Goal: Task Accomplishment & Management: Complete application form

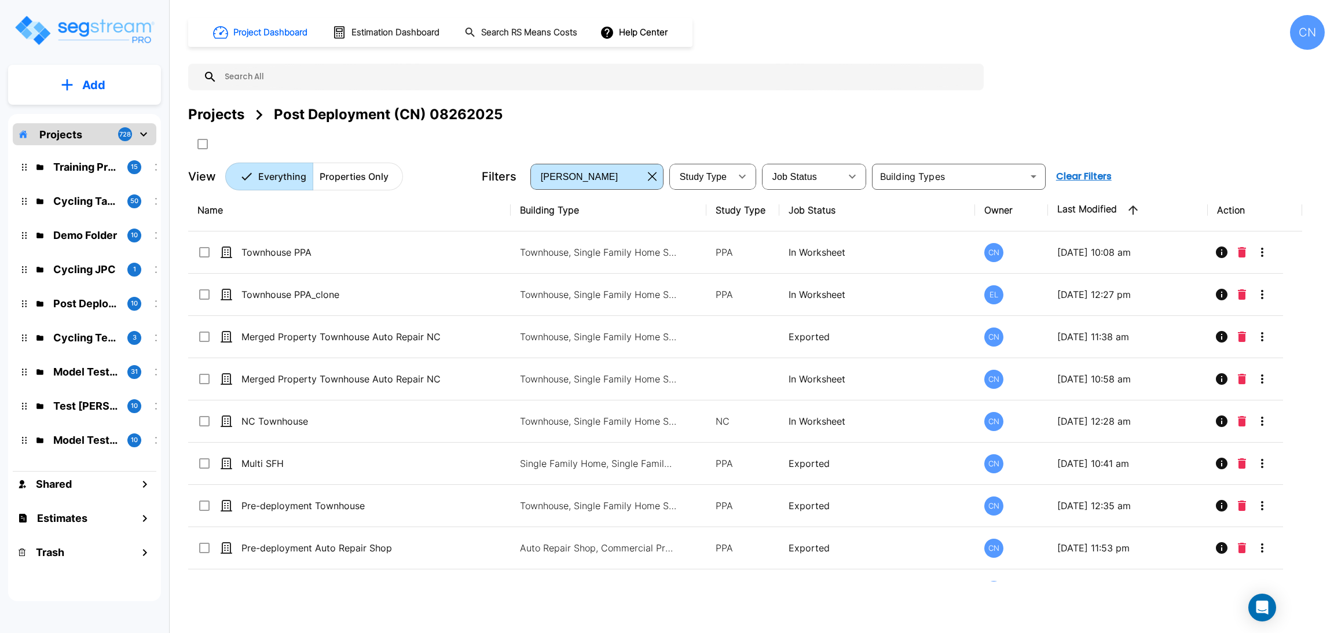
click at [239, 111] on div "Projects" at bounding box center [216, 114] width 56 height 21
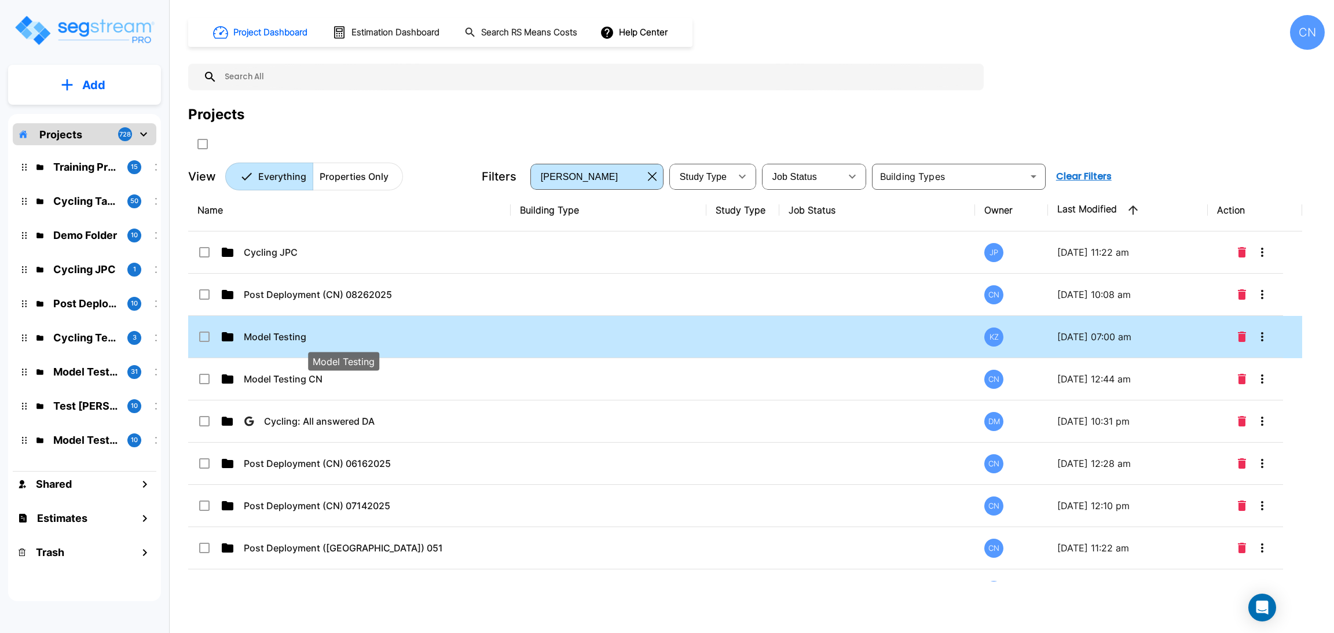
click at [276, 341] on p "Model Testing" at bounding box center [343, 337] width 199 height 14
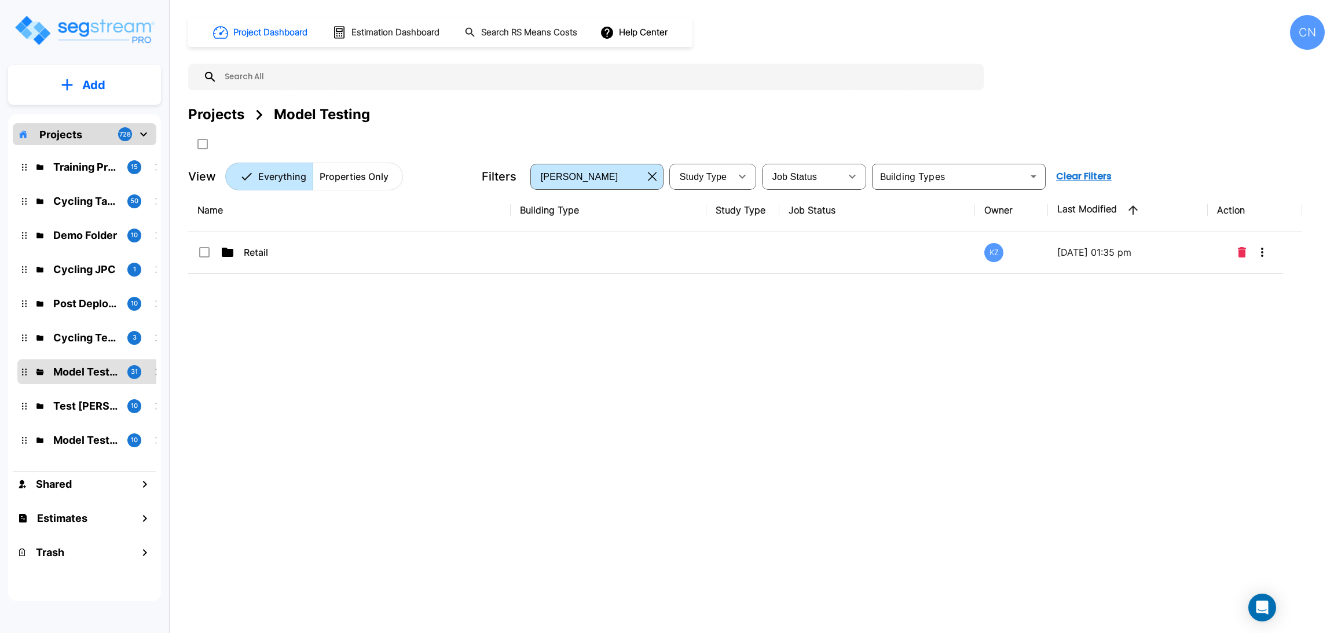
click at [216, 115] on div "Projects" at bounding box center [216, 114] width 56 height 21
click at [648, 407] on div "Name Building Type Study Type Job Status Owner Last Modified Action Retail KZ 0…" at bounding box center [745, 385] width 1114 height 392
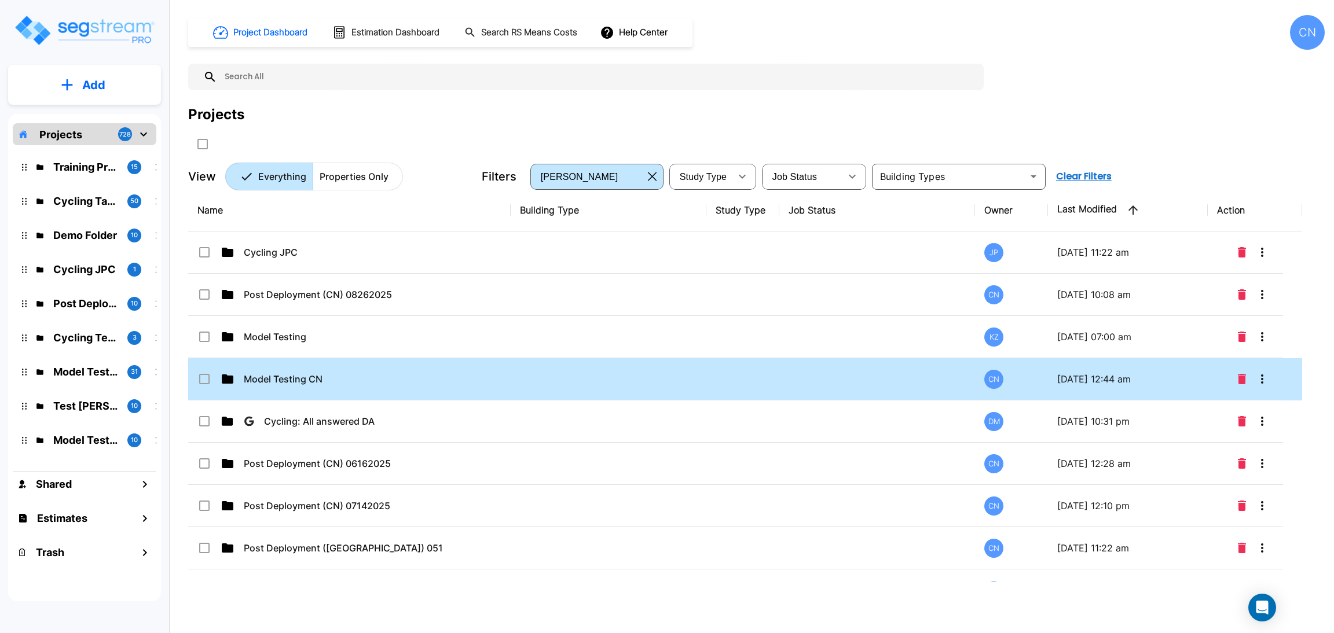
click at [614, 386] on td at bounding box center [609, 379] width 196 height 42
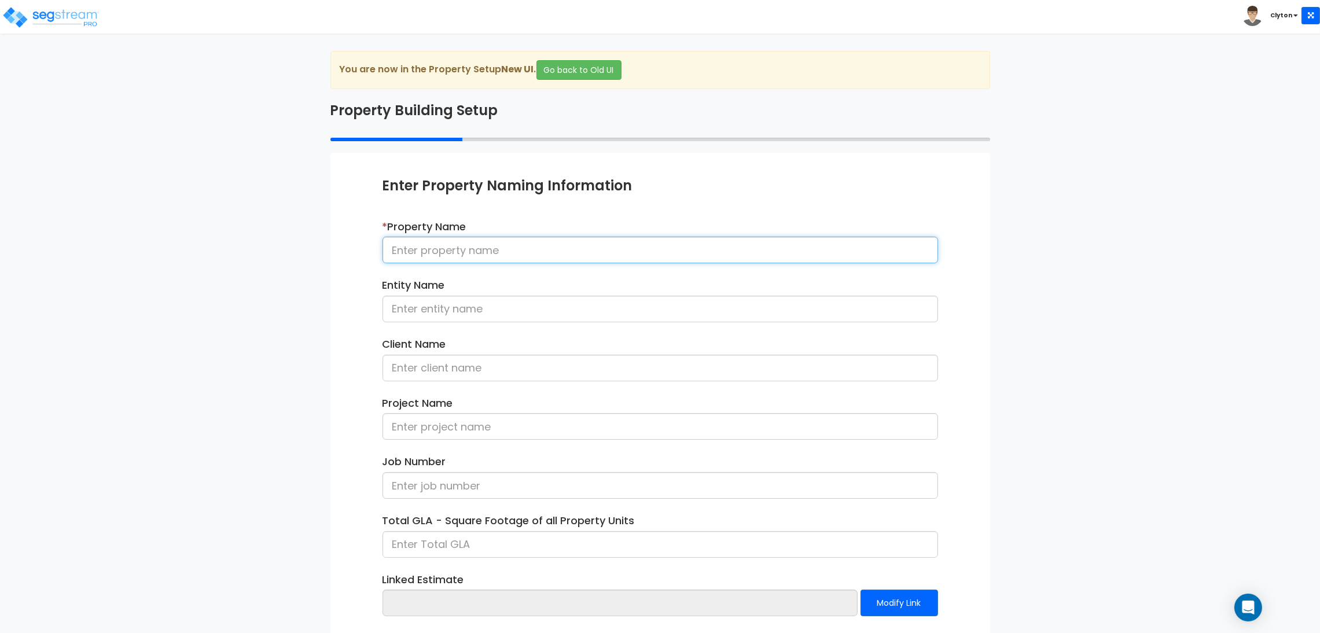
click at [477, 249] on input at bounding box center [661, 250] width 556 height 27
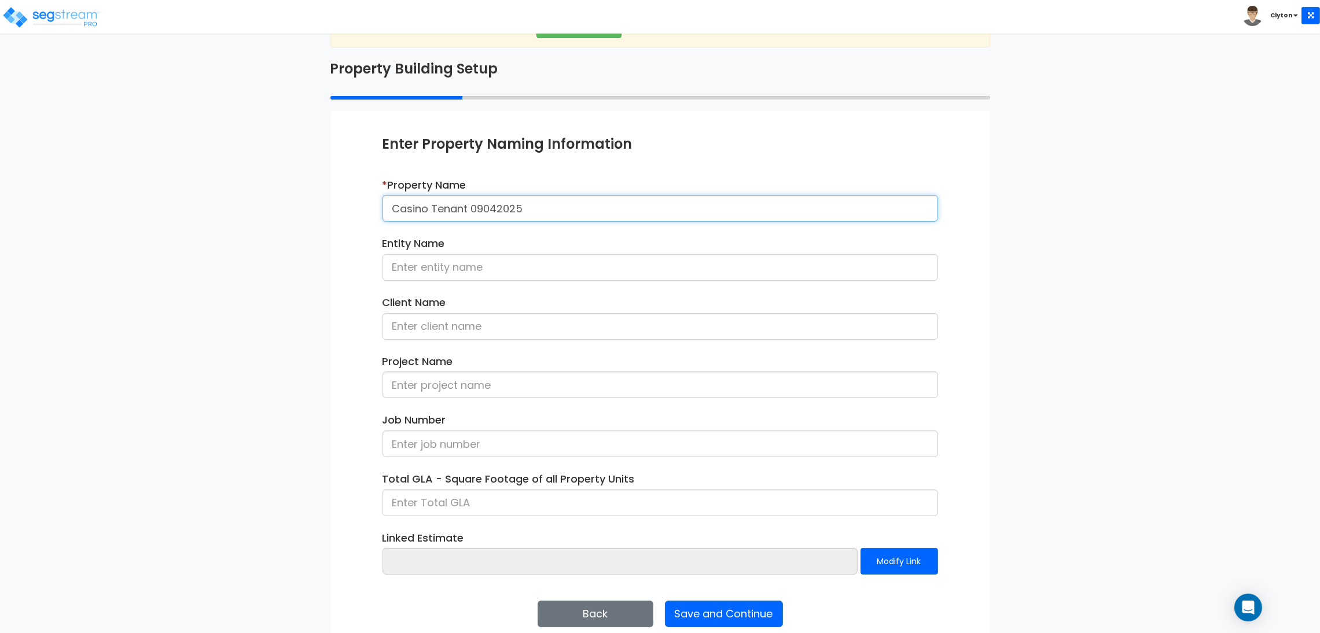
scroll to position [60, 0]
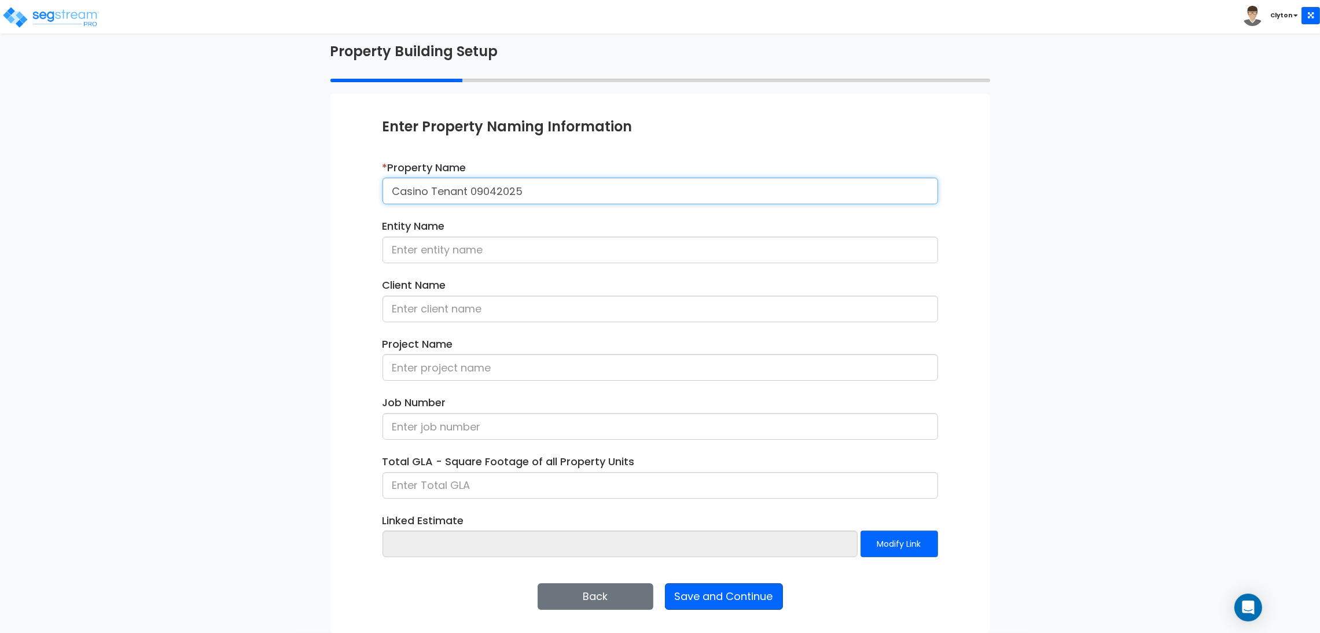
type input "Casino Tenant 09042025"
click at [731, 607] on button "Save and Continue" at bounding box center [724, 596] width 118 height 27
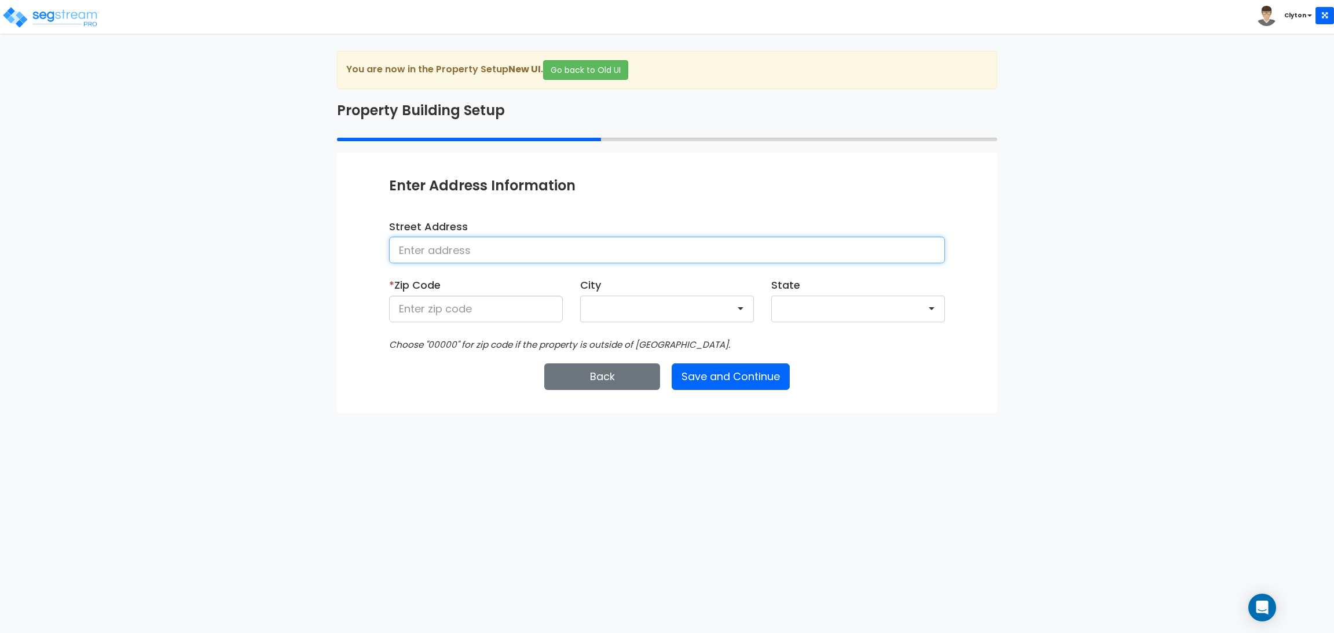
click at [468, 251] on input at bounding box center [667, 250] width 556 height 27
type input "Denver"
type input "80206"
click at [736, 369] on button "Save and Continue" at bounding box center [730, 377] width 118 height 27
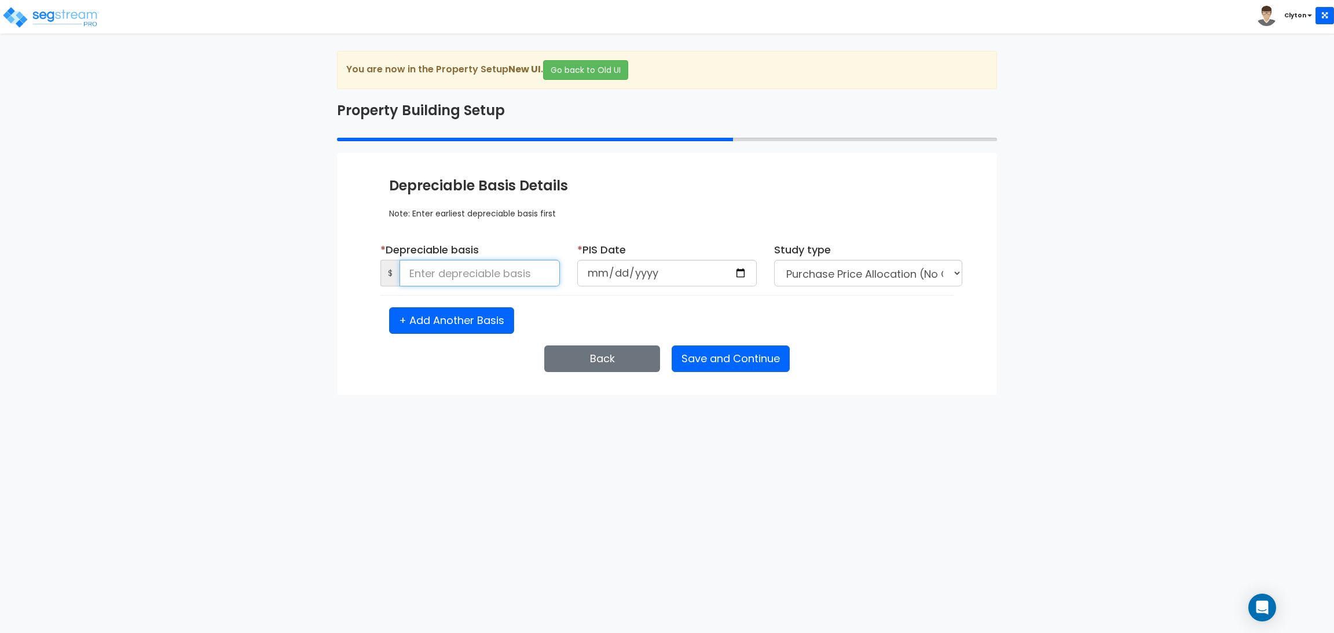
click at [468, 277] on input at bounding box center [479, 273] width 160 height 27
type input "1,500,000"
click at [747, 273] on input "date" at bounding box center [666, 273] width 179 height 27
click at [730, 276] on input "date" at bounding box center [666, 273] width 179 height 27
click at [737, 274] on input "date" at bounding box center [666, 273] width 179 height 27
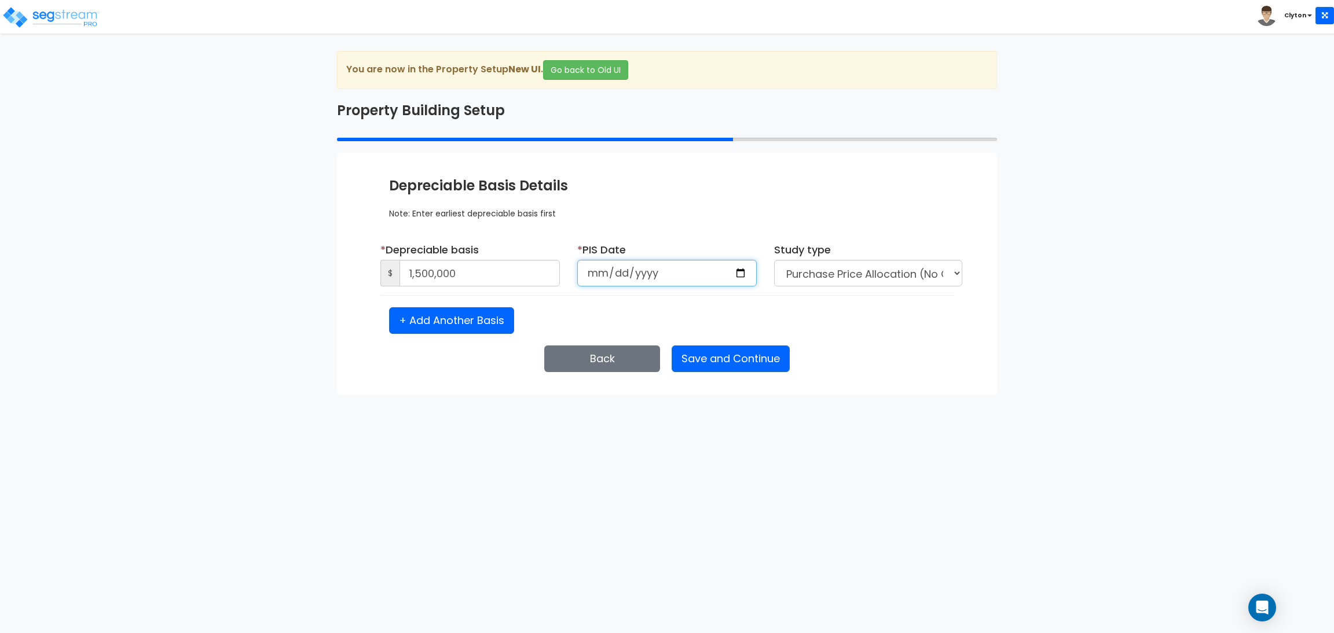
type input "2025-09-05"
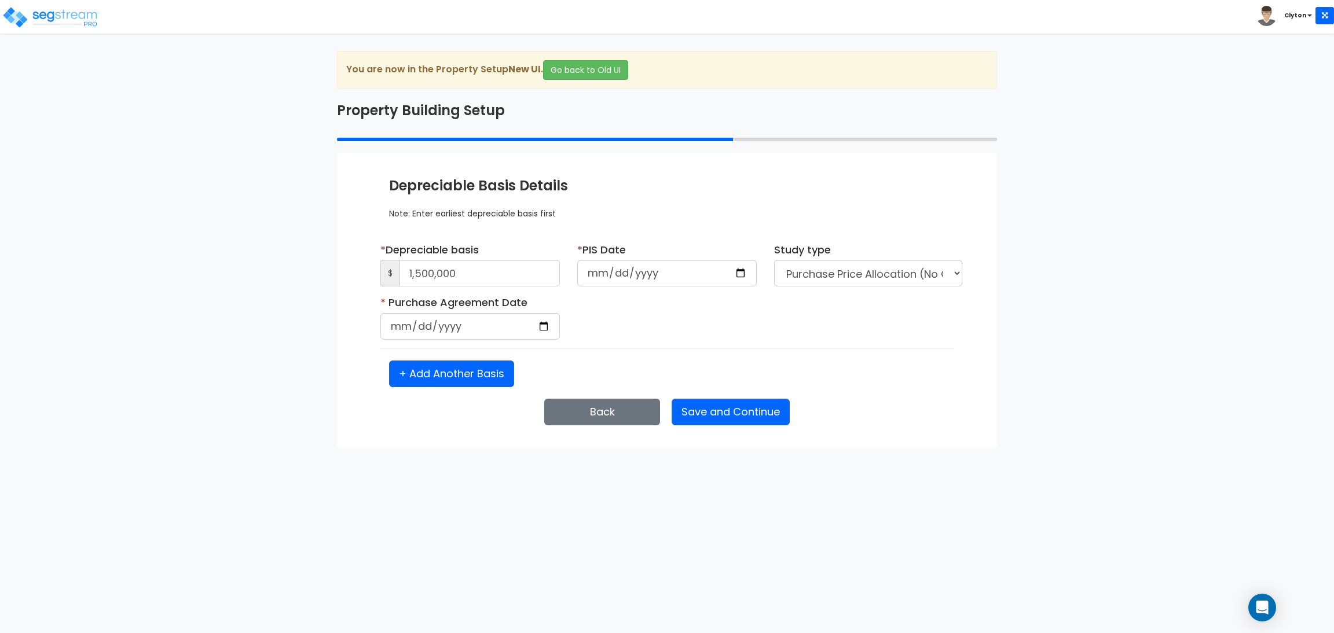
click at [786, 314] on div "* Purchase Agreement Date Is it a renovation on an existing building?" at bounding box center [667, 321] width 590 height 53
click at [544, 328] on input "date" at bounding box center [469, 326] width 179 height 27
type input "2025-09-05"
click at [720, 362] on div "+ Add Another Basis" at bounding box center [666, 374] width 573 height 27
click at [739, 403] on button "Save and Continue" at bounding box center [730, 412] width 118 height 27
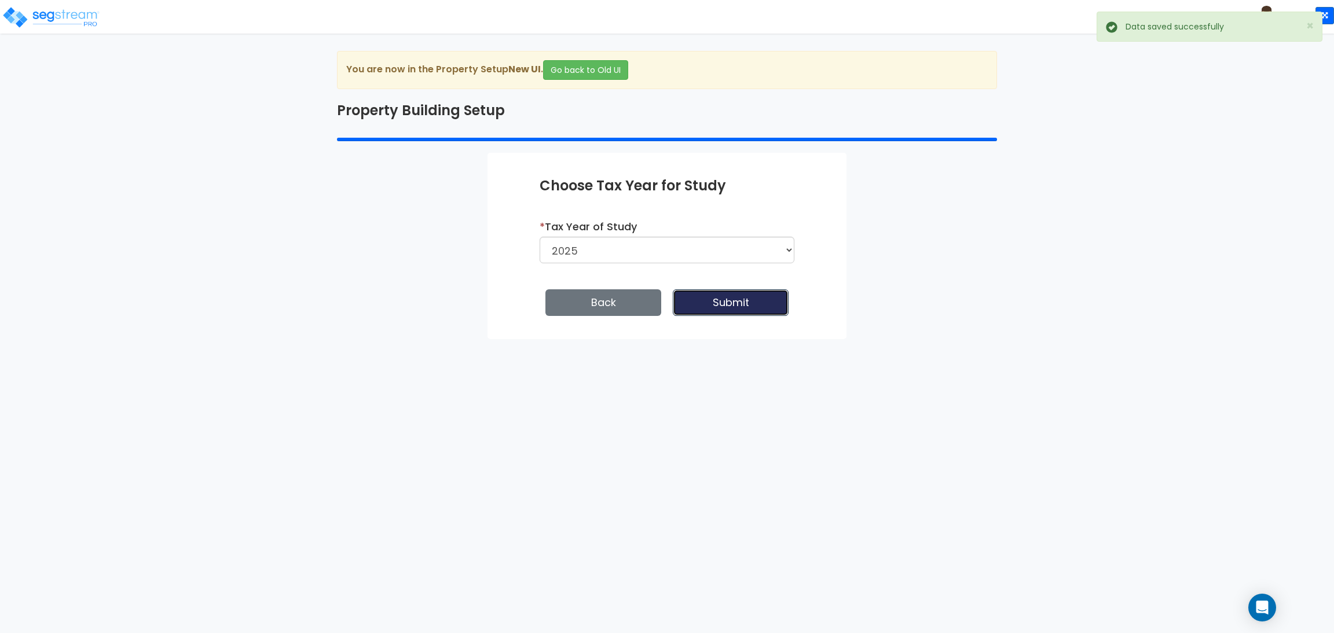
click at [736, 304] on button "Submit" at bounding box center [731, 302] width 116 height 27
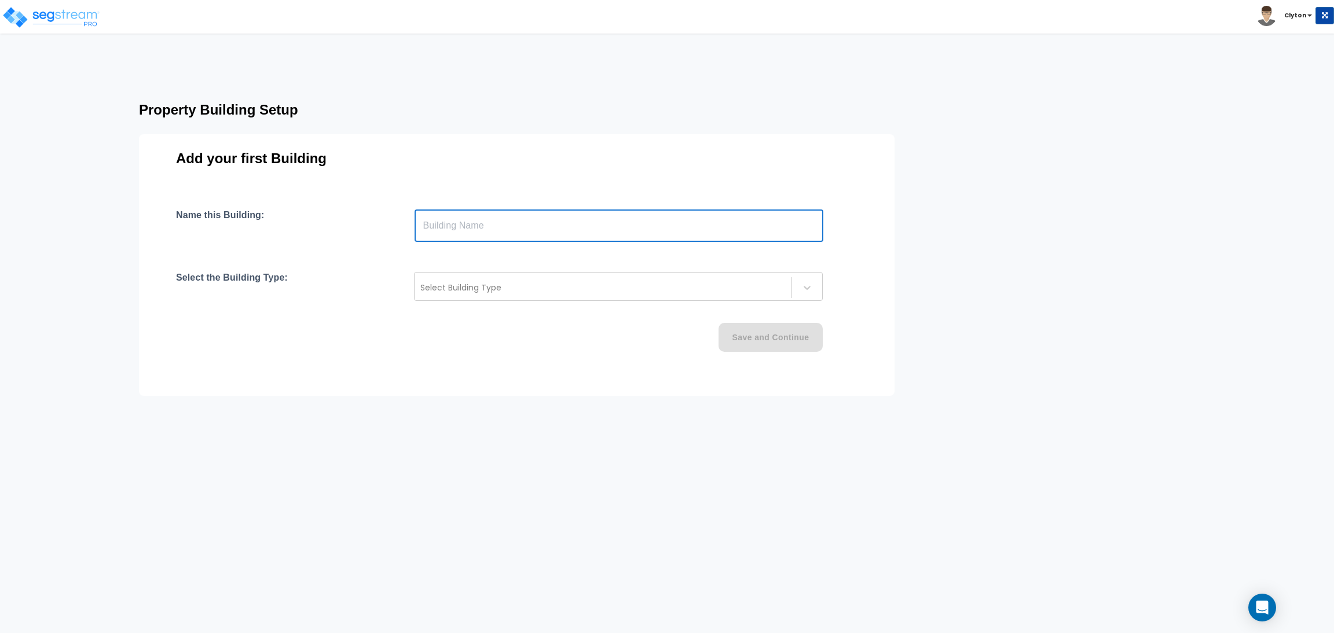
click at [485, 229] on input "text" at bounding box center [618, 226] width 409 height 32
type input "C"
type input "Office"
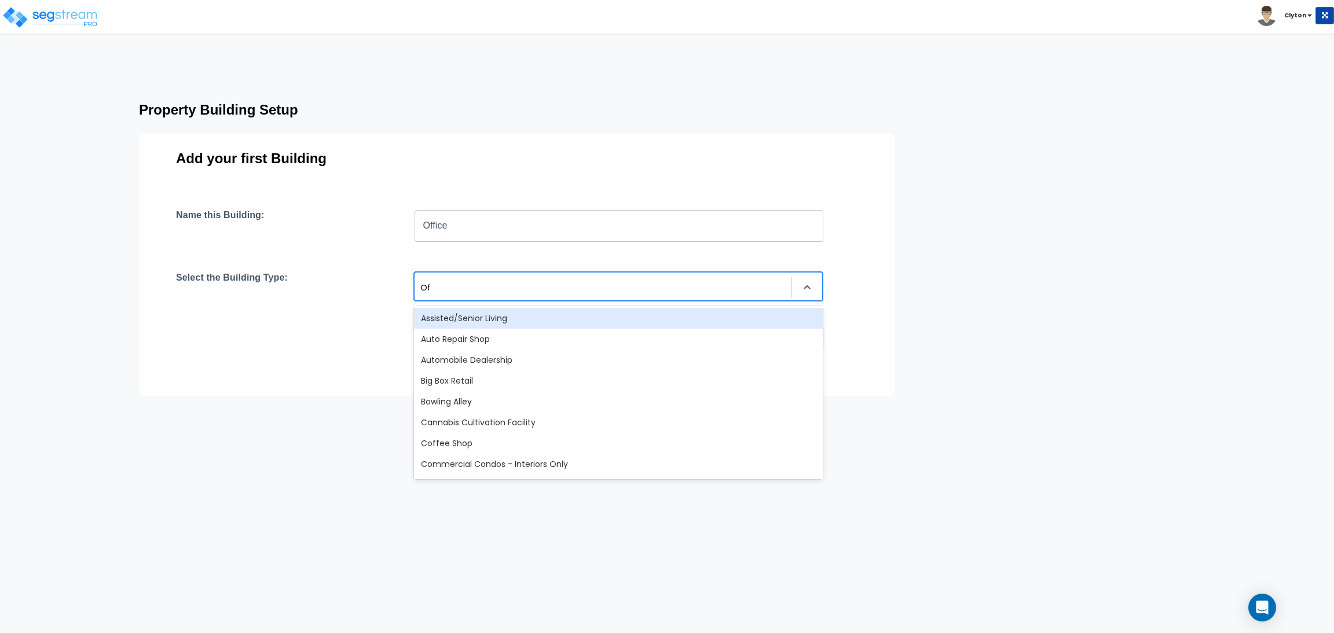
type input "Off"
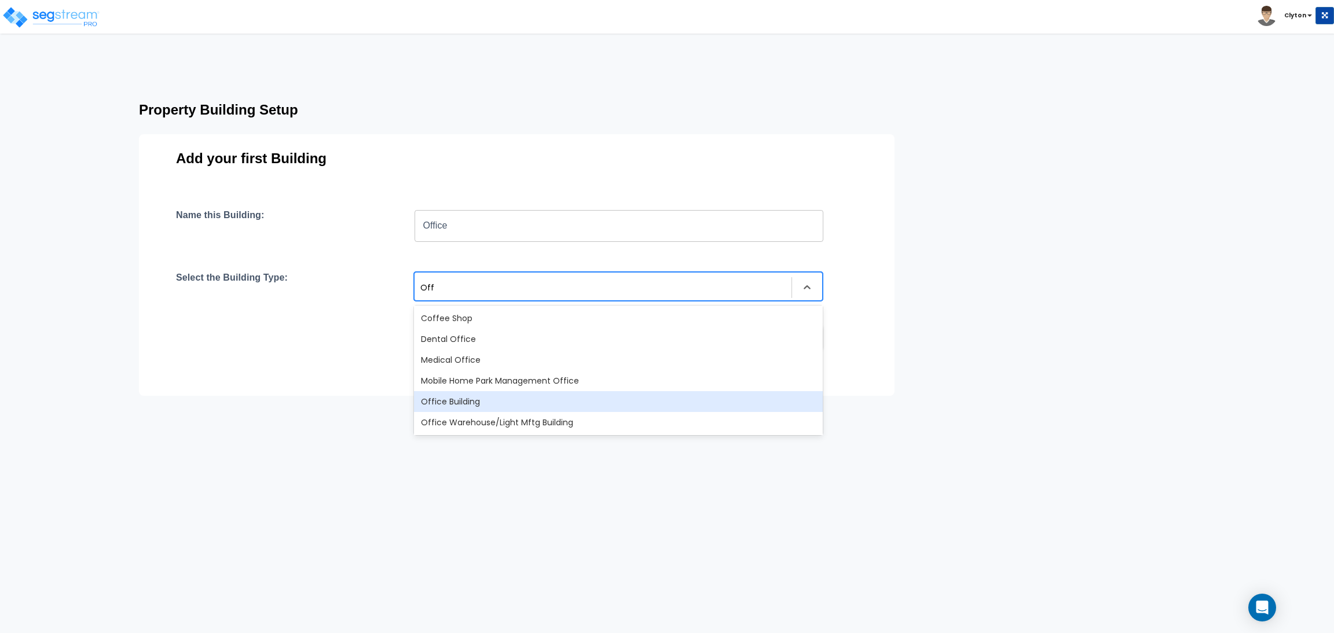
click at [501, 398] on div "Office Building" at bounding box center [618, 401] width 409 height 21
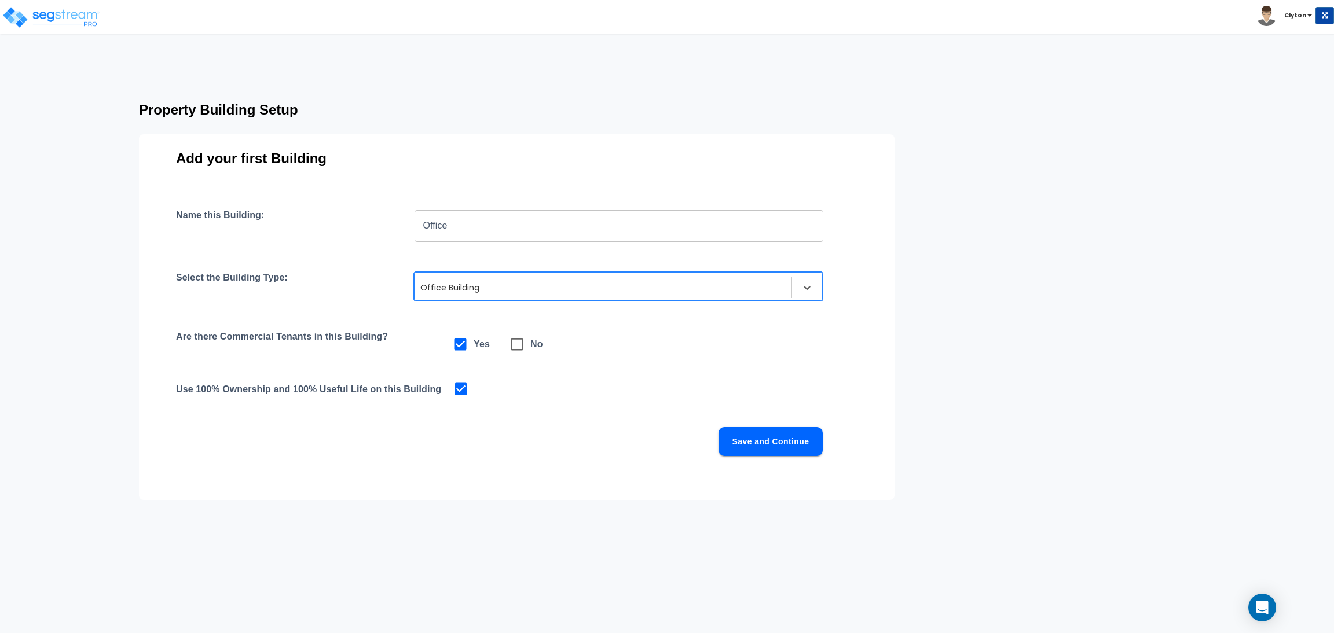
click at [786, 445] on button "Save and Continue" at bounding box center [770, 441] width 104 height 29
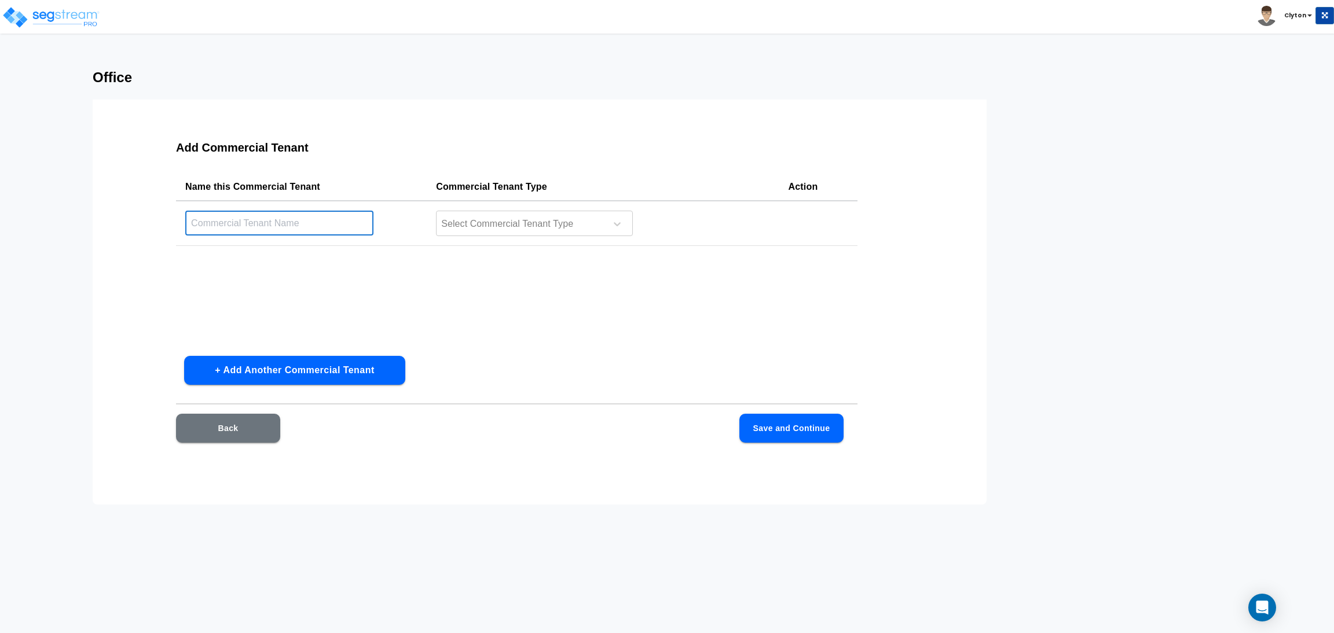
click at [284, 215] on input "text" at bounding box center [279, 223] width 188 height 25
type input "Casino"
click at [497, 222] on div at bounding box center [519, 224] width 159 height 16
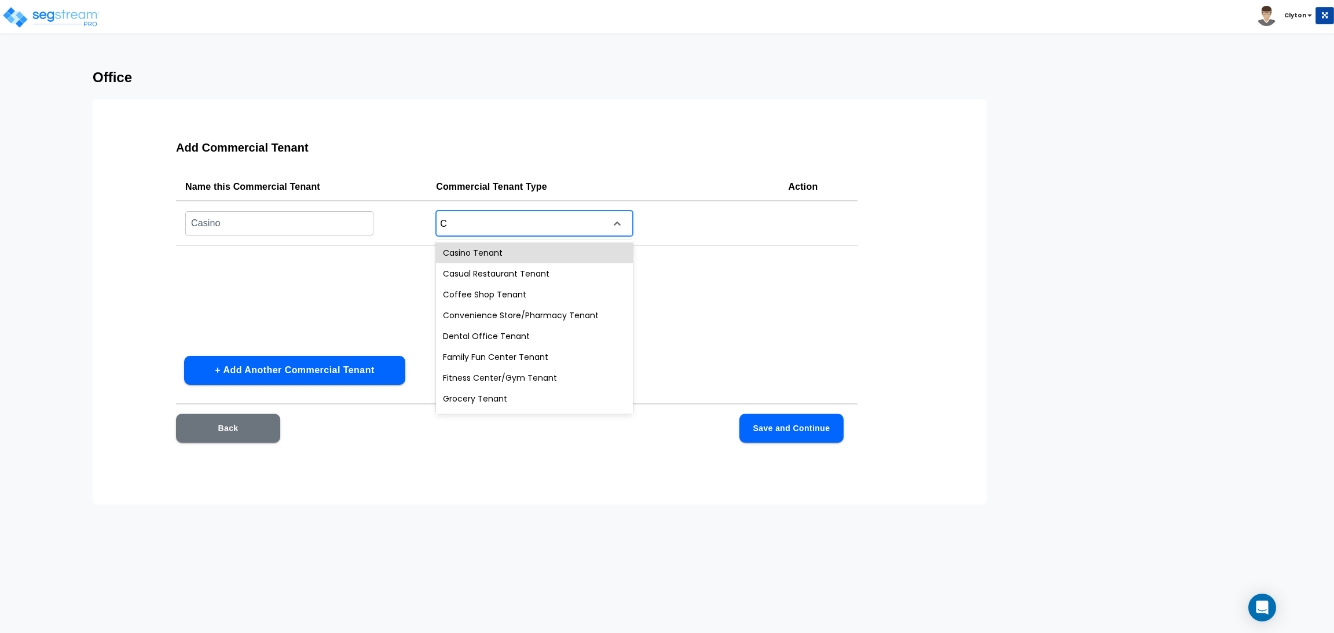
type input "Ca"
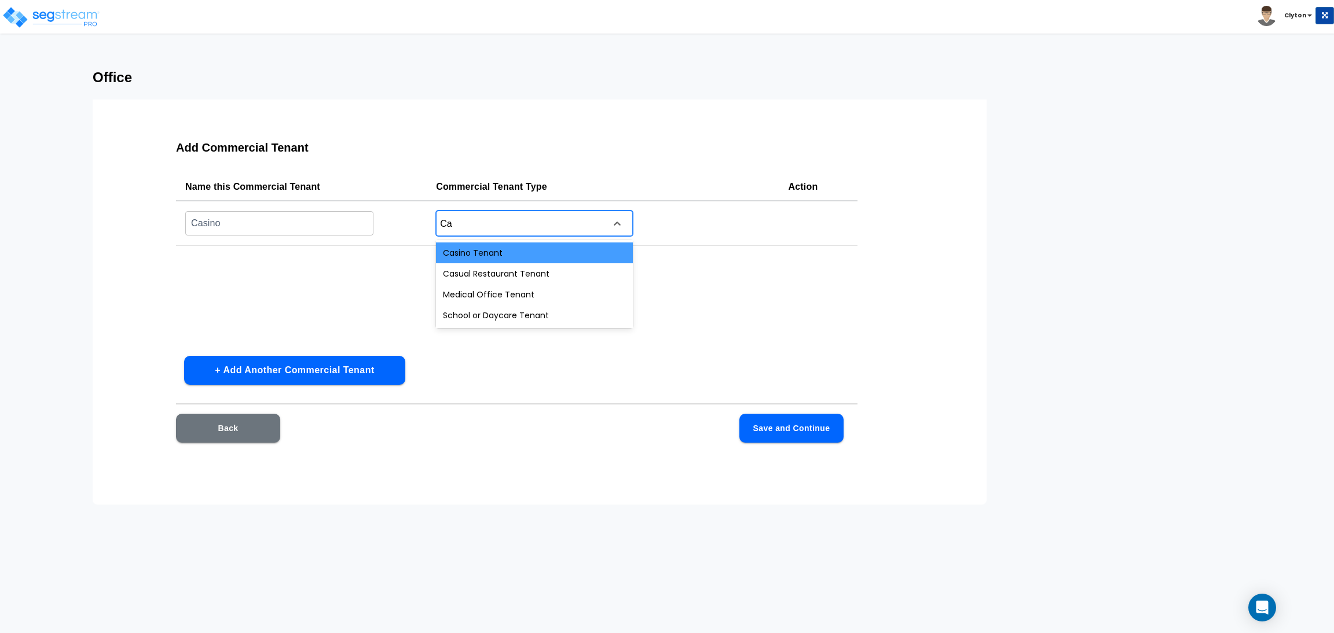
click at [495, 255] on div "Casino Tenant" at bounding box center [534, 253] width 197 height 21
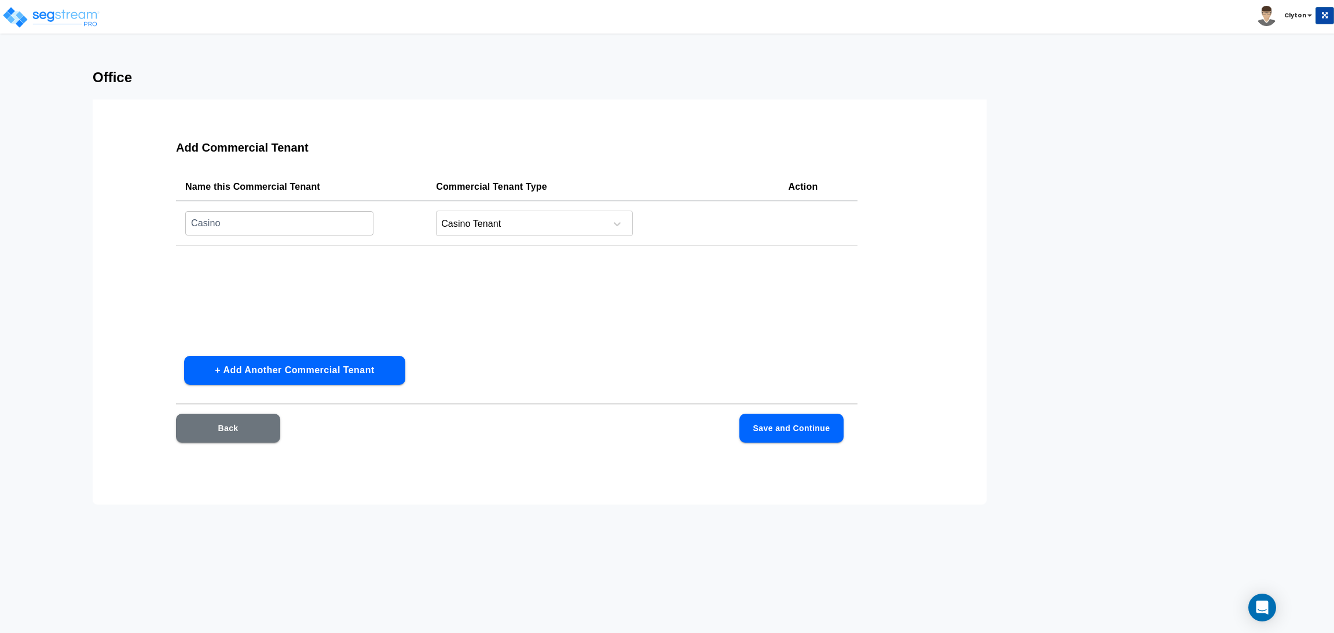
click at [722, 346] on div "Name this Commercial Tenant Commercial Tenant Type Action Casino ​ Casino Tenant" at bounding box center [516, 260] width 681 height 174
click at [797, 442] on button "Save and Continue" at bounding box center [791, 428] width 104 height 29
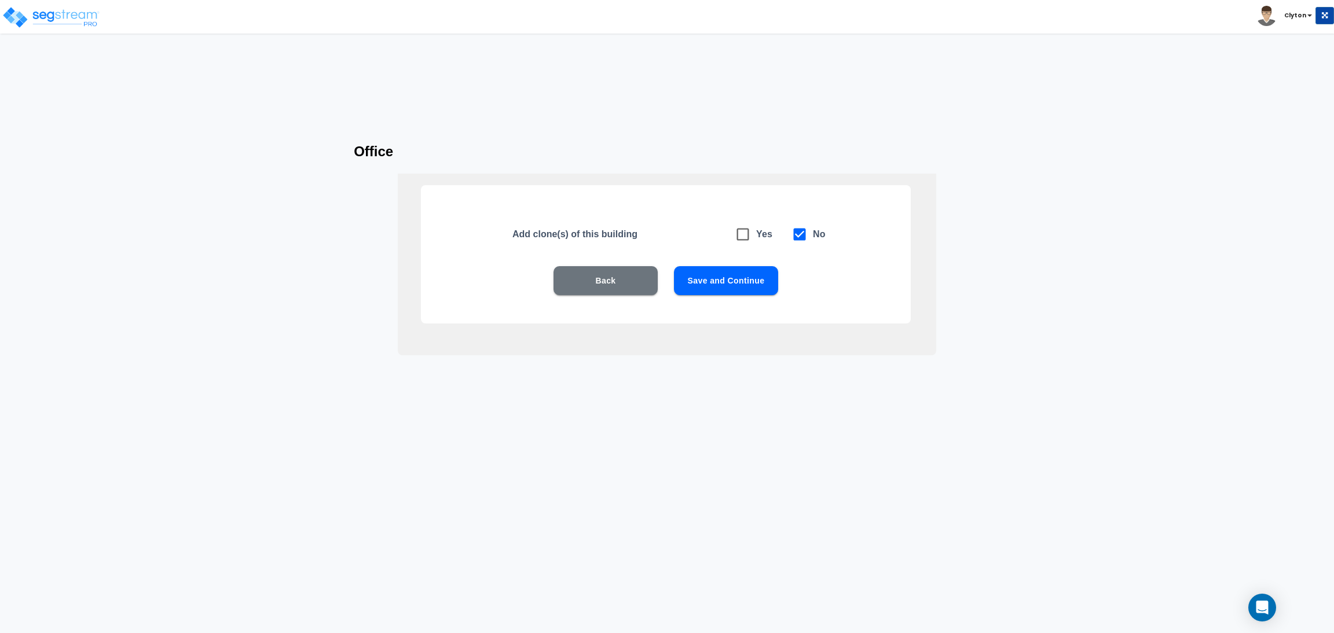
click at [725, 279] on button "Save and Continue" at bounding box center [726, 280] width 104 height 29
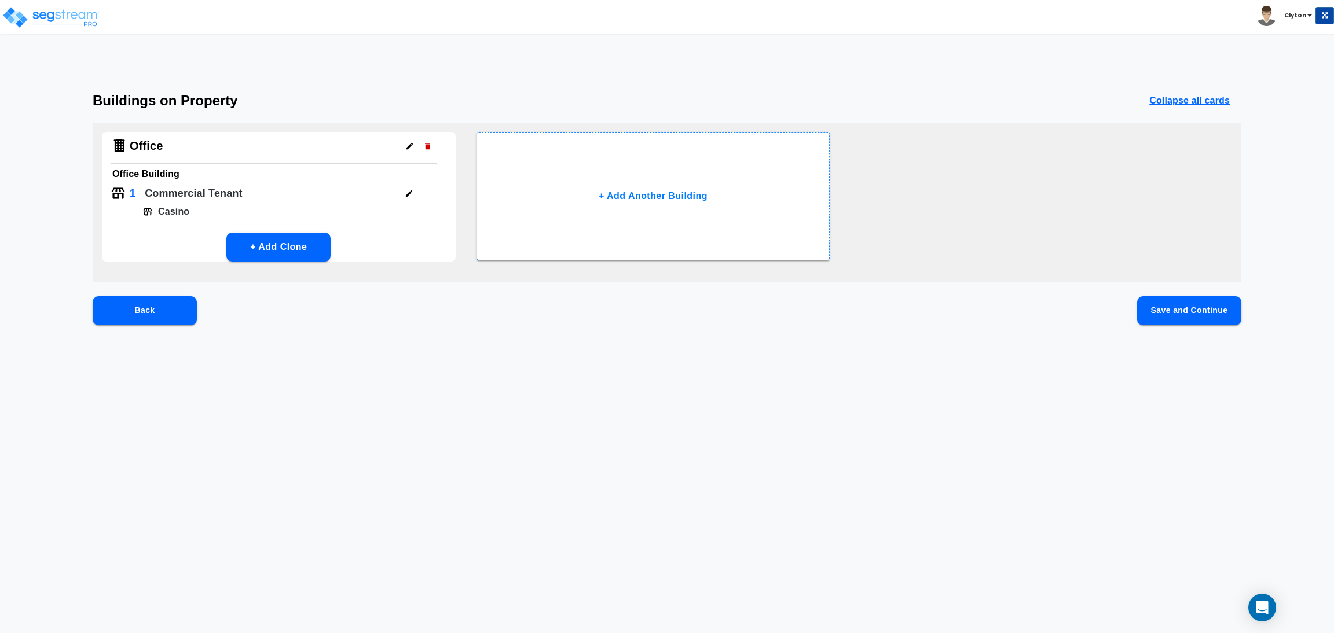
click at [1187, 303] on button "Save and Continue" at bounding box center [1189, 310] width 104 height 29
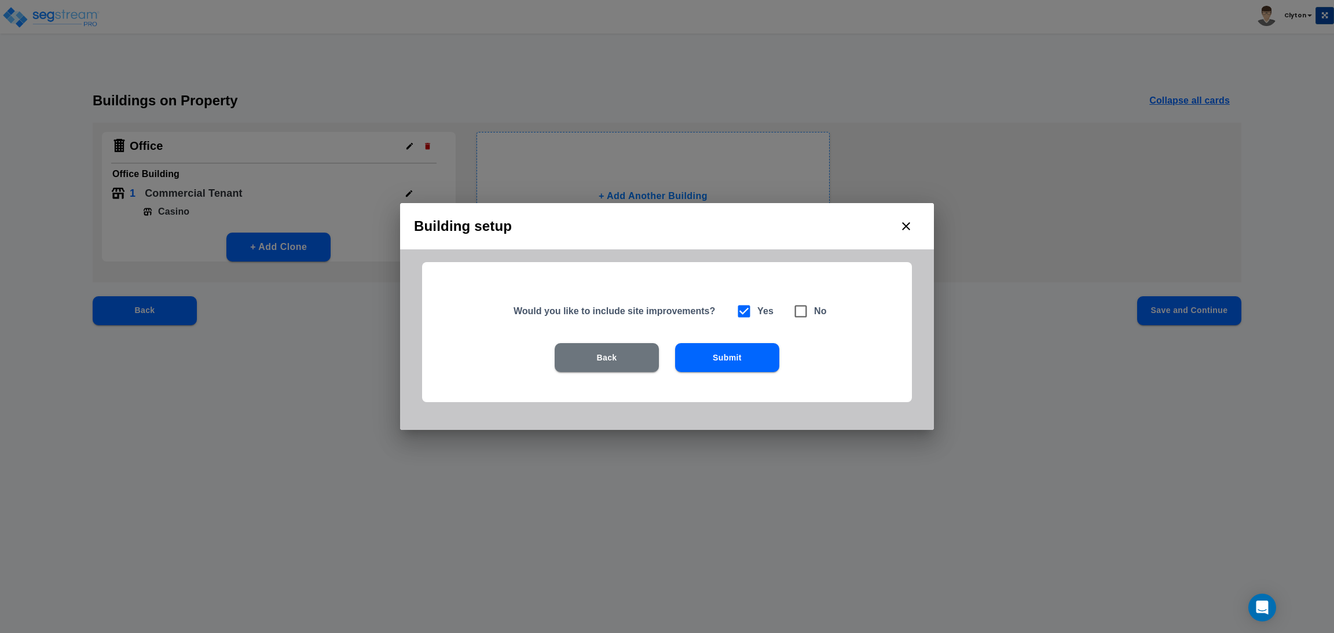
click at [796, 310] on input "checkbox" at bounding box center [793, 305] width 12 height 10
checkbox input "true"
checkbox input "false"
click at [755, 347] on button "Submit" at bounding box center [727, 357] width 104 height 29
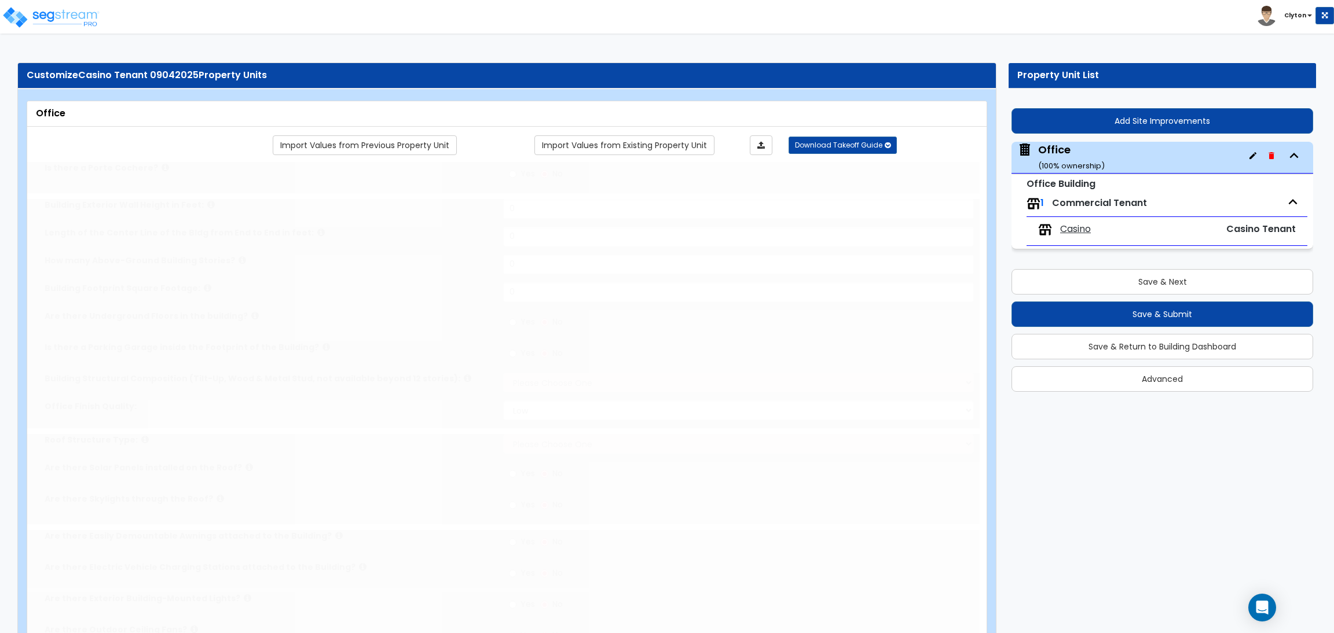
type input "1"
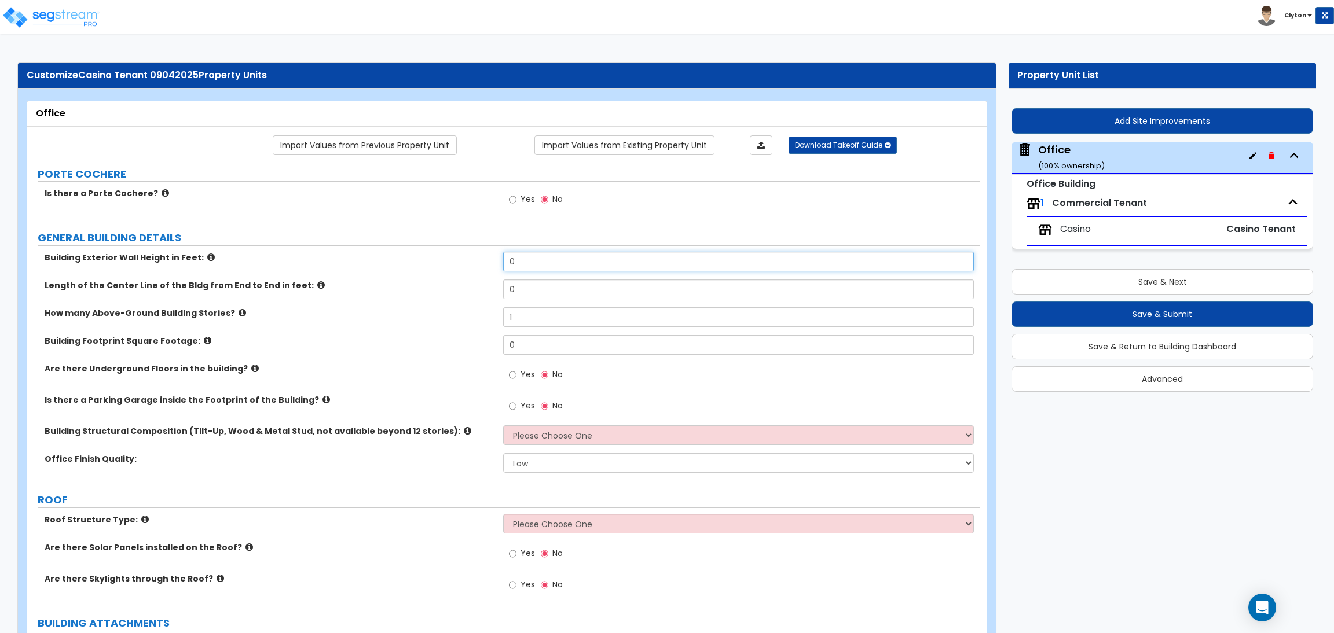
drag, startPoint x: 545, startPoint y: 257, endPoint x: 489, endPoint y: 255, distance: 55.6
click at [492, 255] on div "Building Exterior Wall Height in Feet: 0" at bounding box center [503, 266] width 952 height 28
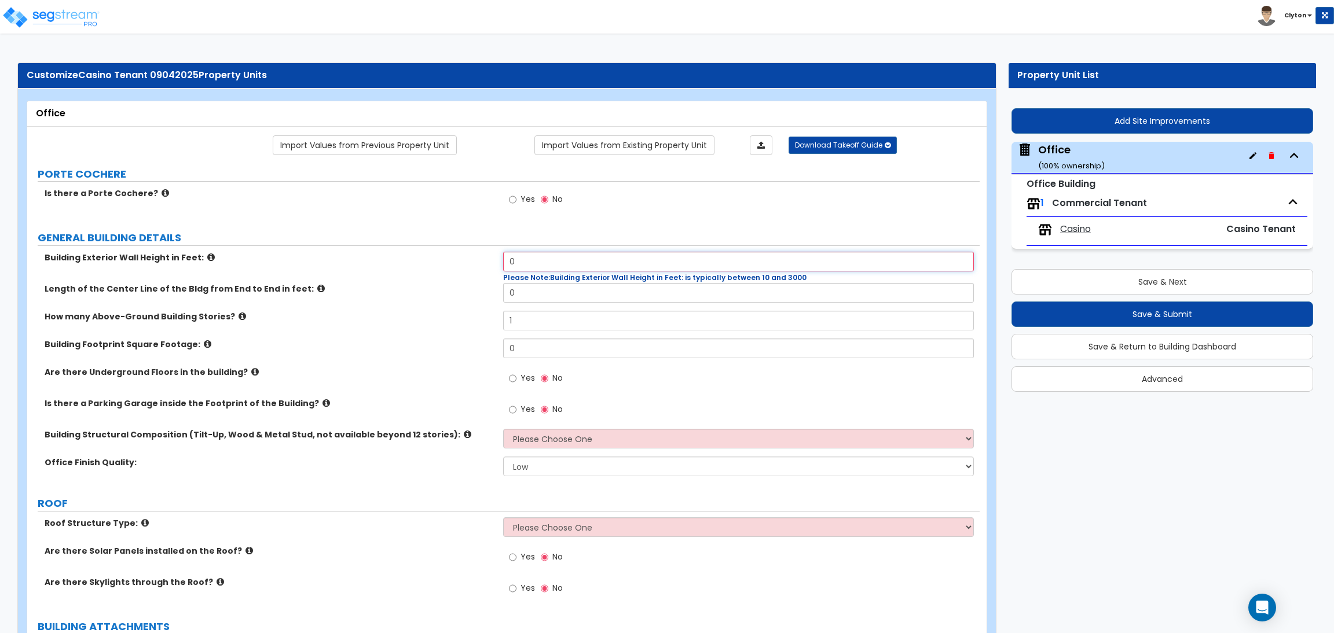
click at [564, 268] on input "0" at bounding box center [738, 262] width 470 height 20
drag, startPoint x: 537, startPoint y: 262, endPoint x: 501, endPoint y: 267, distance: 36.2
click at [501, 267] on div "Building Exterior Wall Height in Feet: 0 Please Note: Building Exterior Wall He…" at bounding box center [503, 267] width 952 height 31
type input "25"
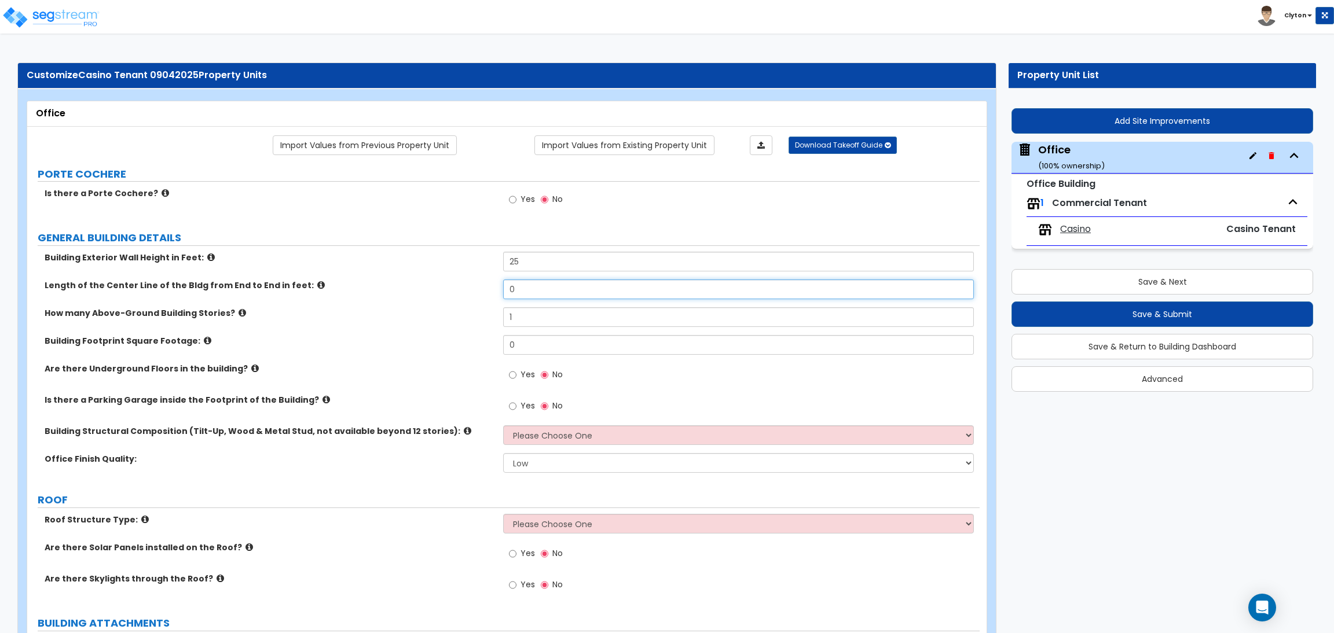
drag, startPoint x: 527, startPoint y: 292, endPoint x: 467, endPoint y: 296, distance: 60.9
click at [467, 296] on div "Length of the Center Line of the Bldg from End to End in feet: 0" at bounding box center [503, 294] width 952 height 28
type input "100"
click at [533, 315] on input "1" at bounding box center [738, 317] width 470 height 20
drag, startPoint x: 531, startPoint y: 344, endPoint x: 459, endPoint y: 351, distance: 72.1
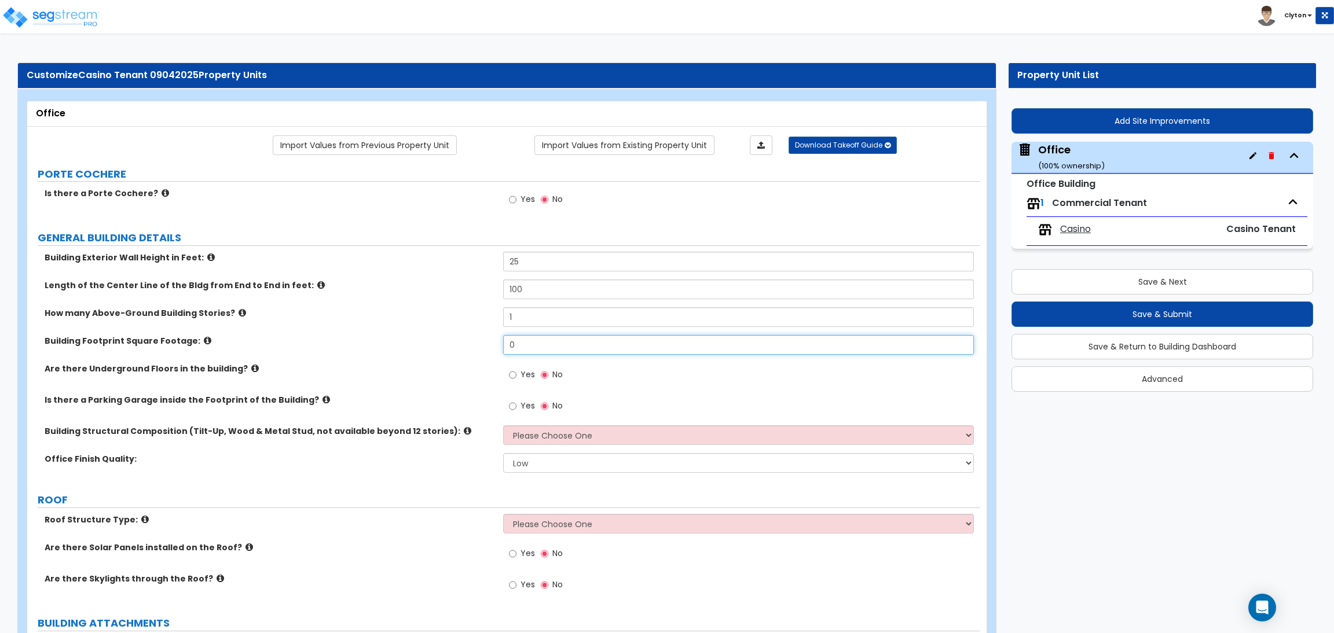
click at [461, 351] on div "Building Footprint Square Footage: 0" at bounding box center [503, 349] width 952 height 28
type input "5,000"
drag, startPoint x: 456, startPoint y: 387, endPoint x: 457, endPoint y: 394, distance: 7.0
click at [456, 388] on div "Are there Underground Floors in the building? Yes No" at bounding box center [503, 378] width 952 height 31
click at [513, 432] on select "Please Choose One Tilt-up Wall Construction Reinforced Concrete Structural Stee…" at bounding box center [738, 435] width 470 height 20
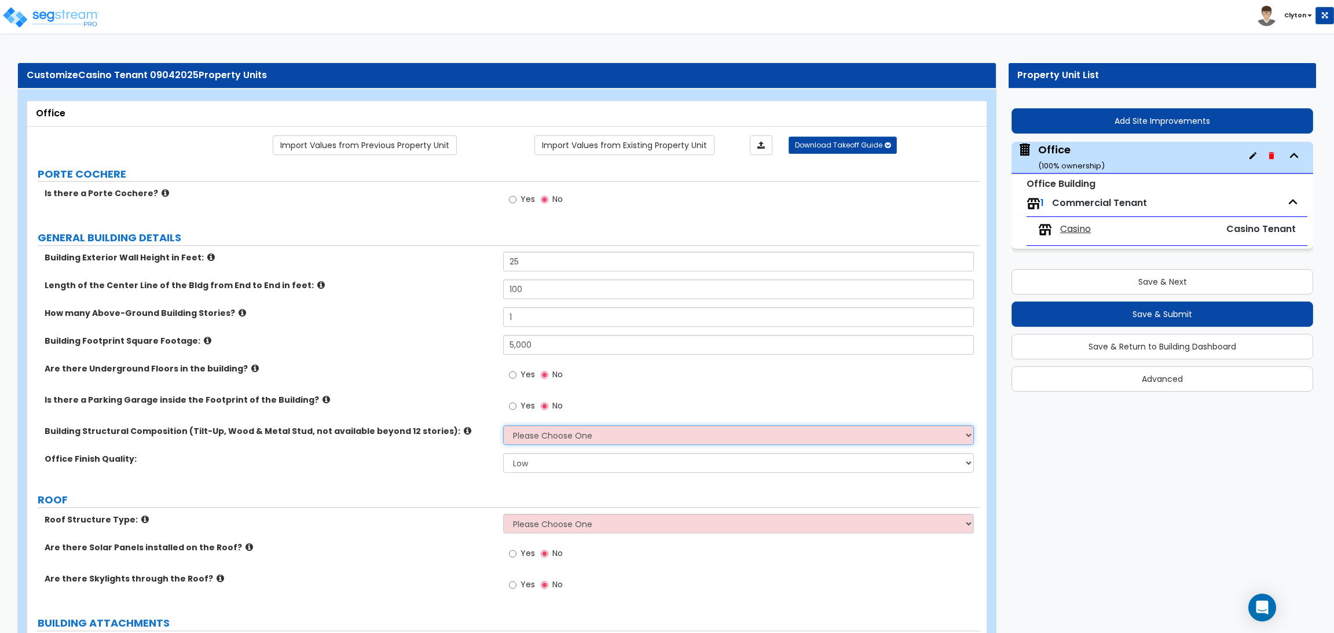
select select "6"
click at [503, 426] on select "Please Choose One Tilt-up Wall Construction Reinforced Concrete Structural Stee…" at bounding box center [738, 435] width 470 height 20
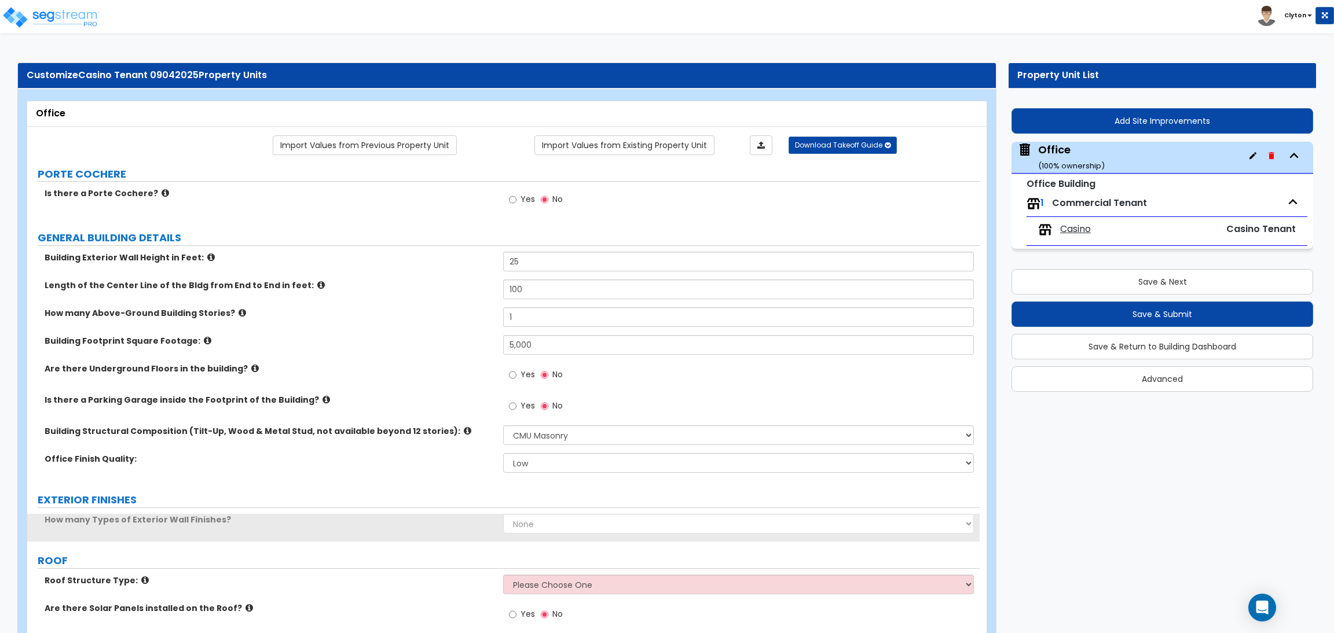
click at [441, 406] on label "Is there a Parking Garage inside the Footprint of the Building?" at bounding box center [270, 400] width 450 height 12
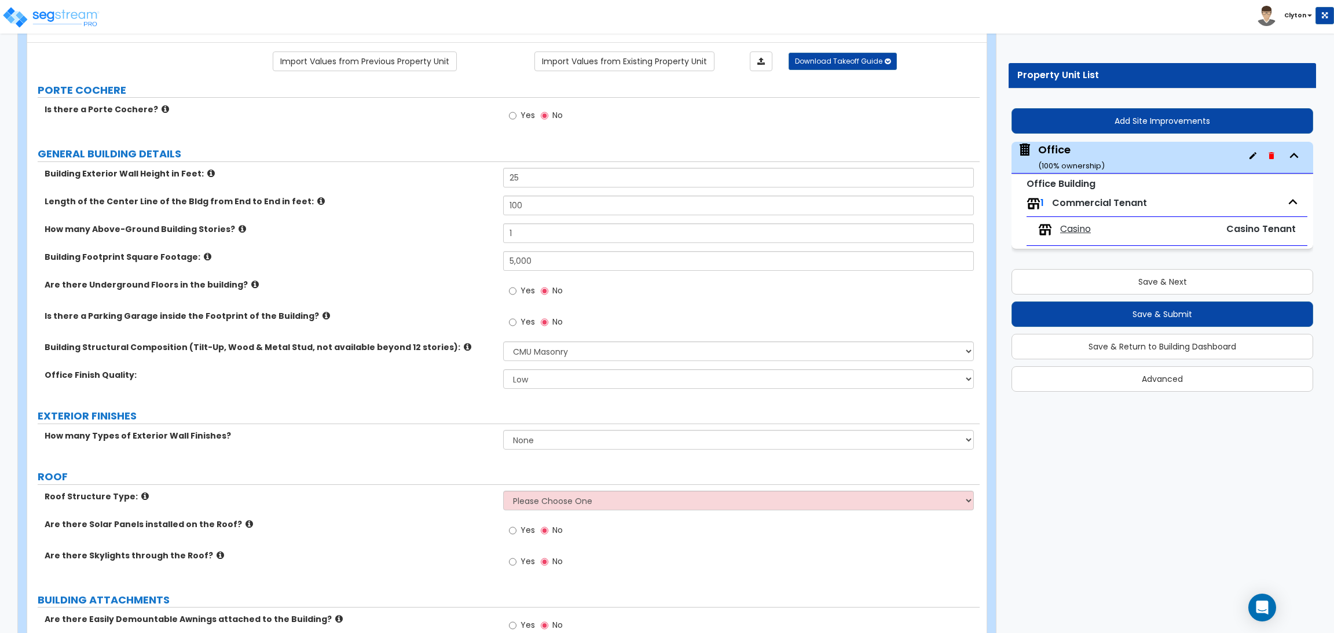
scroll to position [174, 0]
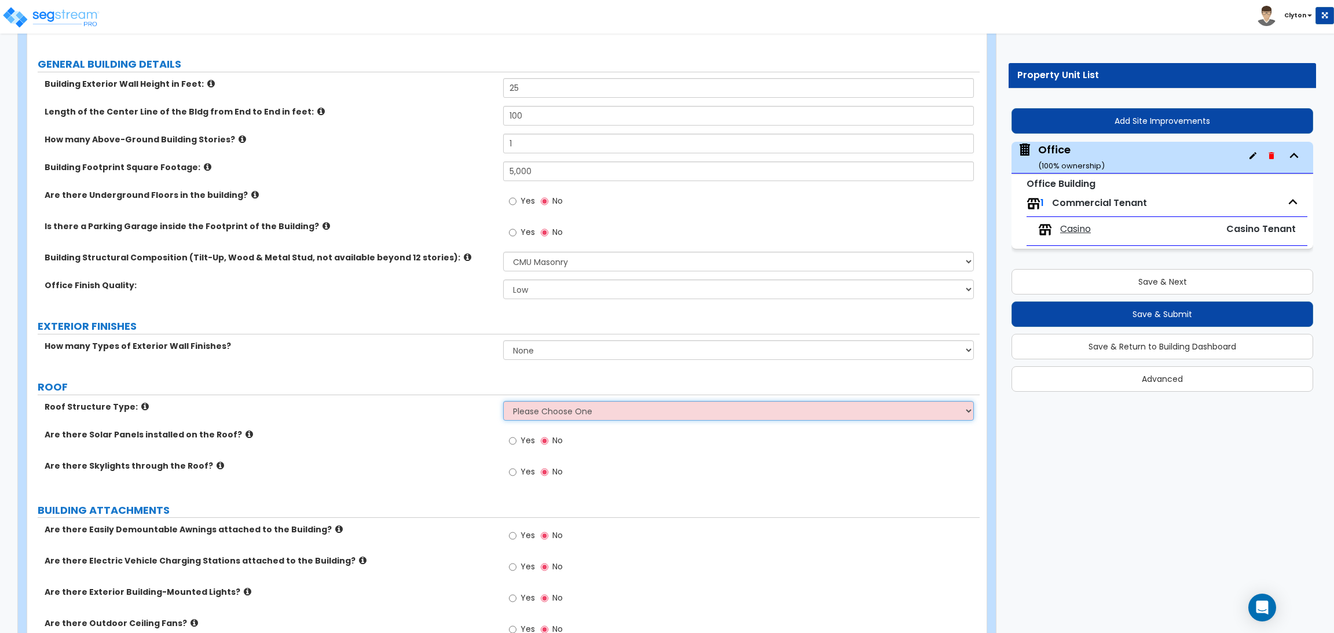
click at [516, 420] on select "Please Choose One [PERSON_NAME] Roof Flat Roof Hybrid [PERSON_NAME] & Flat Roof" at bounding box center [738, 411] width 470 height 20
select select "2"
click at [503, 402] on select "Please Choose One [PERSON_NAME] Roof Flat Roof Hybrid [PERSON_NAME] & Flat Roof" at bounding box center [738, 411] width 470 height 20
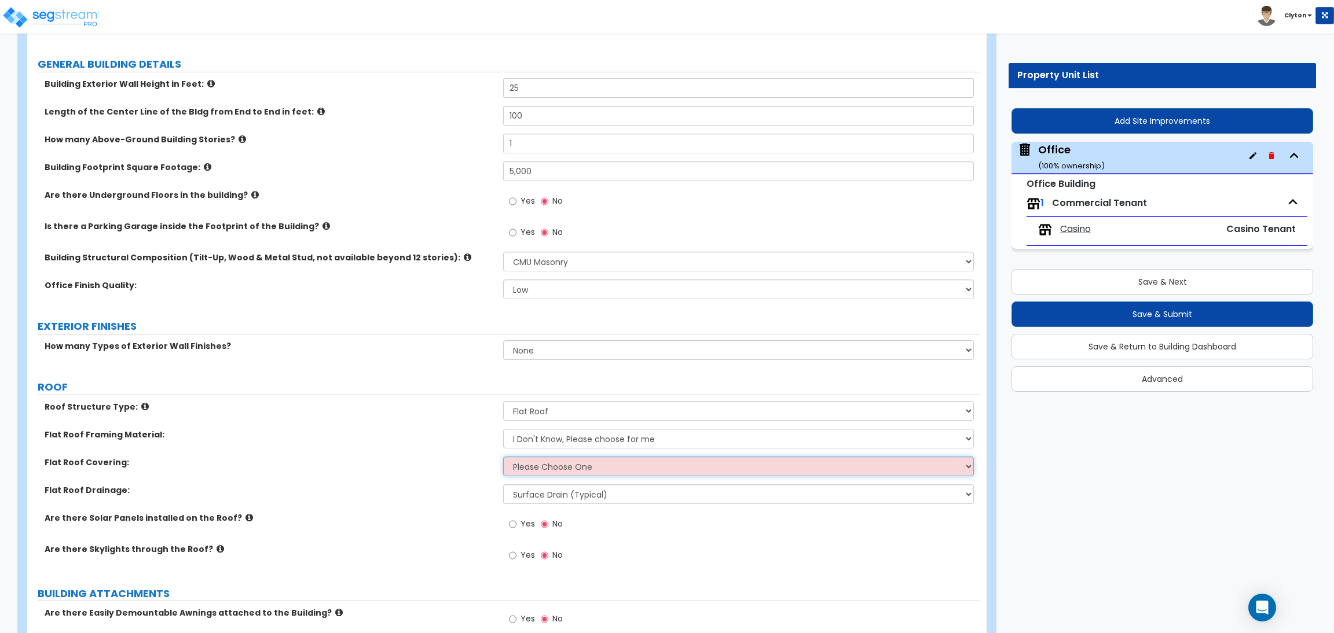
click at [543, 469] on select "Please Choose One Rolled Asphalt PVC Membrane Plastic (EPDM) Membrane Asphalt F…" at bounding box center [738, 467] width 470 height 20
select select "1"
click at [503, 457] on select "Please Choose One Rolled Asphalt PVC Membrane Plastic (EPDM) Membrane Asphalt F…" at bounding box center [738, 467] width 470 height 20
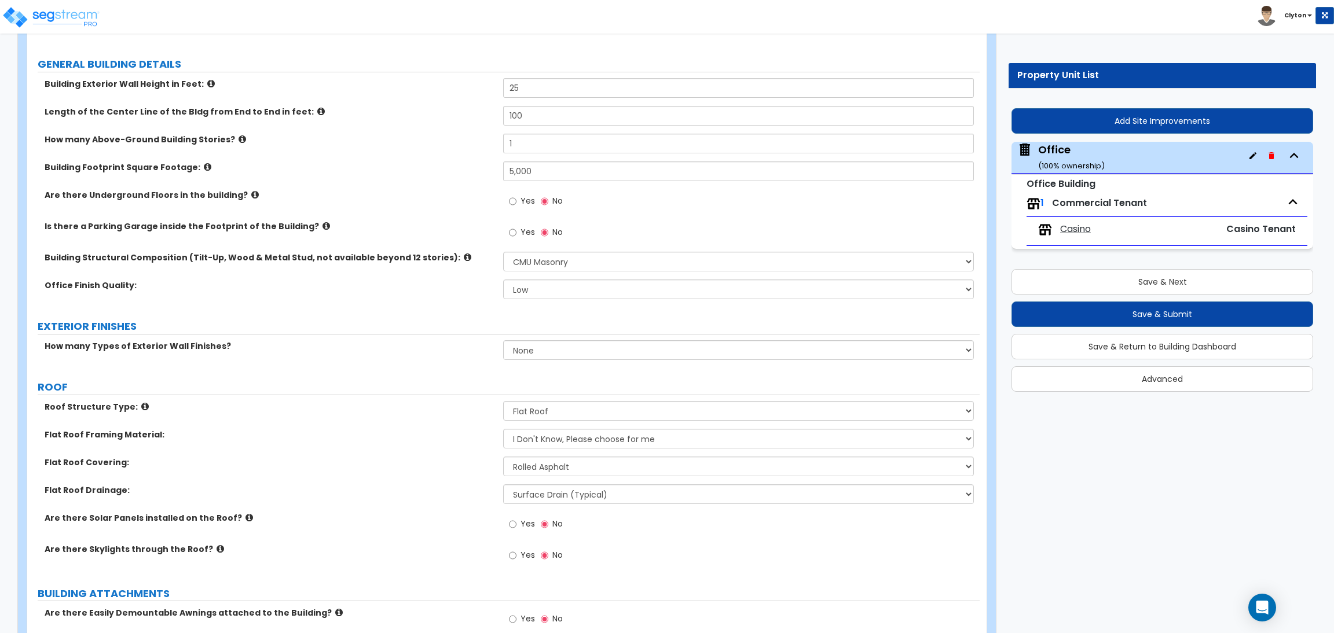
click at [447, 484] on label "Flat Roof Drainage:" at bounding box center [270, 490] width 450 height 12
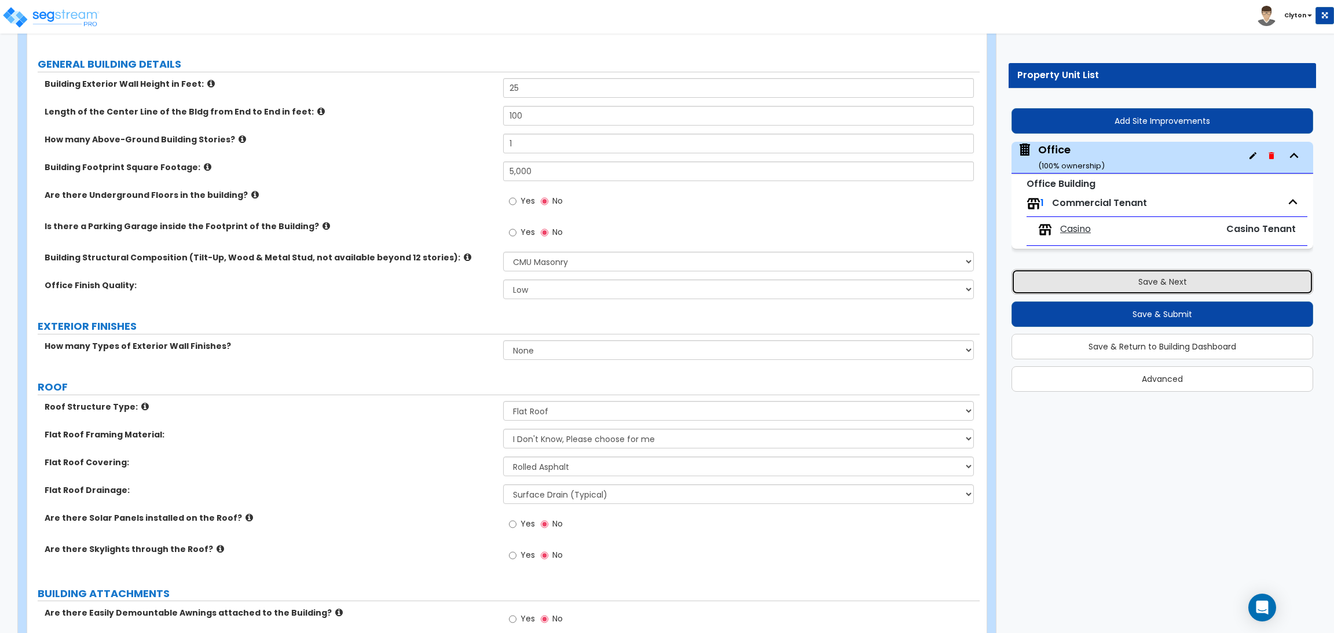
click at [1158, 284] on button "Save & Next" at bounding box center [1162, 281] width 302 height 25
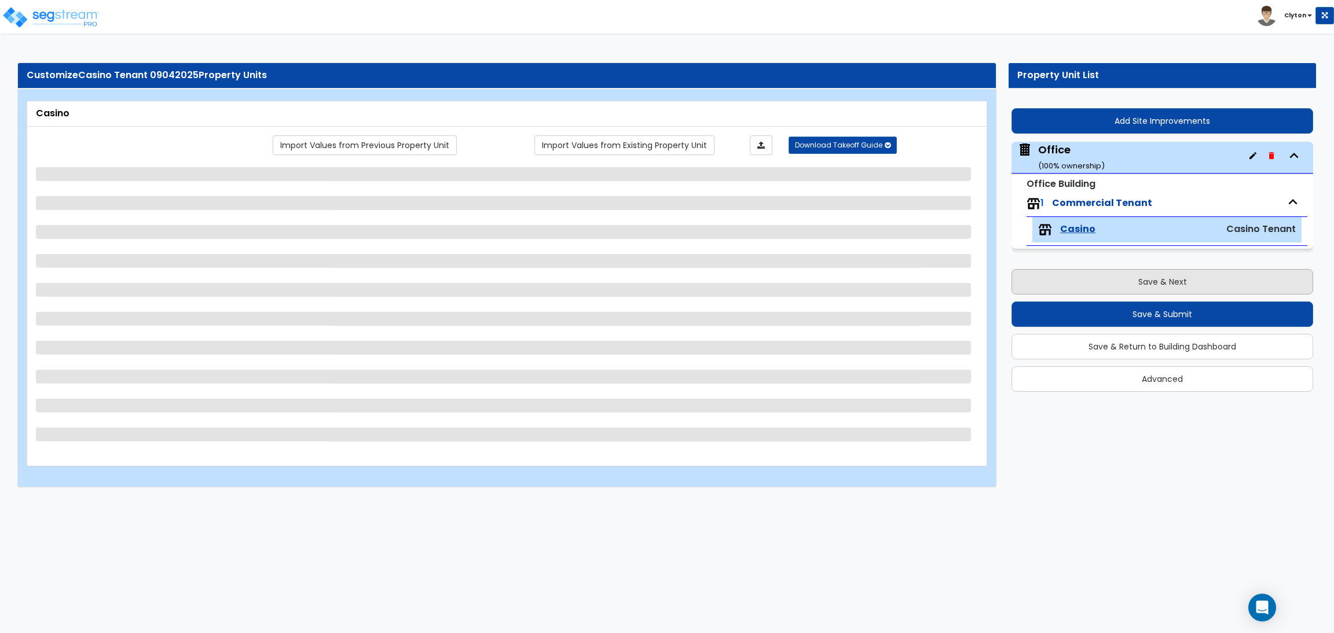
scroll to position [0, 0]
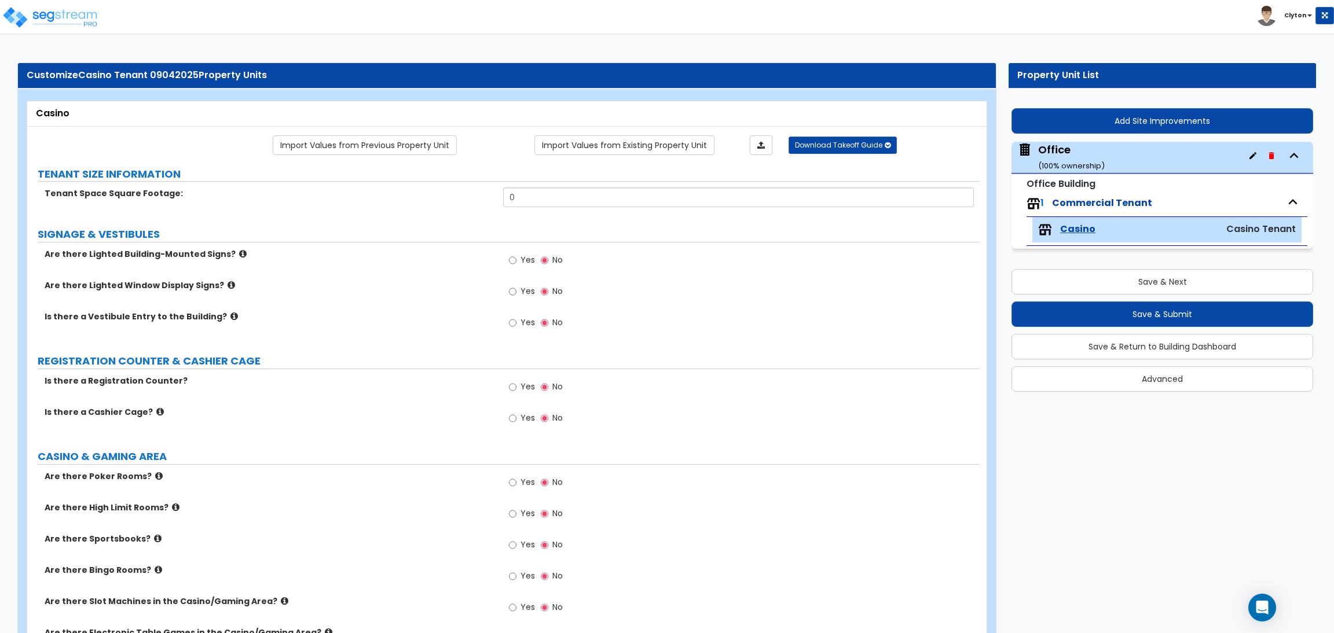
click at [436, 273] on div "Are there Lighted Building-Mounted Signs? Yes No" at bounding box center [503, 263] width 952 height 31
click at [349, 397] on div "Is there a Registration Counter? Yes No" at bounding box center [503, 390] width 952 height 31
drag, startPoint x: 585, startPoint y: 189, endPoint x: 491, endPoint y: 192, distance: 93.8
click at [491, 192] on div "Tenant Space Square Footage: 0" at bounding box center [503, 202] width 952 height 28
type input "5,000"
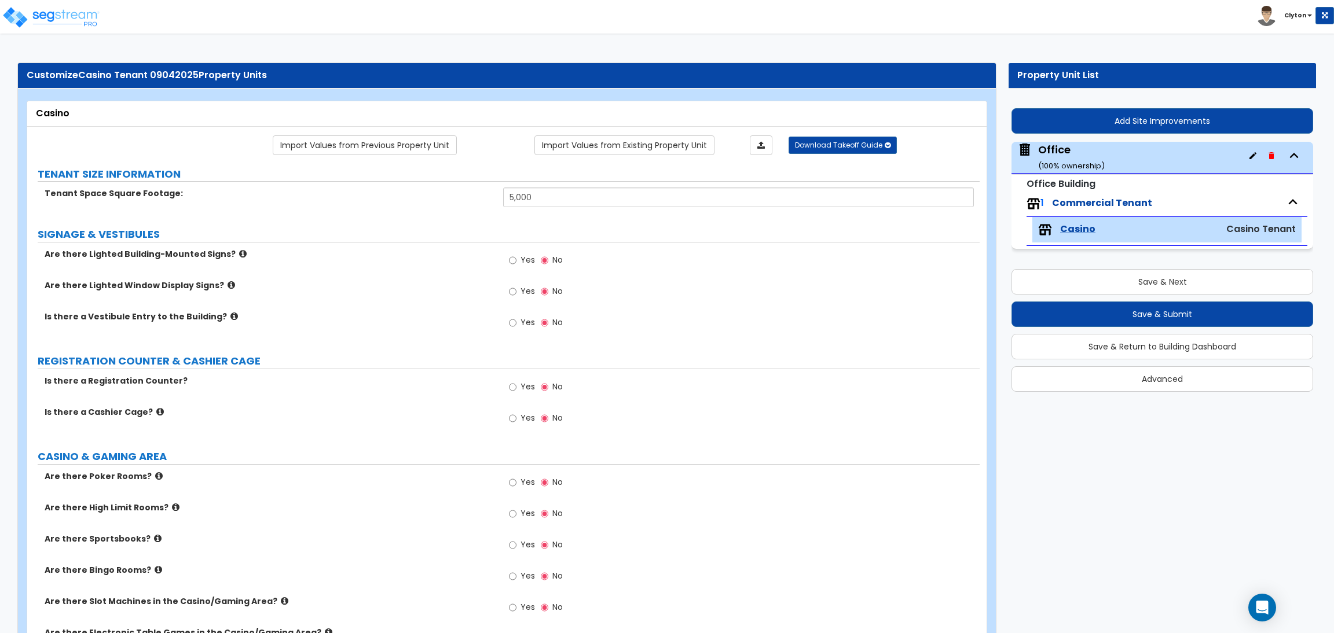
click at [450, 318] on label "Is there a Vestibule Entry to the Building?" at bounding box center [270, 317] width 450 height 12
click at [509, 262] on input "Yes" at bounding box center [513, 260] width 8 height 13
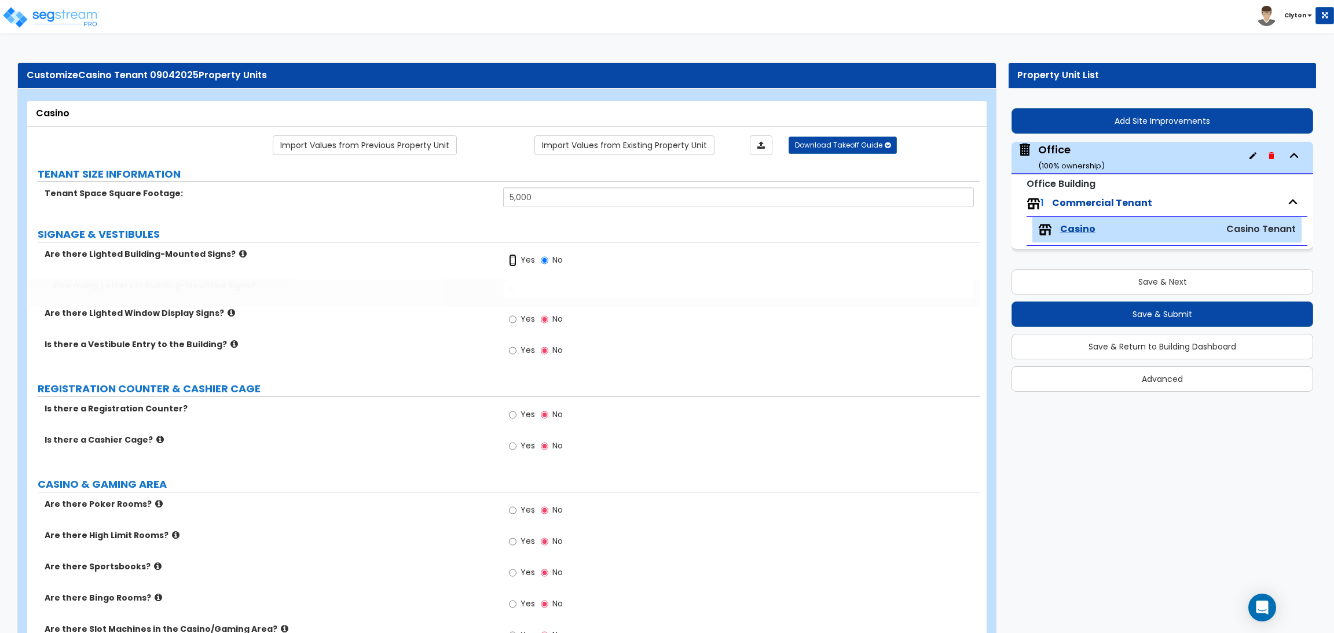
radio input "true"
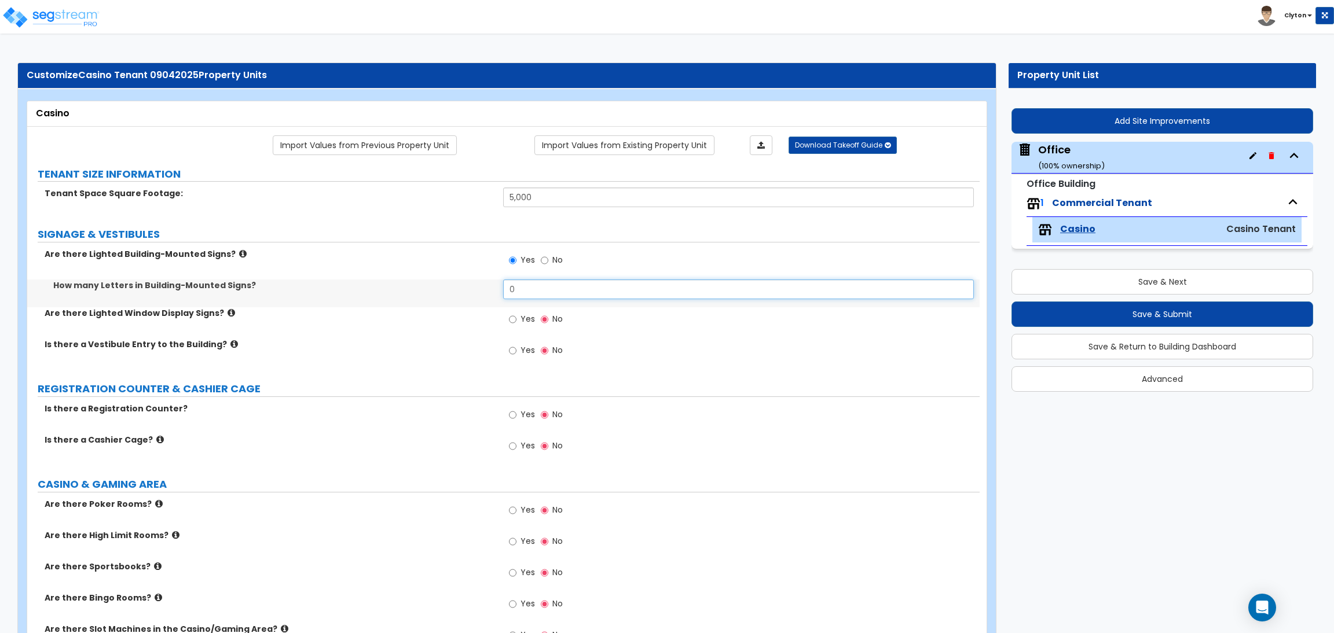
drag, startPoint x: 526, startPoint y: 281, endPoint x: 463, endPoint y: 292, distance: 64.6
click at [467, 292] on div "How many Letters in Building-Mounted Signs? 0" at bounding box center [503, 294] width 952 height 28
drag, startPoint x: 516, startPoint y: 284, endPoint x: 531, endPoint y: 289, distance: 15.9
click at [516, 284] on input "0" at bounding box center [738, 290] width 470 height 20
click at [534, 290] on input "0" at bounding box center [738, 290] width 470 height 20
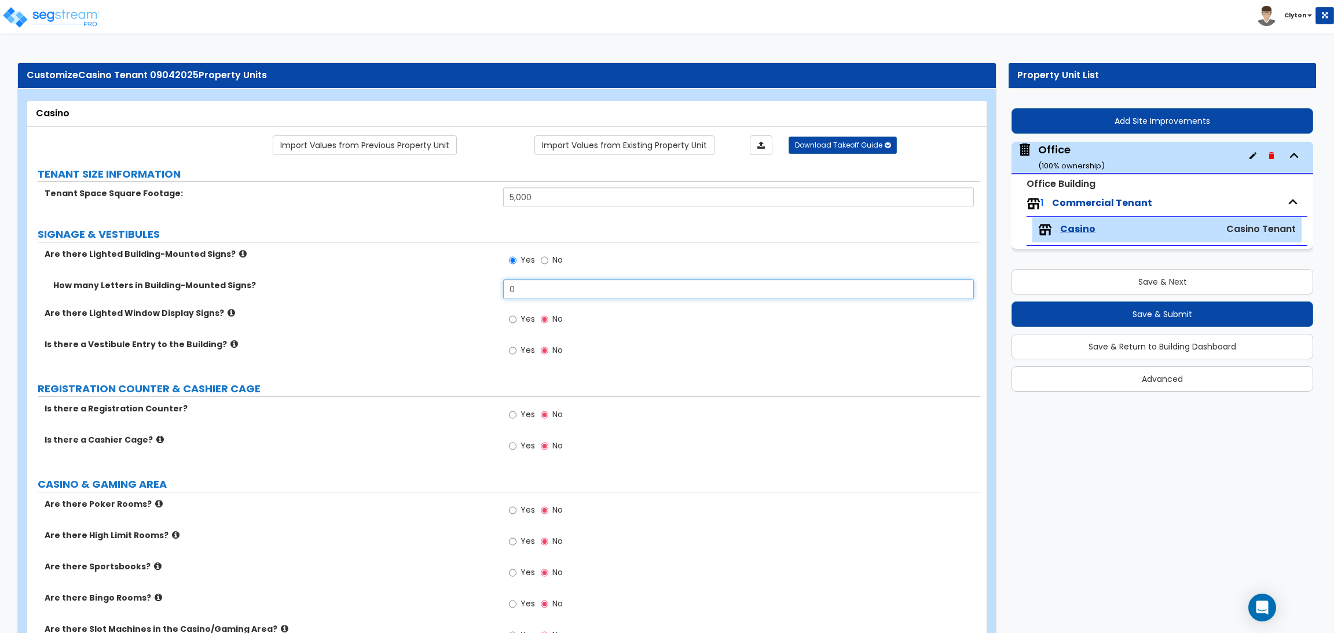
drag, startPoint x: 547, startPoint y: 292, endPoint x: 457, endPoint y: 285, distance: 90.0
click at [457, 285] on div "How many Letters in Building-Mounted Signs? 0" at bounding box center [503, 294] width 952 height 28
click at [441, 300] on div "How many Letters in Building-Mounted Signs? 0" at bounding box center [503, 294] width 952 height 28
drag, startPoint x: 527, startPoint y: 292, endPoint x: 376, endPoint y: 280, distance: 152.2
click at [376, 280] on div "How many Letters in Building-Mounted Signs? 0" at bounding box center [503, 294] width 952 height 28
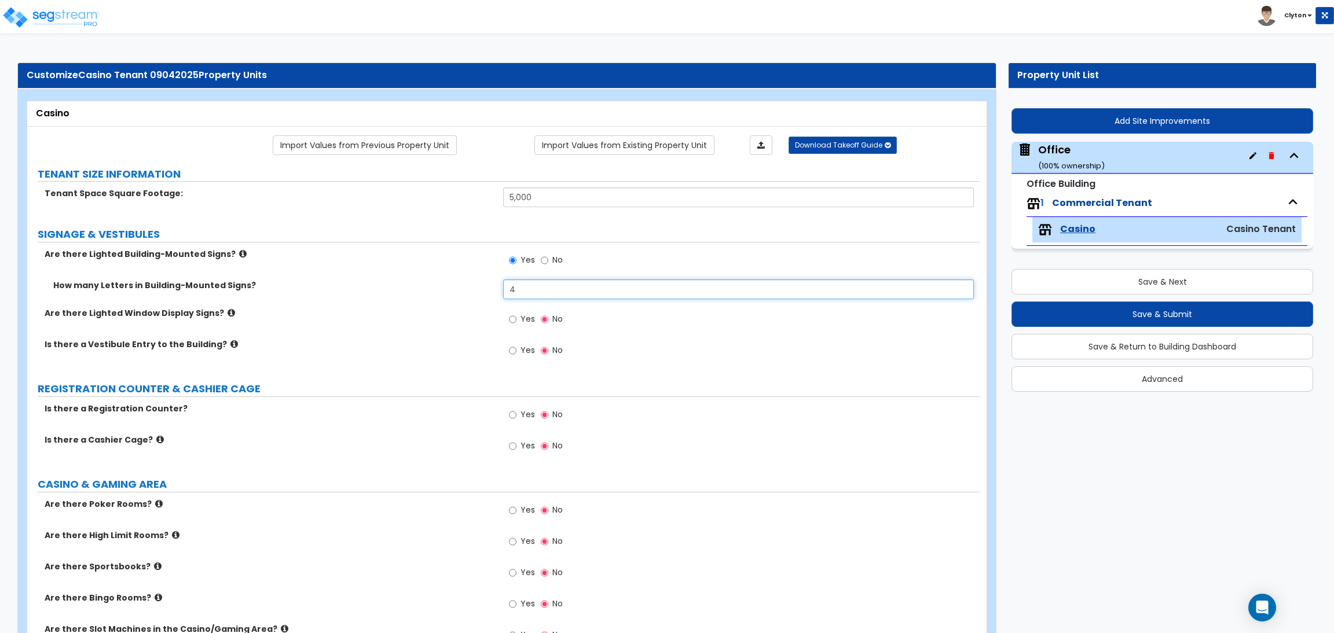
type input "4"
click at [512, 323] on input "Yes" at bounding box center [513, 319] width 8 height 13
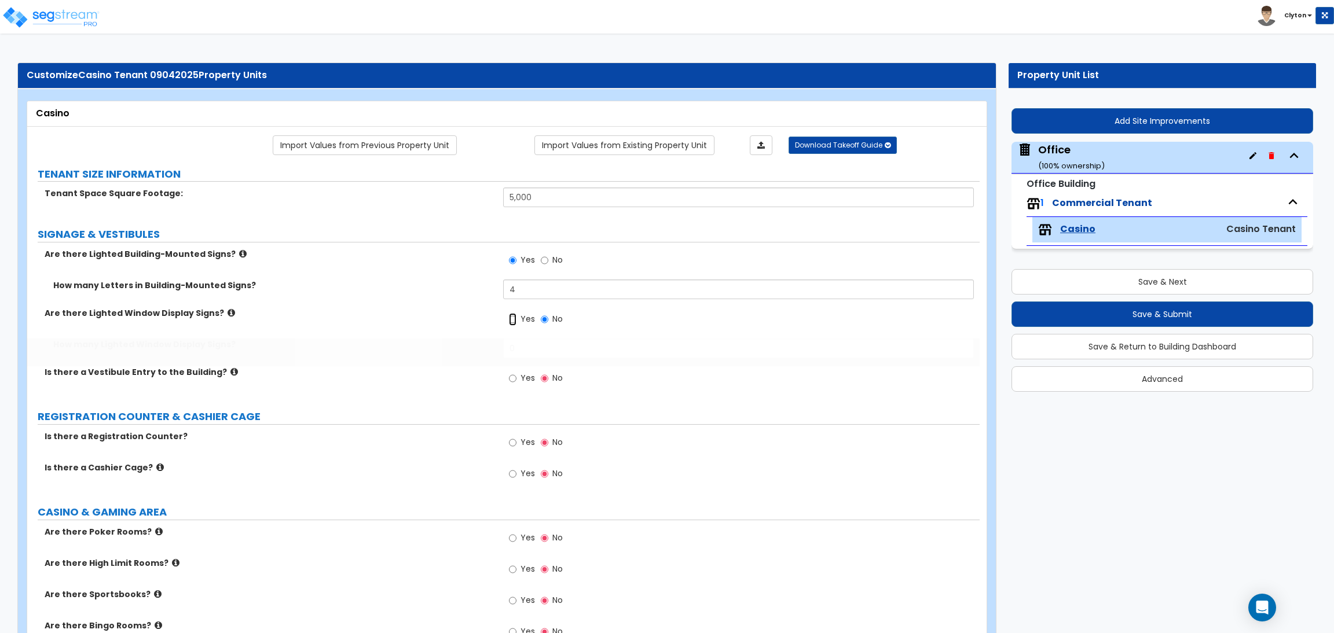
radio input "true"
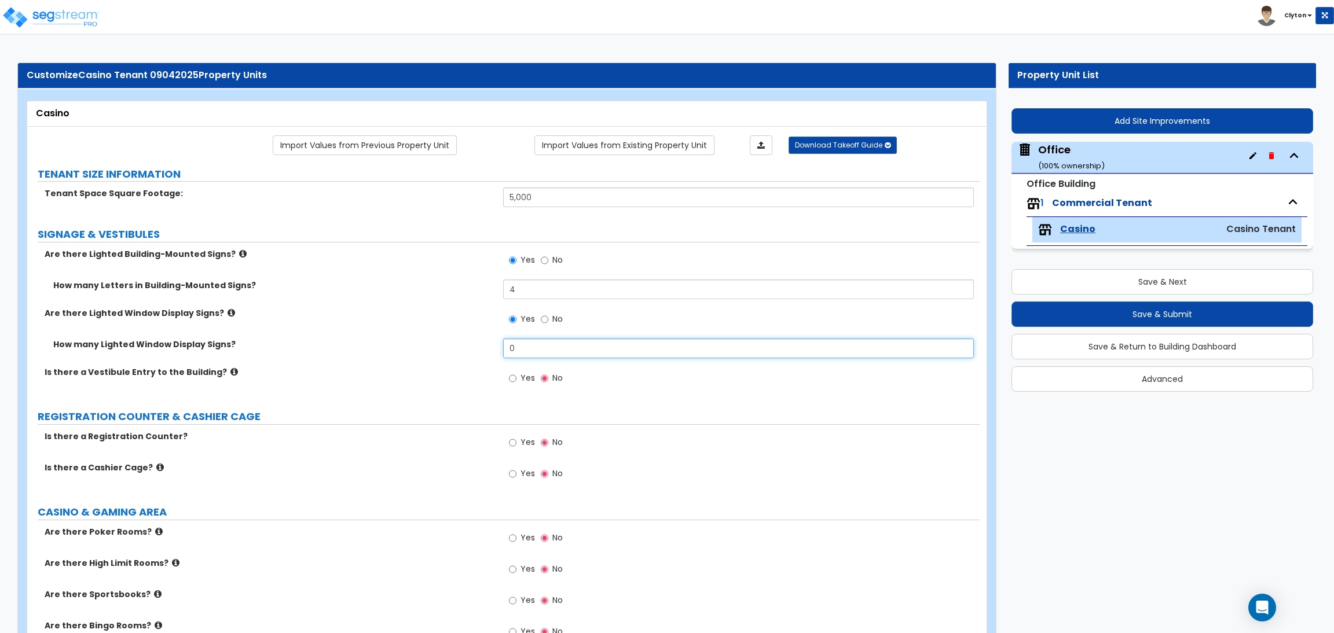
drag, startPoint x: 541, startPoint y: 347, endPoint x: 403, endPoint y: 347, distance: 137.8
click at [403, 347] on div "How many Lighted Window Display Signs? 0" at bounding box center [503, 353] width 952 height 28
type input "6"
drag, startPoint x: 423, startPoint y: 390, endPoint x: 456, endPoint y: 389, distance: 32.4
click at [424, 390] on div "Is there a Vestibule Entry to the Building? Yes No" at bounding box center [503, 381] width 952 height 31
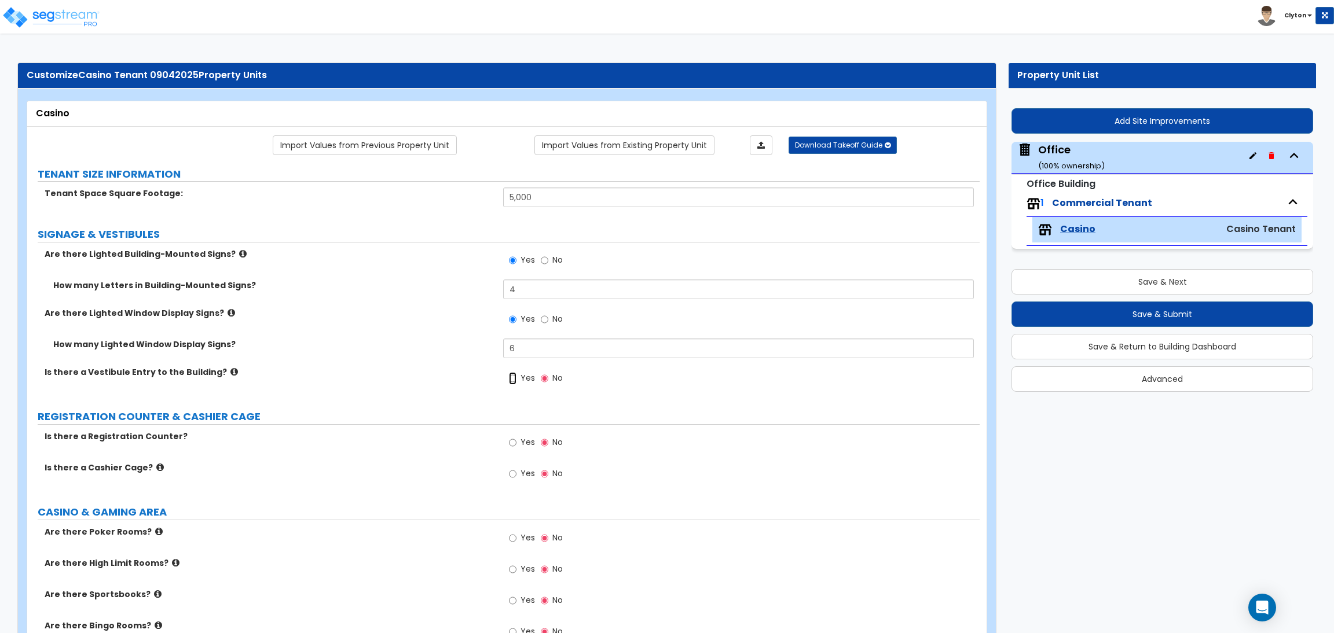
click at [516, 382] on input "Yes" at bounding box center [513, 378] width 8 height 13
radio input "true"
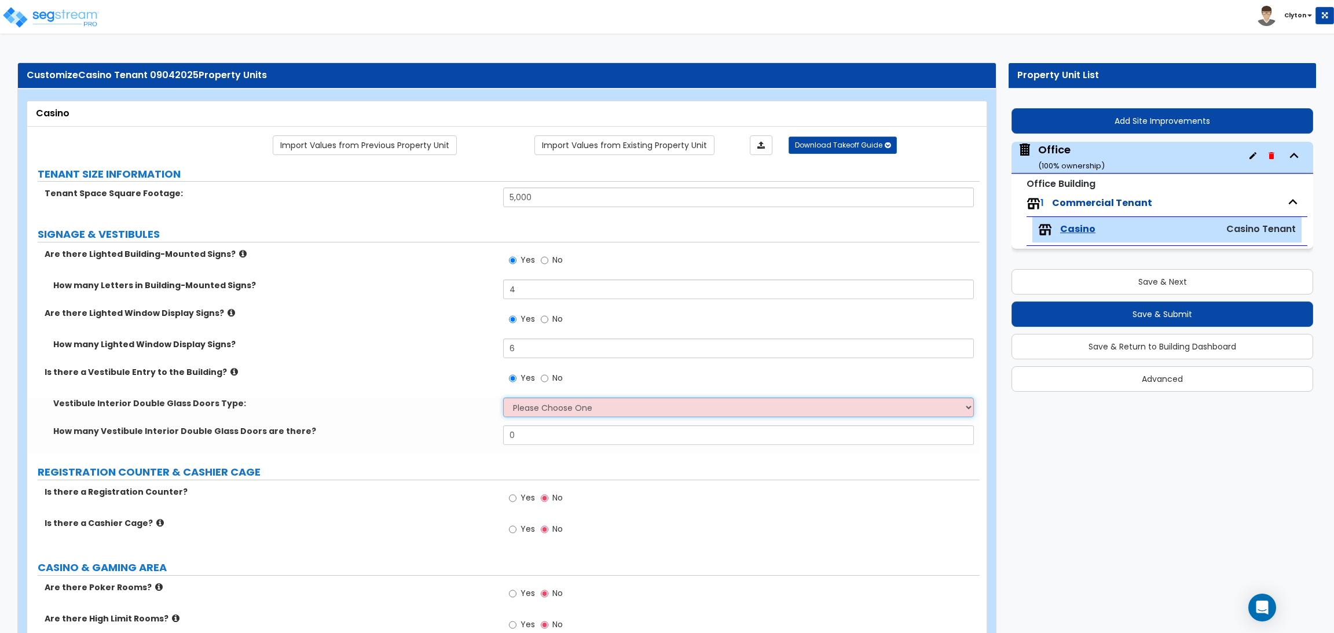
click at [534, 414] on select "Please Choose One Hinged Sliding" at bounding box center [738, 408] width 470 height 20
select select "1"
click at [503, 398] on select "Please Choose One Hinged Sliding" at bounding box center [738, 408] width 470 height 20
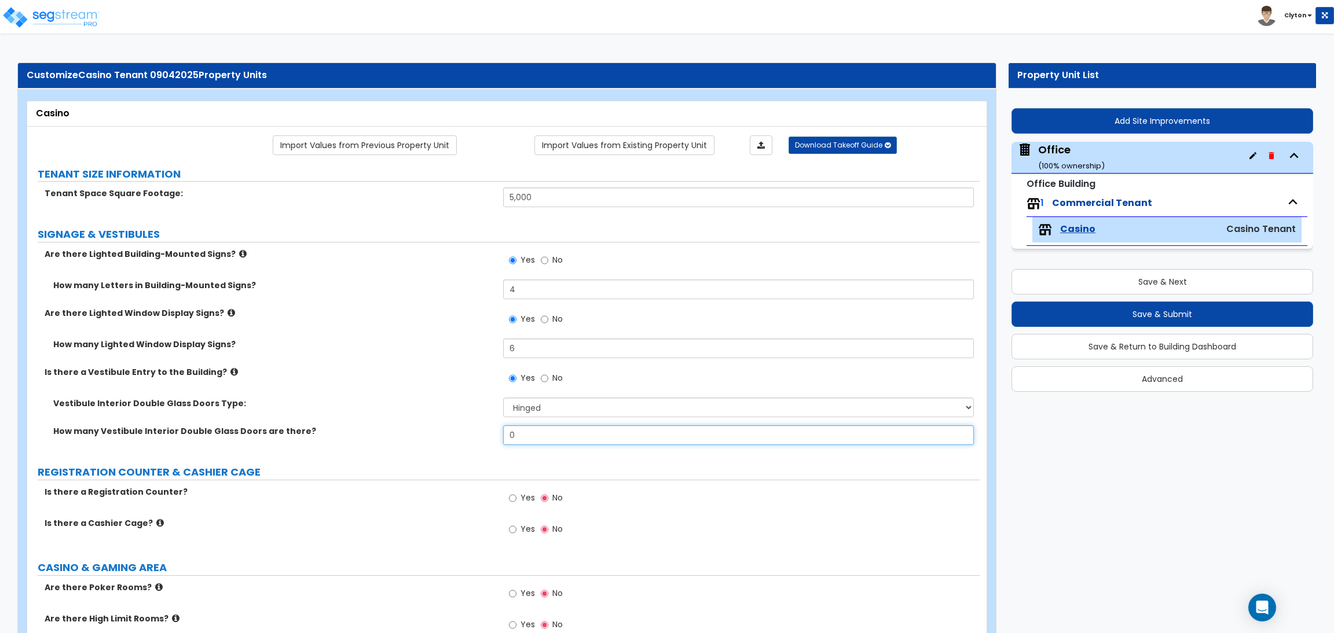
drag, startPoint x: 544, startPoint y: 439, endPoint x: 435, endPoint y: 439, distance: 108.2
click at [440, 439] on div "How many Vestibule Interior Double Glass Doors are there? 0" at bounding box center [503, 439] width 952 height 28
type input "1"
click at [445, 427] on label "How many Vestibule Interior Double Glass Doors are there?" at bounding box center [273, 431] width 441 height 12
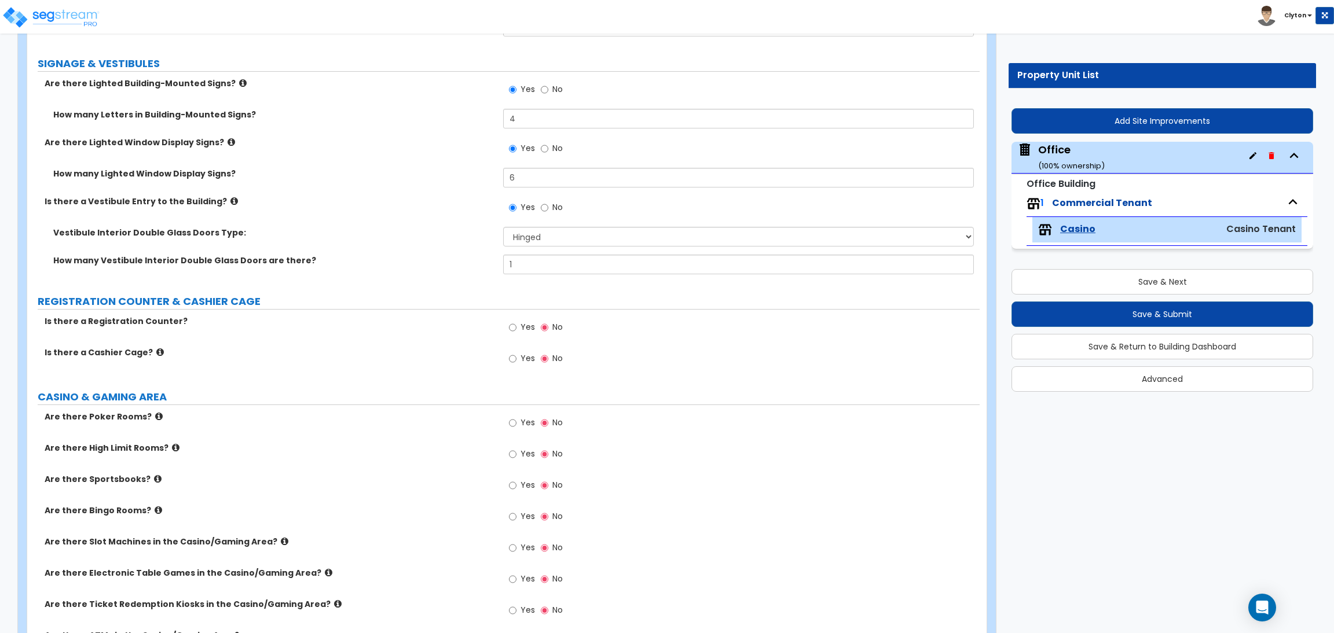
scroll to position [174, 0]
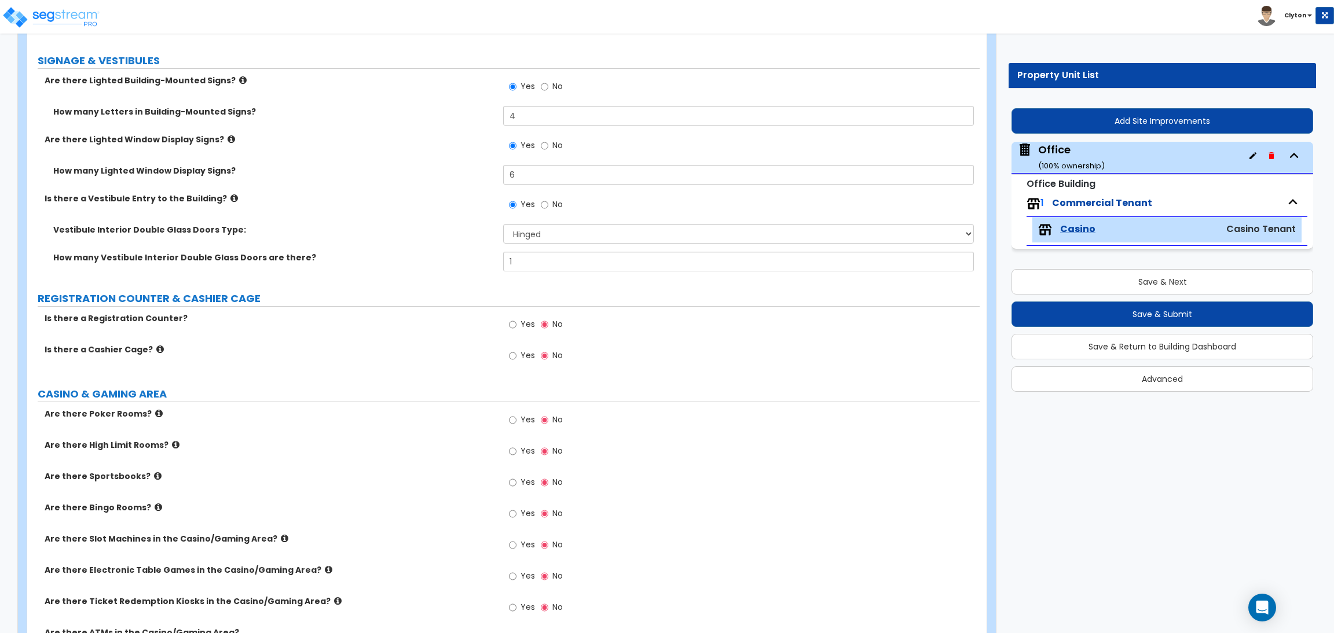
click at [520, 331] on label "Yes" at bounding box center [522, 326] width 26 height 20
click at [516, 331] on input "Yes" at bounding box center [513, 324] width 8 height 13
radio input "true"
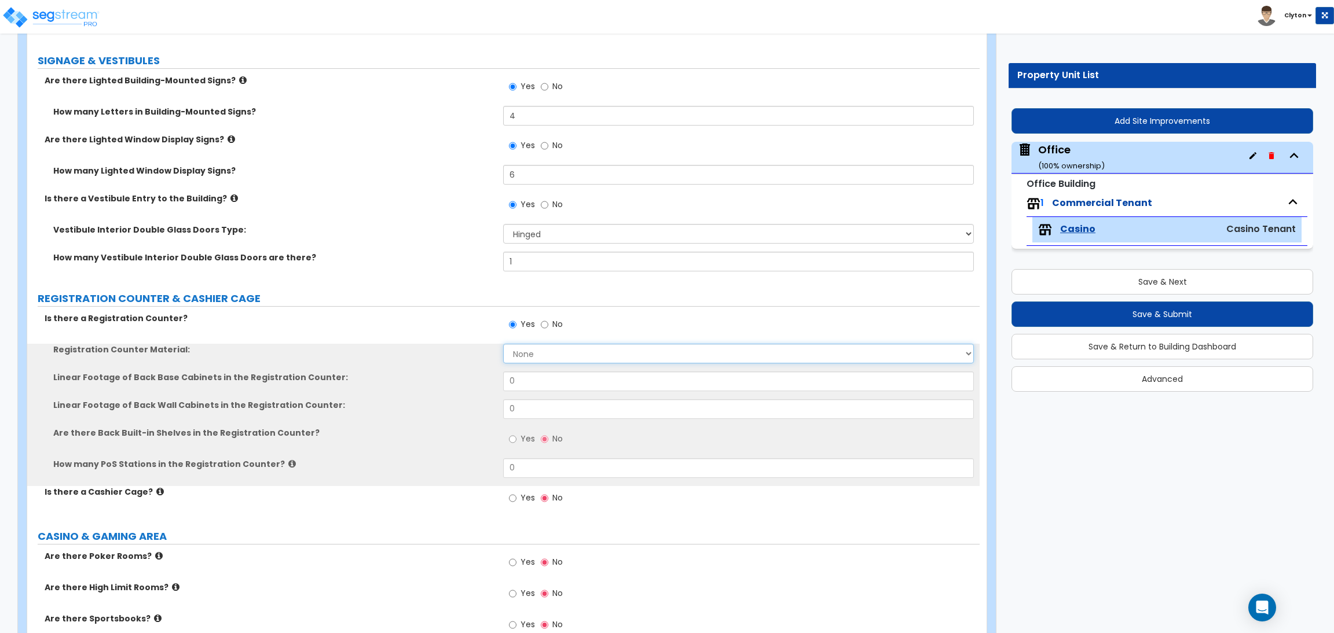
click at [539, 356] on select "None Plastic Laminate Solid Surface Stone Quartz Marble Tile Wood Stainless Ste…" at bounding box center [738, 354] width 470 height 20
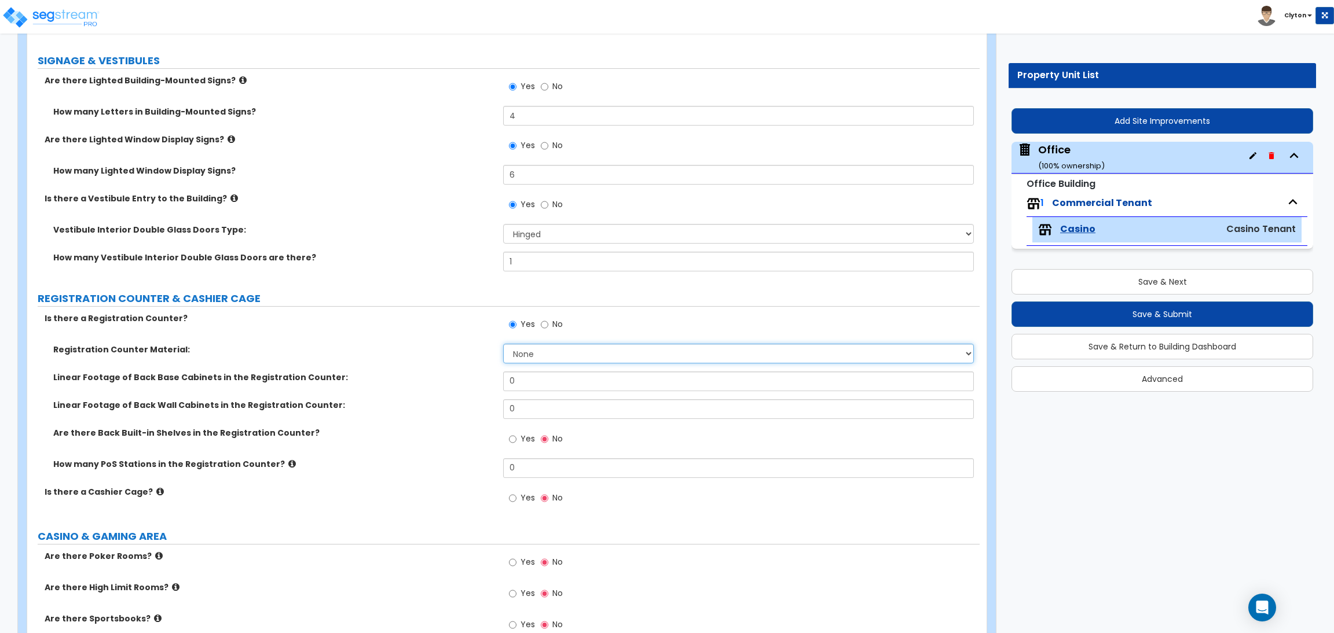
select select "1"
click at [503, 344] on select "None Plastic Laminate Solid Surface Stone Quartz Marble Tile Wood Stainless Ste…" at bounding box center [738, 354] width 470 height 20
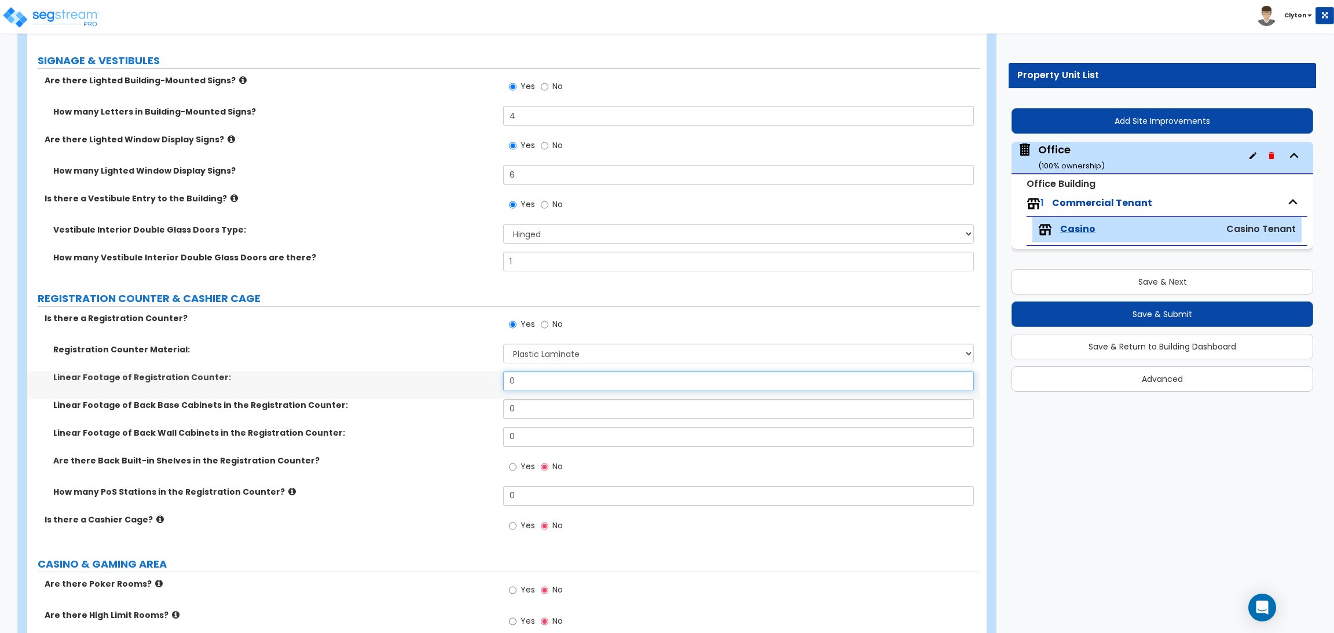
drag, startPoint x: 550, startPoint y: 383, endPoint x: 393, endPoint y: 371, distance: 157.3
click at [398, 371] on div "Registration Counter Material: None Plastic Laminate Solid Surface Stone Quartz…" at bounding box center [503, 429] width 935 height 170
click at [422, 396] on div "Linear Footage of Registration Counter: 6" at bounding box center [503, 386] width 952 height 28
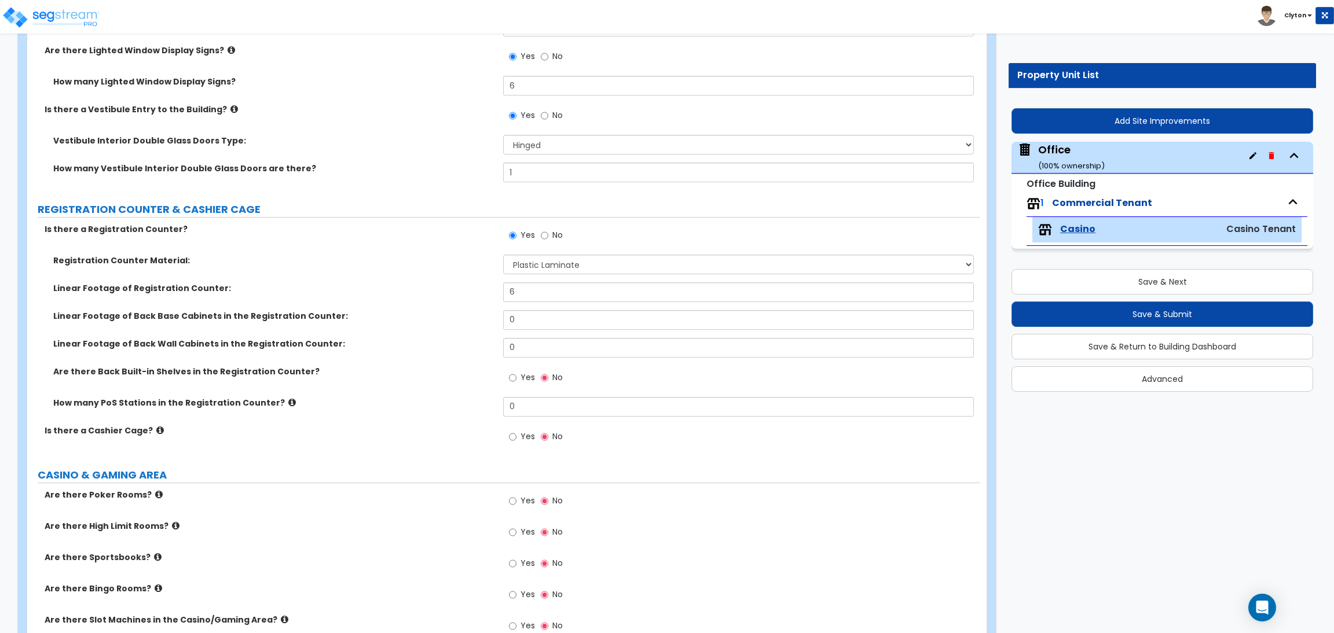
scroll to position [347, 0]
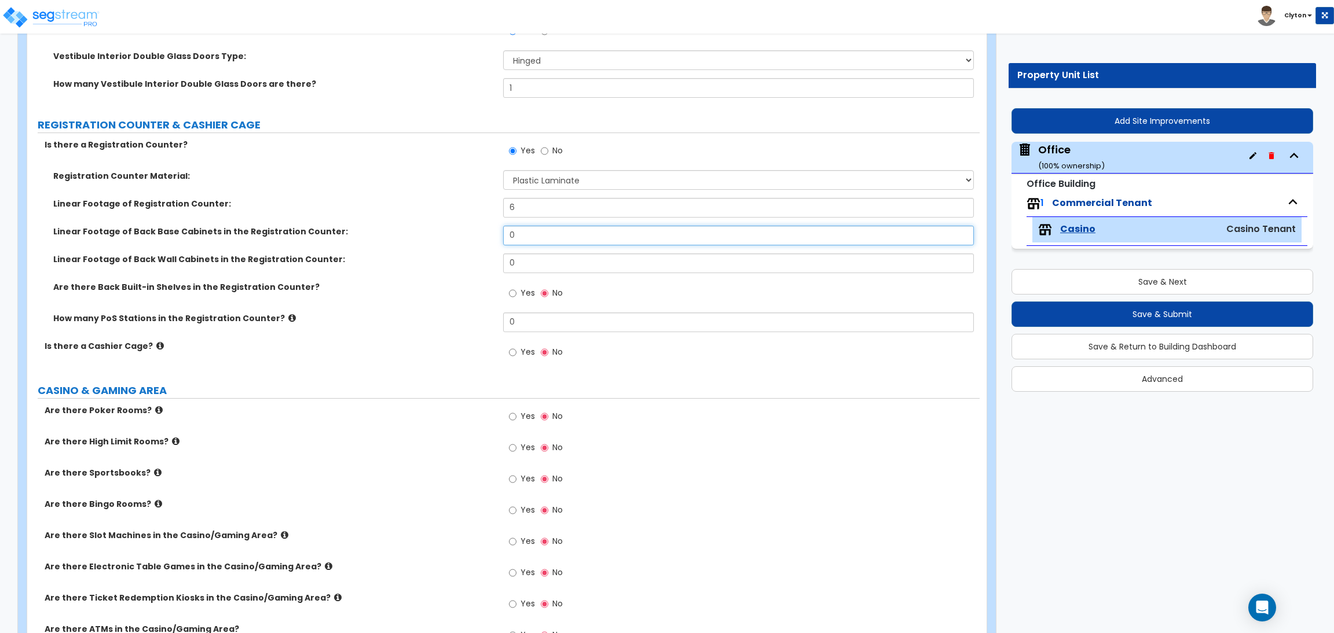
drag, startPoint x: 528, startPoint y: 236, endPoint x: 471, endPoint y: 239, distance: 57.4
click at [472, 239] on div "Linear Footage of Back Base Cabinets in the Registration Counter: 0" at bounding box center [503, 240] width 952 height 28
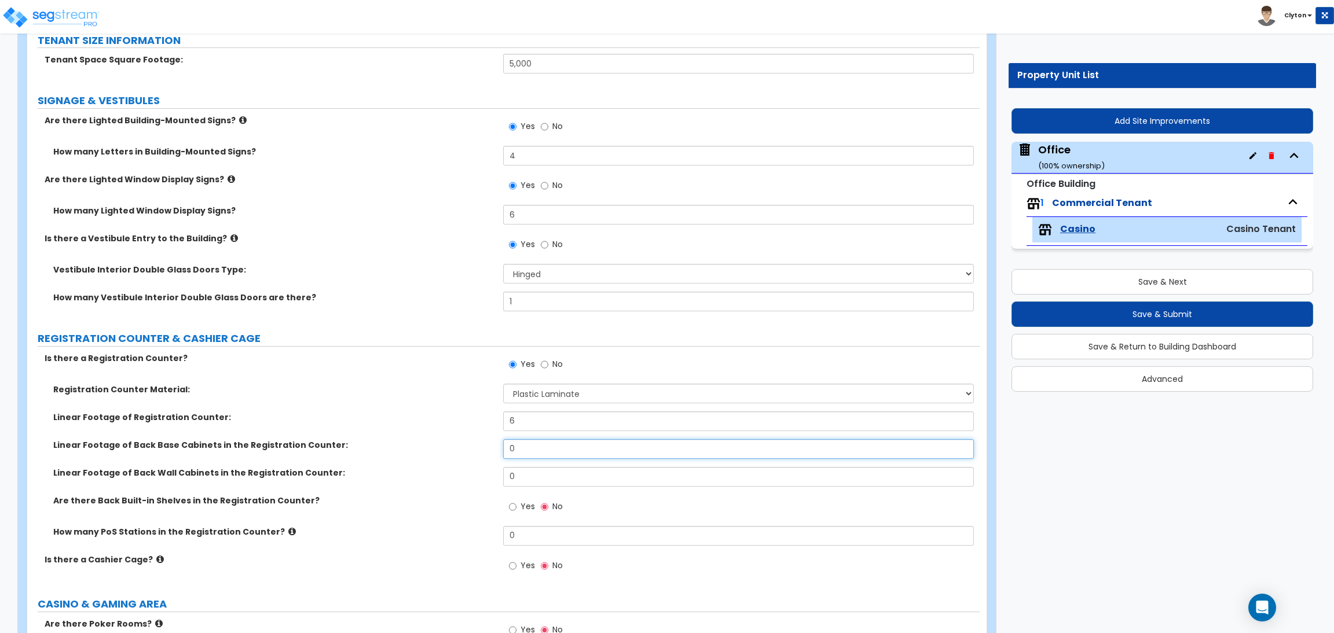
scroll to position [174, 0]
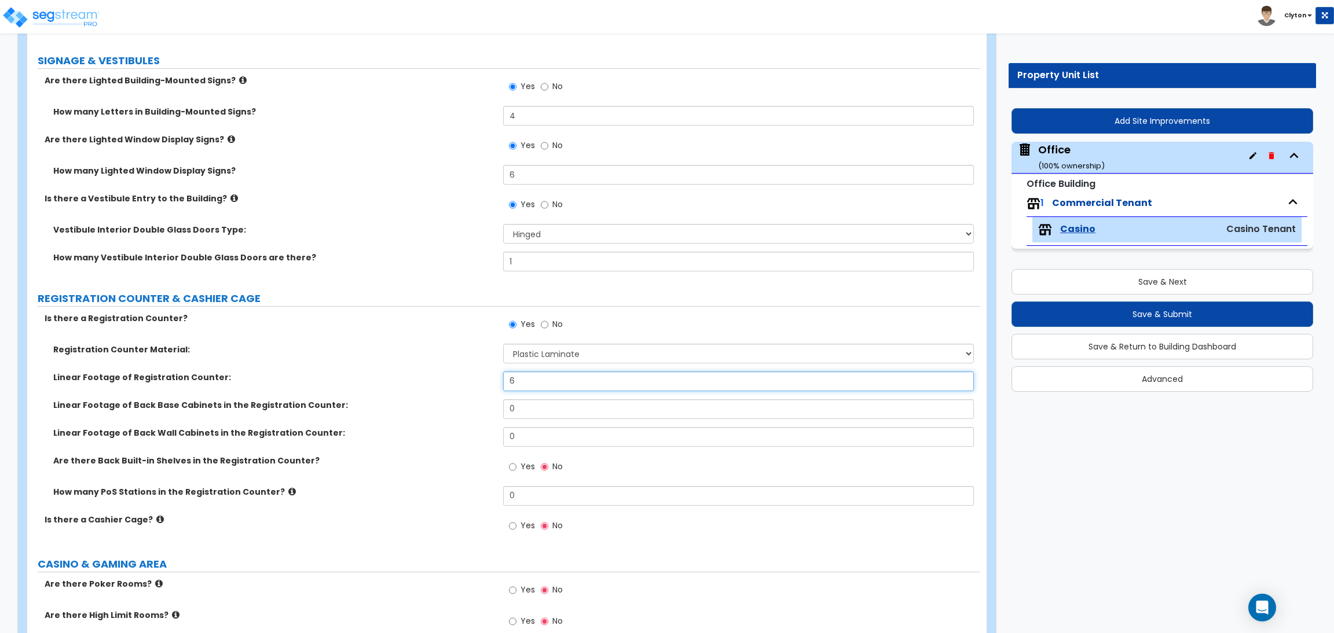
drag, startPoint x: 526, startPoint y: 380, endPoint x: 468, endPoint y: 380, distance: 57.3
click at [468, 380] on div "Linear Footage of Registration Counter: 6" at bounding box center [503, 386] width 952 height 28
type input "4"
drag, startPoint x: 526, startPoint y: 410, endPoint x: 443, endPoint y: 407, distance: 82.2
click at [446, 408] on div "Linear Footage of Back Base Cabinets in the Registration Counter: 0" at bounding box center [503, 413] width 952 height 28
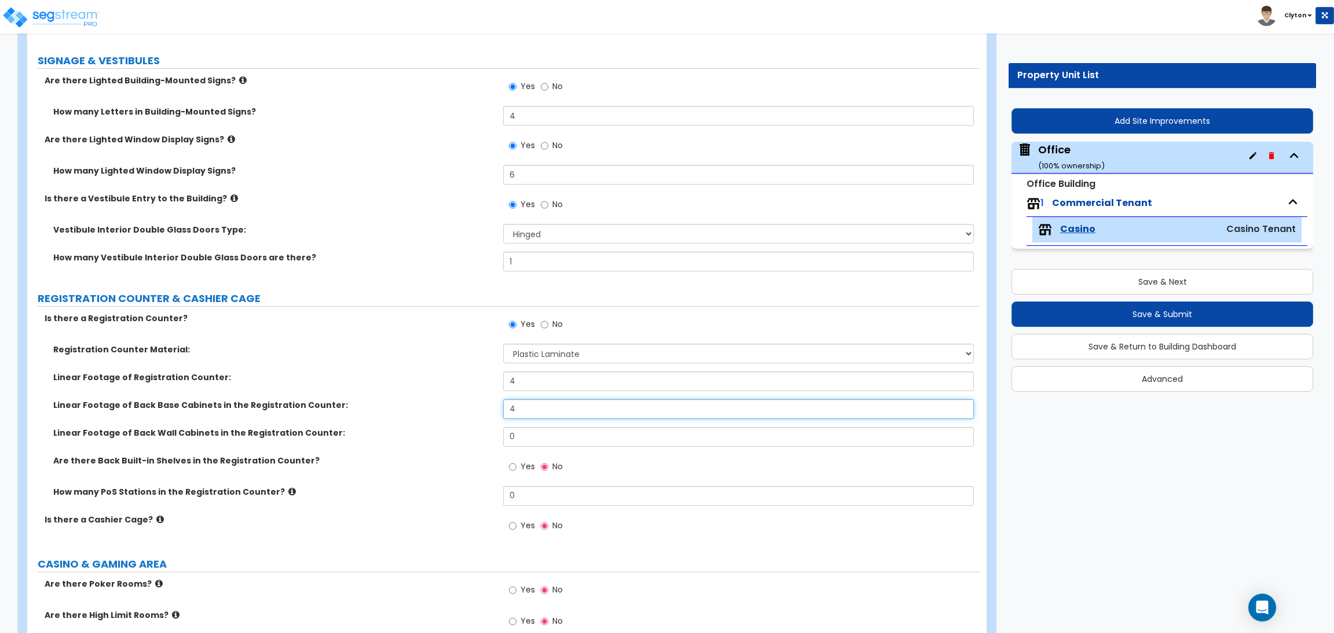
type input "4"
drag, startPoint x: 478, startPoint y: 430, endPoint x: 450, endPoint y: 425, distance: 27.6
click at [452, 427] on div "Registration Counter Material: None Plastic Laminate Solid Surface Stone Quartz…" at bounding box center [503, 429] width 935 height 170
type input "4"
click at [515, 471] on input "Yes" at bounding box center [513, 467] width 8 height 13
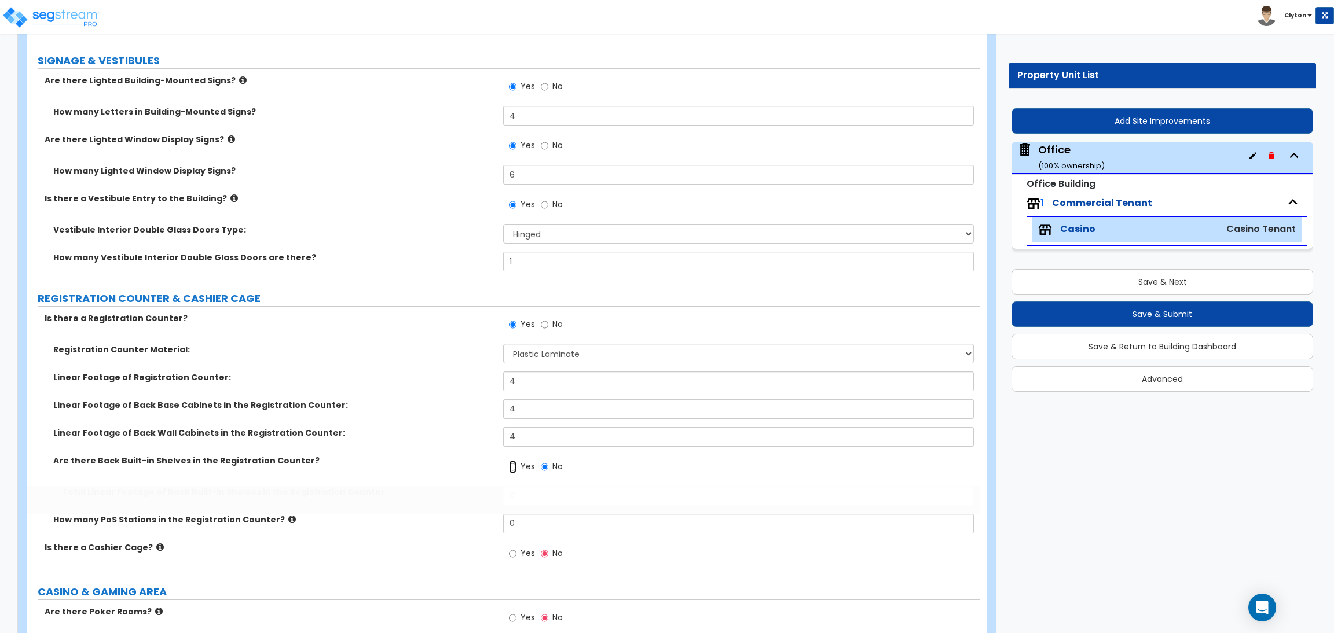
radio input "true"
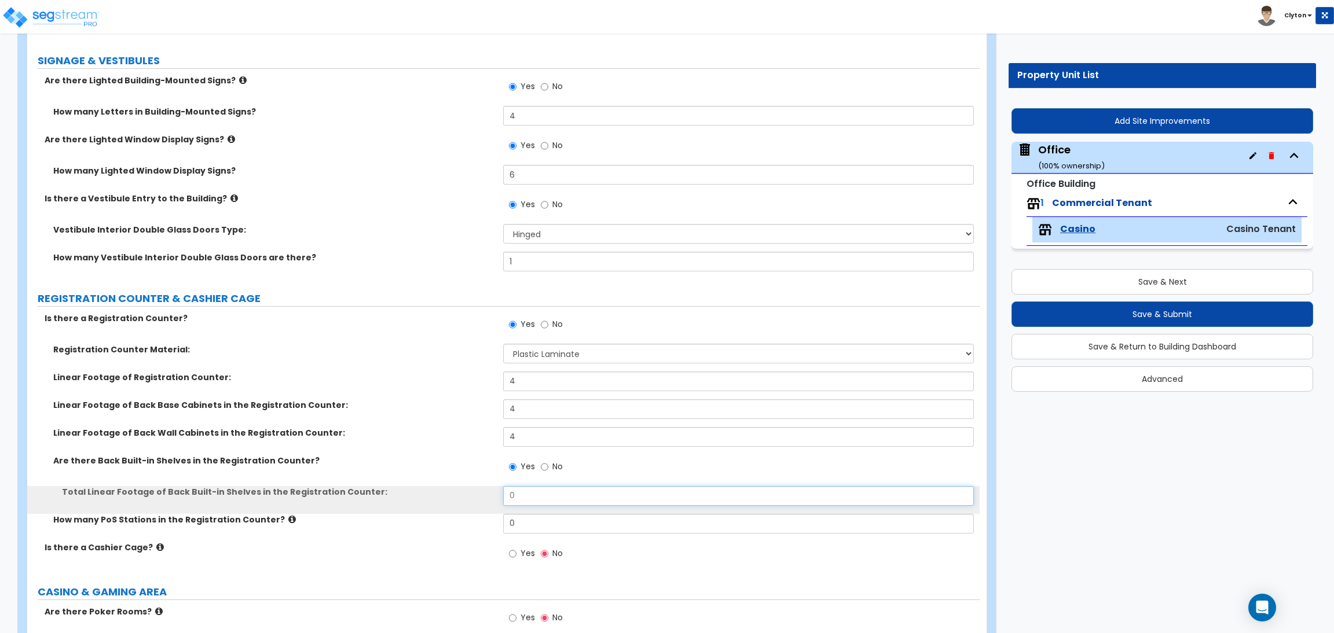
drag, startPoint x: 528, startPoint y: 491, endPoint x: 489, endPoint y: 487, distance: 39.6
click at [491, 489] on div "Total Linear Footage of Back Built-in Shelves in the Registration Counter: 0" at bounding box center [503, 500] width 952 height 28
type input "10"
drag, startPoint x: 547, startPoint y: 517, endPoint x: 475, endPoint y: 508, distance: 73.0
click at [478, 509] on div "Registration Counter Material: None Plastic Laminate Solid Surface Stone Quartz…" at bounding box center [503, 443] width 935 height 198
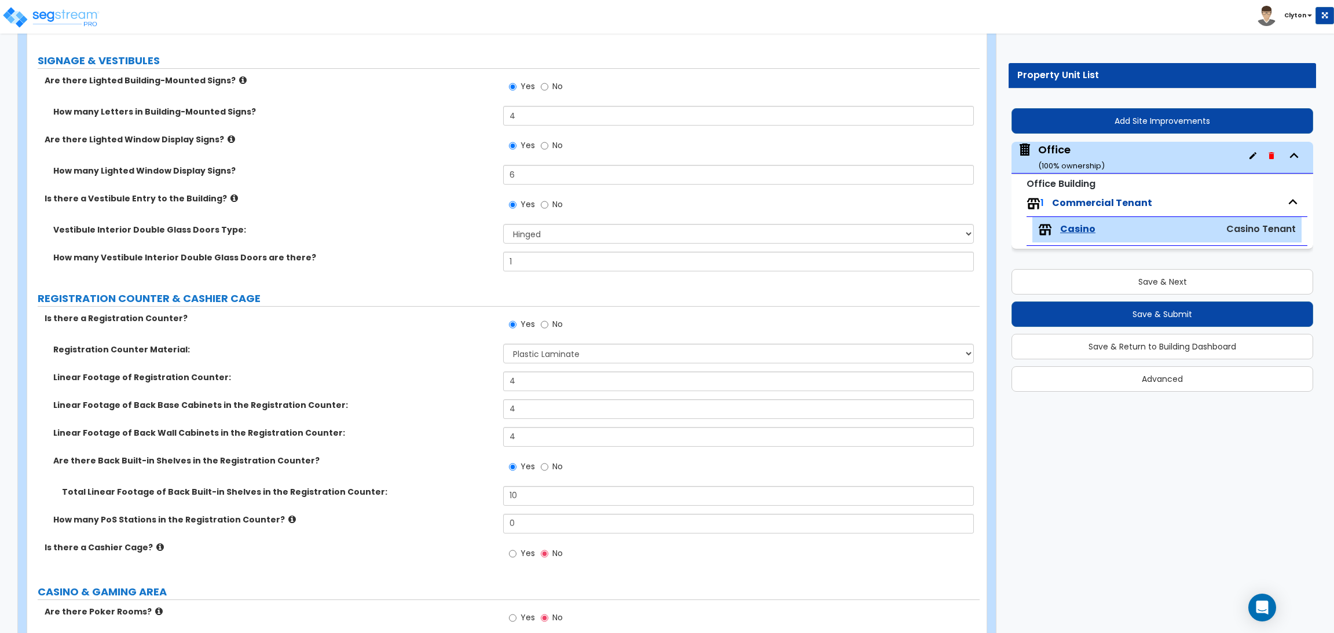
click at [288, 520] on icon at bounding box center [292, 519] width 8 height 9
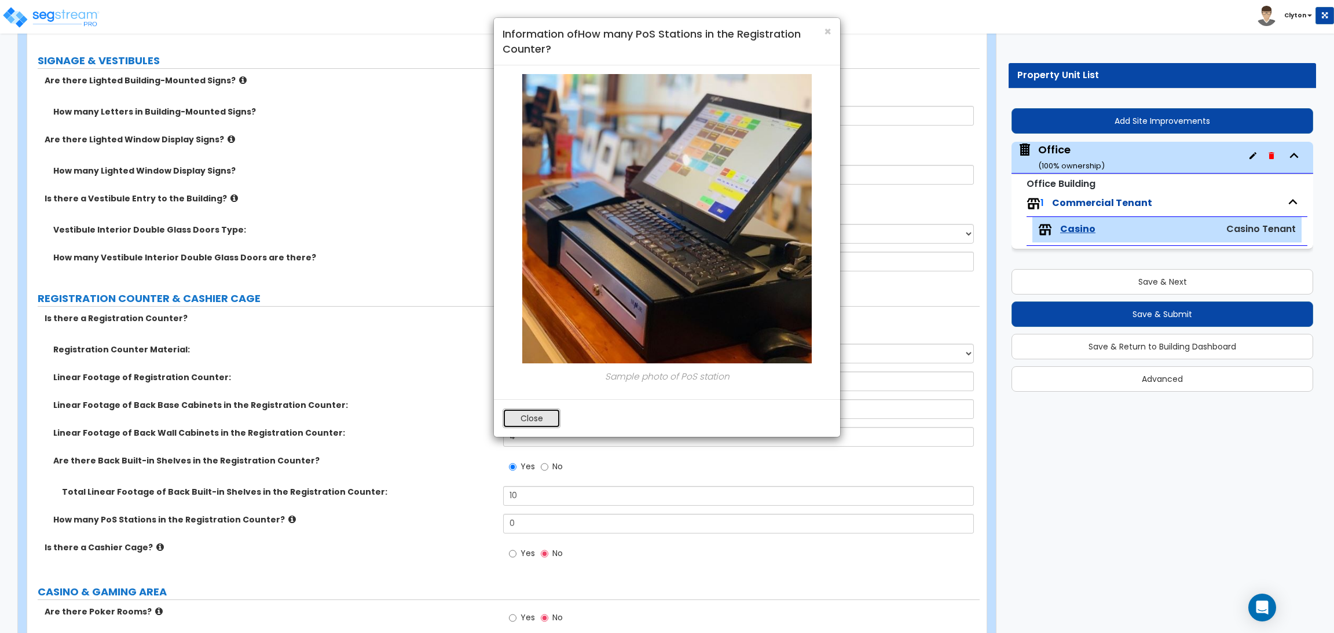
click at [512, 409] on button "Close" at bounding box center [531, 419] width 58 height 20
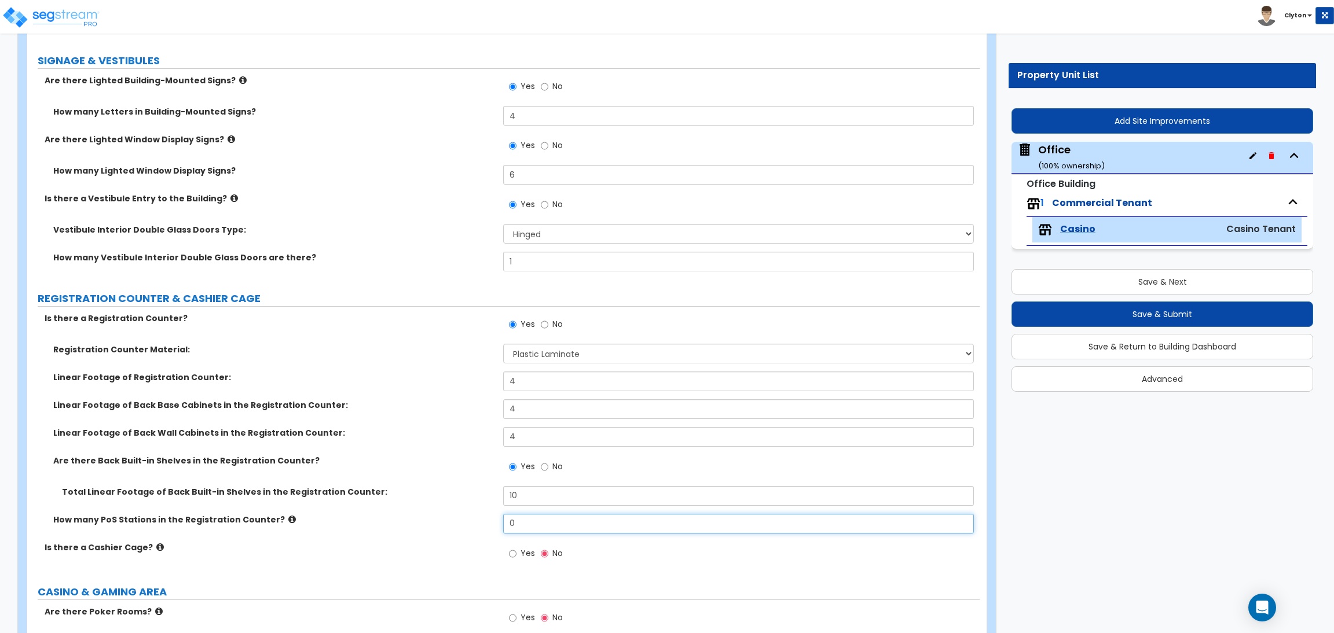
drag, startPoint x: 520, startPoint y: 525, endPoint x: 484, endPoint y: 523, distance: 36.0
click at [489, 523] on div "How many PoS Stations in the Registration Counter? 0" at bounding box center [503, 528] width 952 height 28
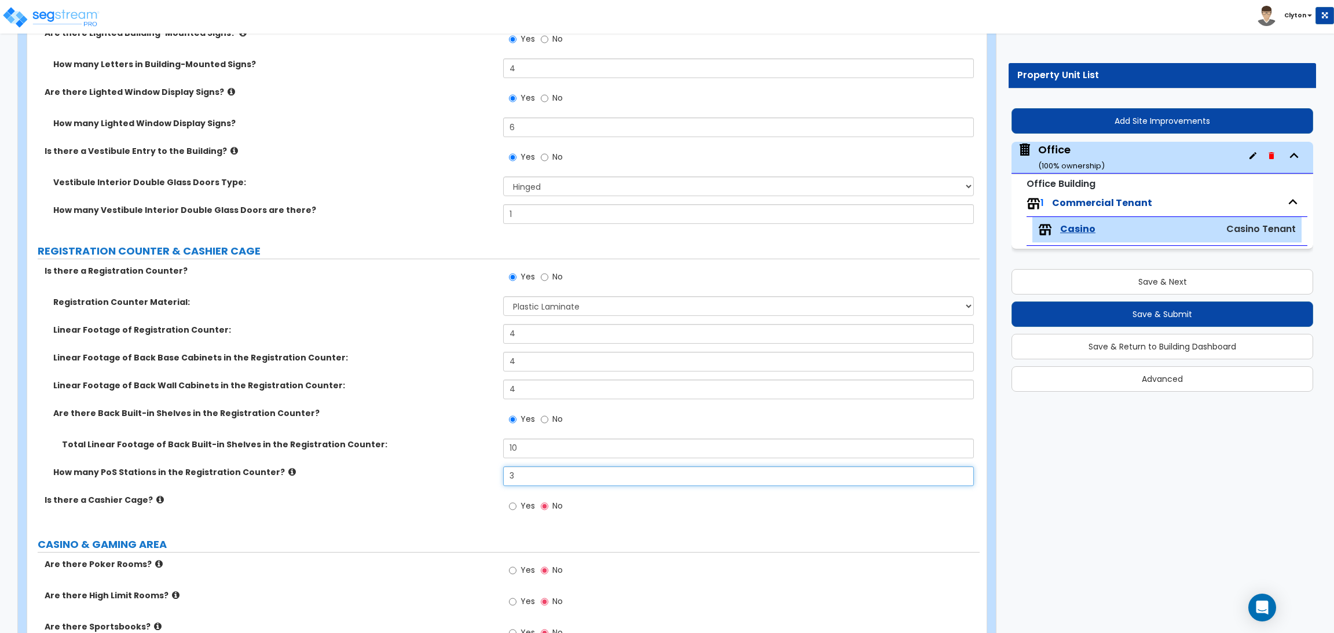
scroll to position [260, 0]
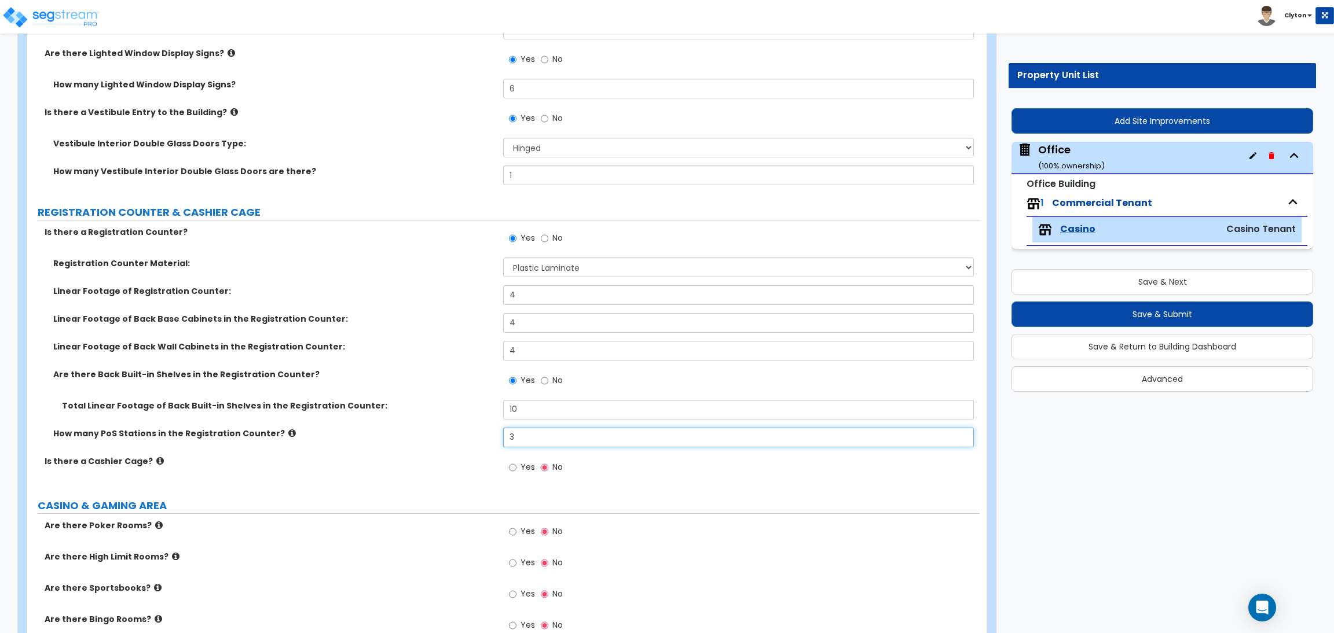
type input "3"
click at [156, 457] on icon at bounding box center [160, 461] width 8 height 9
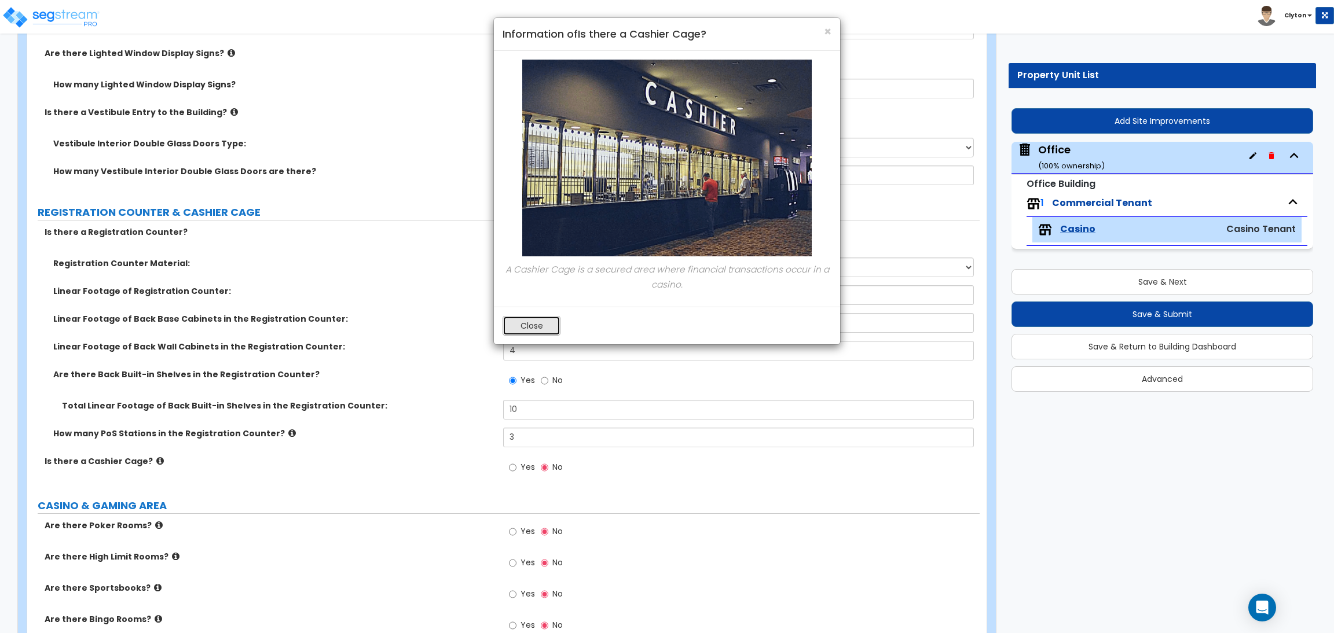
click at [508, 333] on button "Close" at bounding box center [531, 326] width 58 height 20
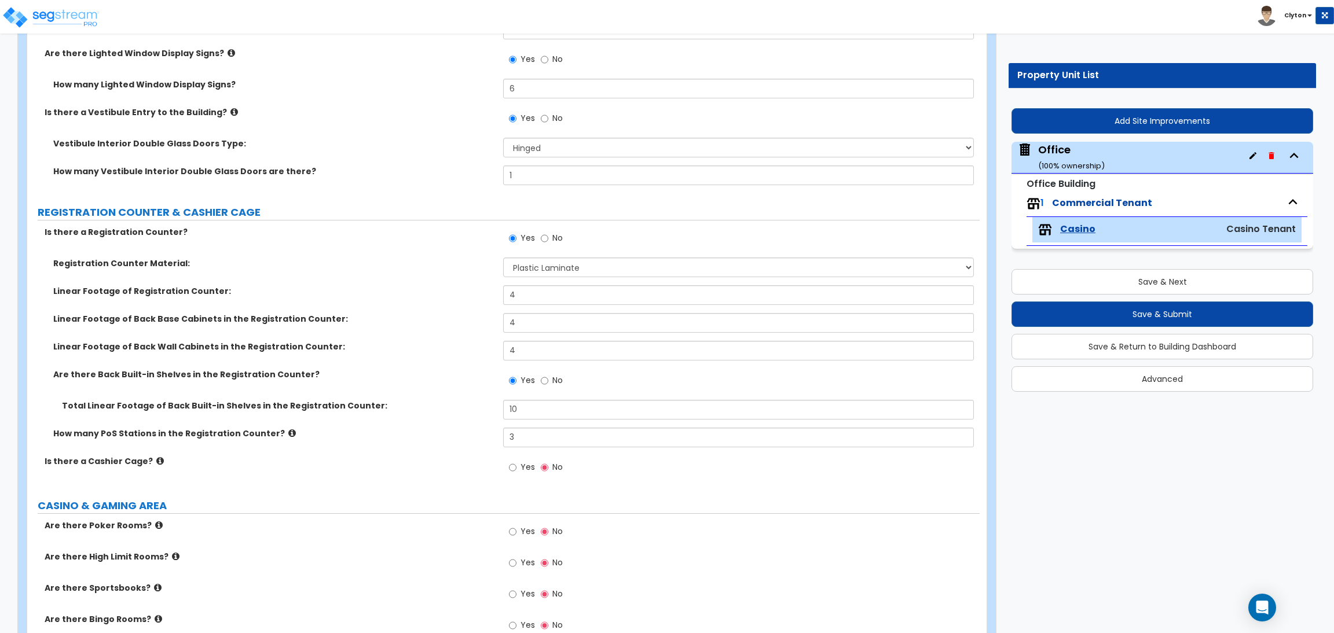
click at [517, 472] on label "Yes" at bounding box center [522, 469] width 26 height 20
click at [516, 472] on input "Yes" at bounding box center [513, 467] width 8 height 13
radio input "true"
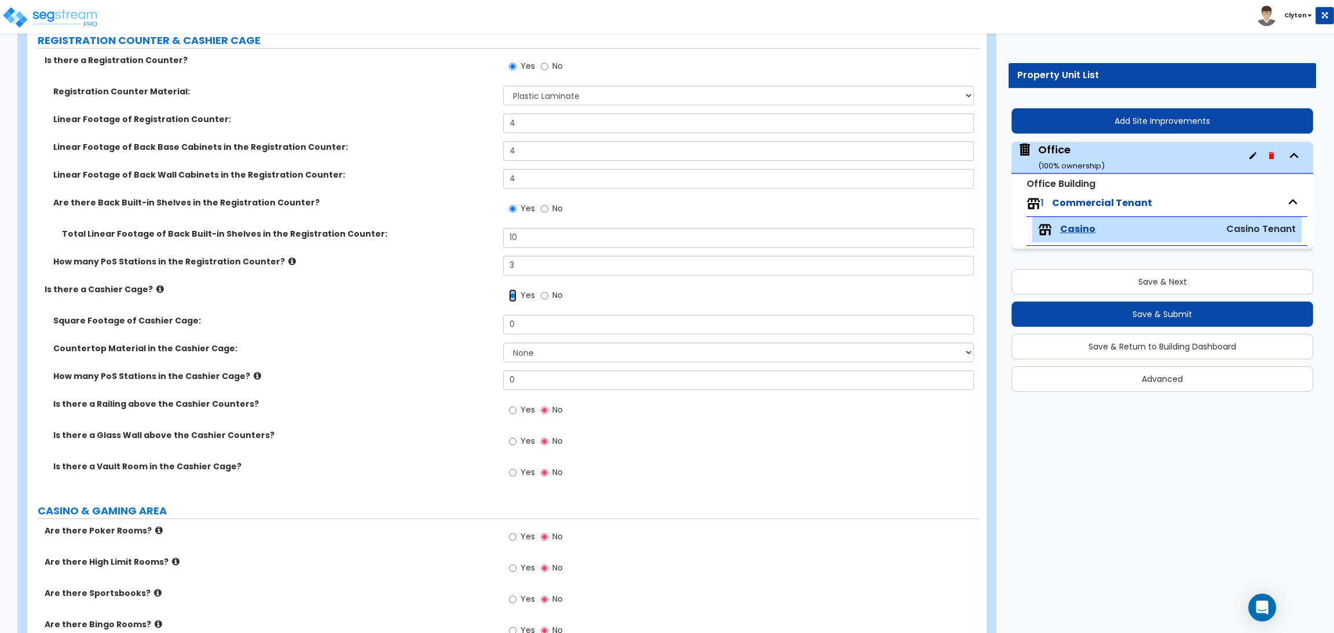
scroll to position [434, 0]
click at [359, 373] on label "How many PoS Stations in the Cashier Cage?" at bounding box center [273, 375] width 441 height 12
drag, startPoint x: 536, startPoint y: 324, endPoint x: 476, endPoint y: 328, distance: 59.7
click at [477, 328] on div "Square Footage of Cashier Cage: 0" at bounding box center [503, 327] width 952 height 28
type input "350"
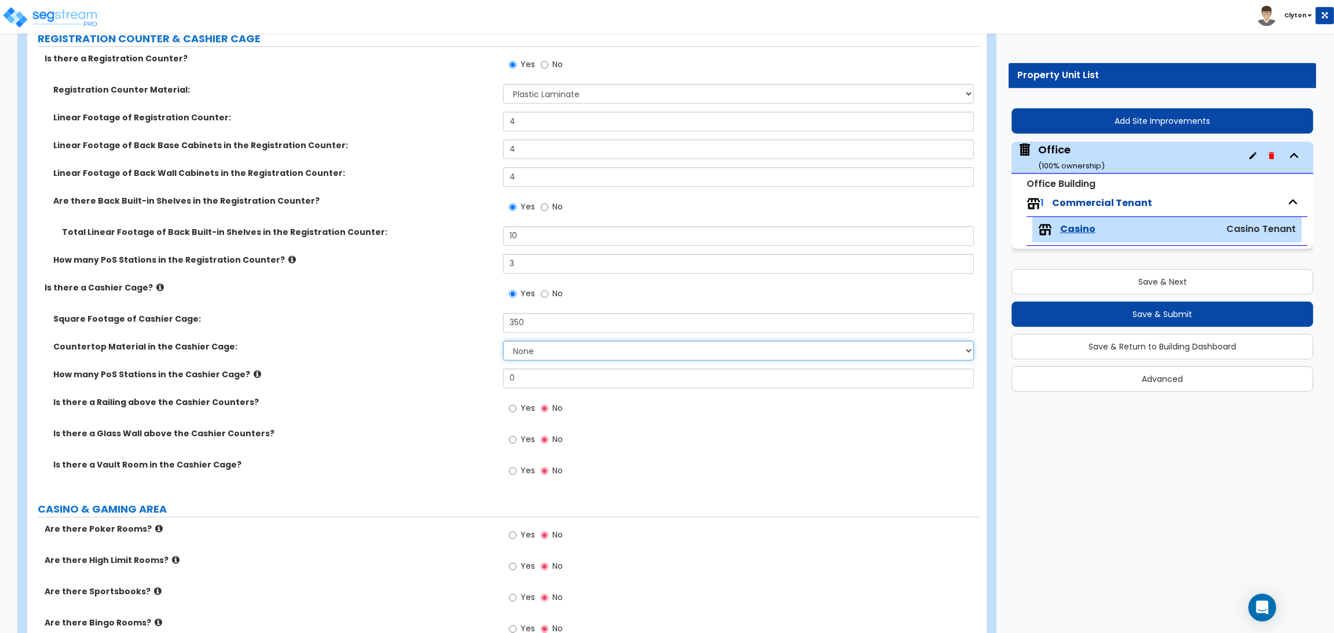
click at [520, 347] on select "None Plastic Laminate Solid Surface Stone Quartz Marble Tile Wood Stainless Ste…" at bounding box center [738, 351] width 470 height 20
select select "2"
click at [503, 341] on select "None Plastic Laminate Solid Surface Stone Quartz Marble Tile Wood Stainless Ste…" at bounding box center [738, 351] width 470 height 20
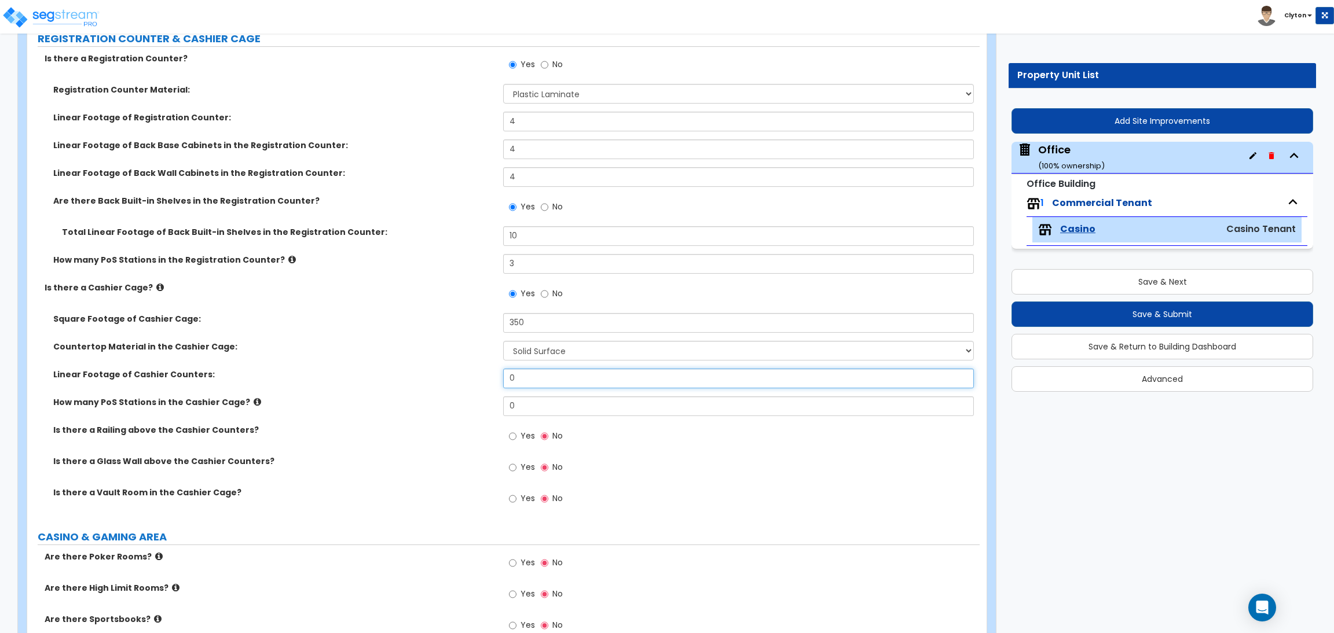
drag, startPoint x: 533, startPoint y: 379, endPoint x: 404, endPoint y: 381, distance: 128.5
click at [404, 381] on div "Linear Footage of Cashier Counters: 0" at bounding box center [503, 383] width 952 height 28
type input "5"
drag, startPoint x: 533, startPoint y: 404, endPoint x: 468, endPoint y: 403, distance: 64.3
click at [468, 403] on div "How many PoS Stations in the Cashier Cage? 0" at bounding box center [503, 411] width 952 height 28
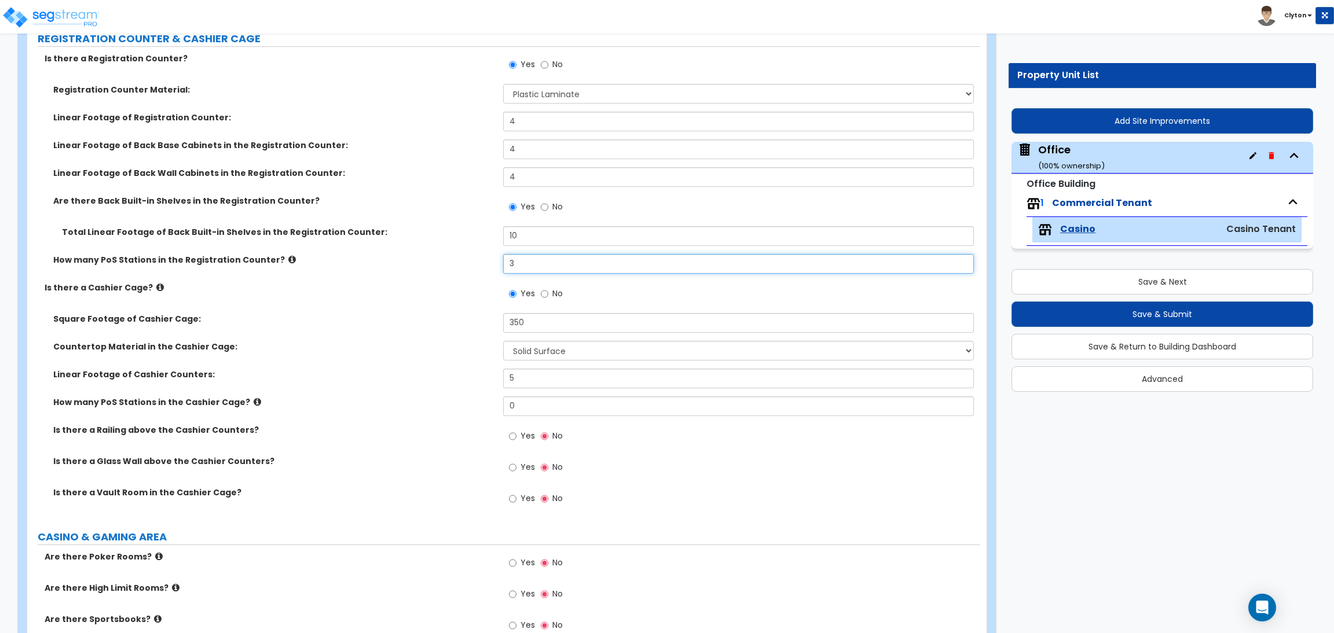
drag, startPoint x: 546, startPoint y: 270, endPoint x: 473, endPoint y: 295, distance: 77.6
click at [475, 260] on div "How many PoS Stations in the Registration Counter? 3" at bounding box center [503, 268] width 952 height 28
type input "2"
drag, startPoint x: 527, startPoint y: 409, endPoint x: 453, endPoint y: 406, distance: 74.1
click at [454, 406] on div "How many PoS Stations in the Cashier Cage? 0" at bounding box center [503, 411] width 952 height 28
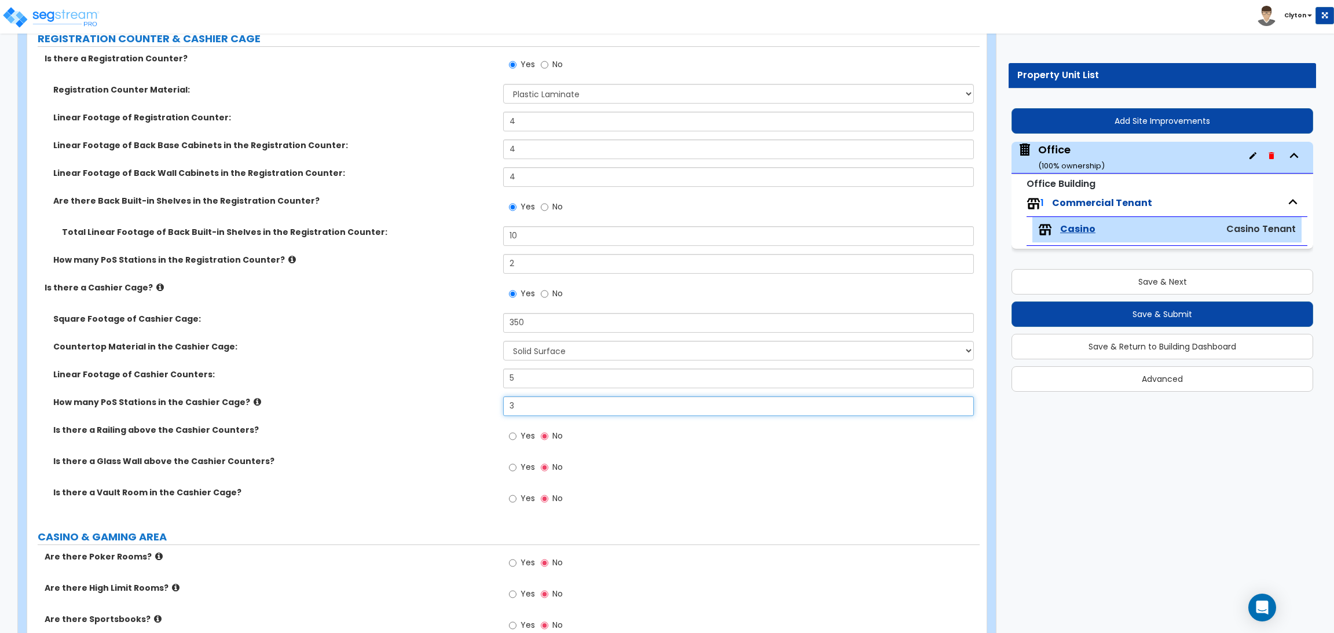
type input "3"
click at [431, 430] on label "Is there a Railing above the Cashier Counters?" at bounding box center [273, 430] width 441 height 12
click at [517, 436] on label "Yes" at bounding box center [522, 438] width 26 height 20
click at [516, 436] on input "Yes" at bounding box center [513, 436] width 8 height 13
radio input "true"
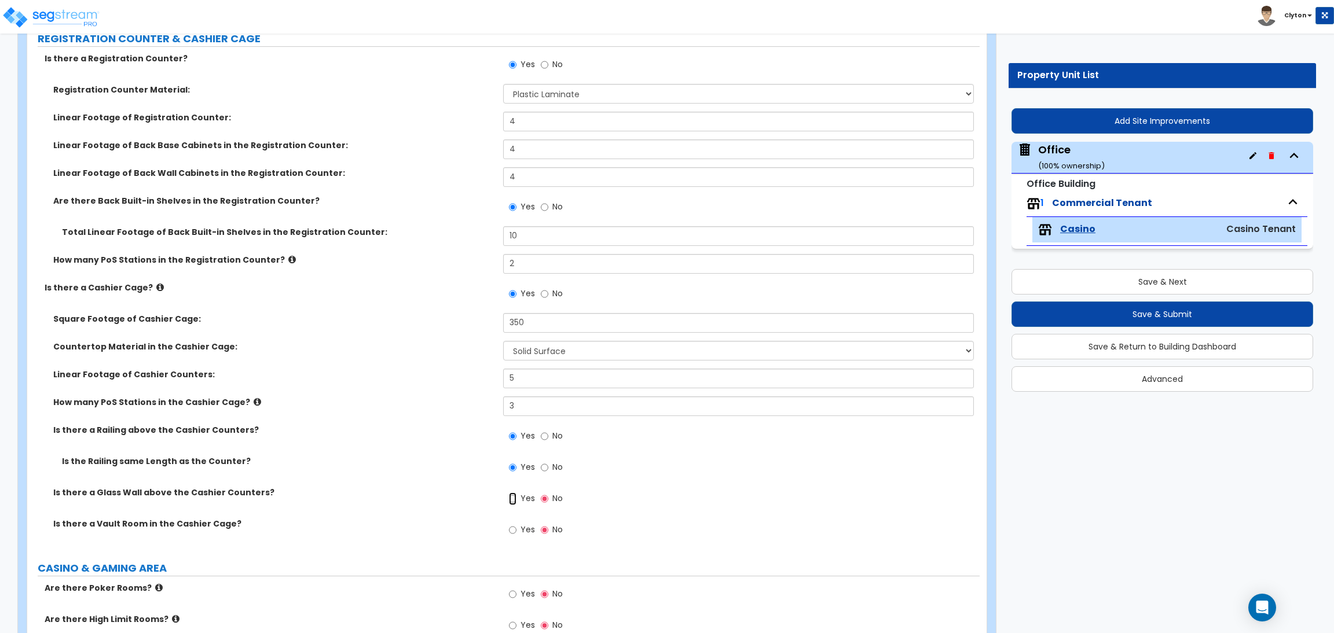
click at [516, 497] on input "Yes" at bounding box center [513, 499] width 8 height 13
radio input "true"
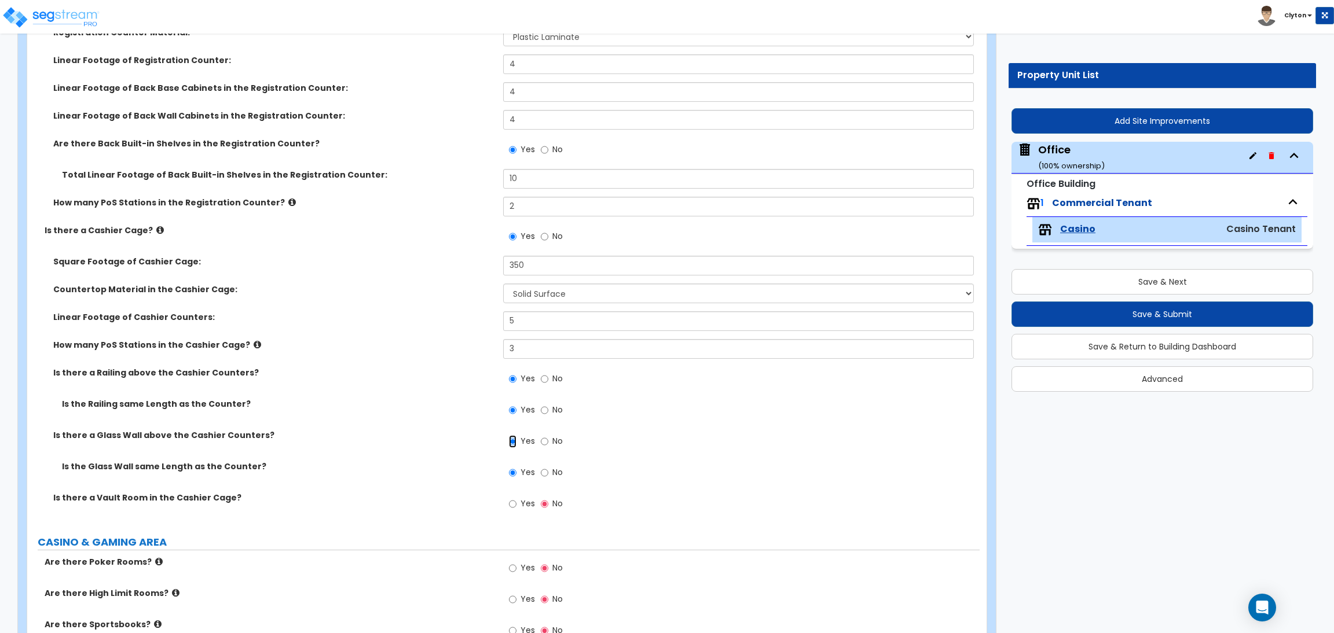
scroll to position [520, 0]
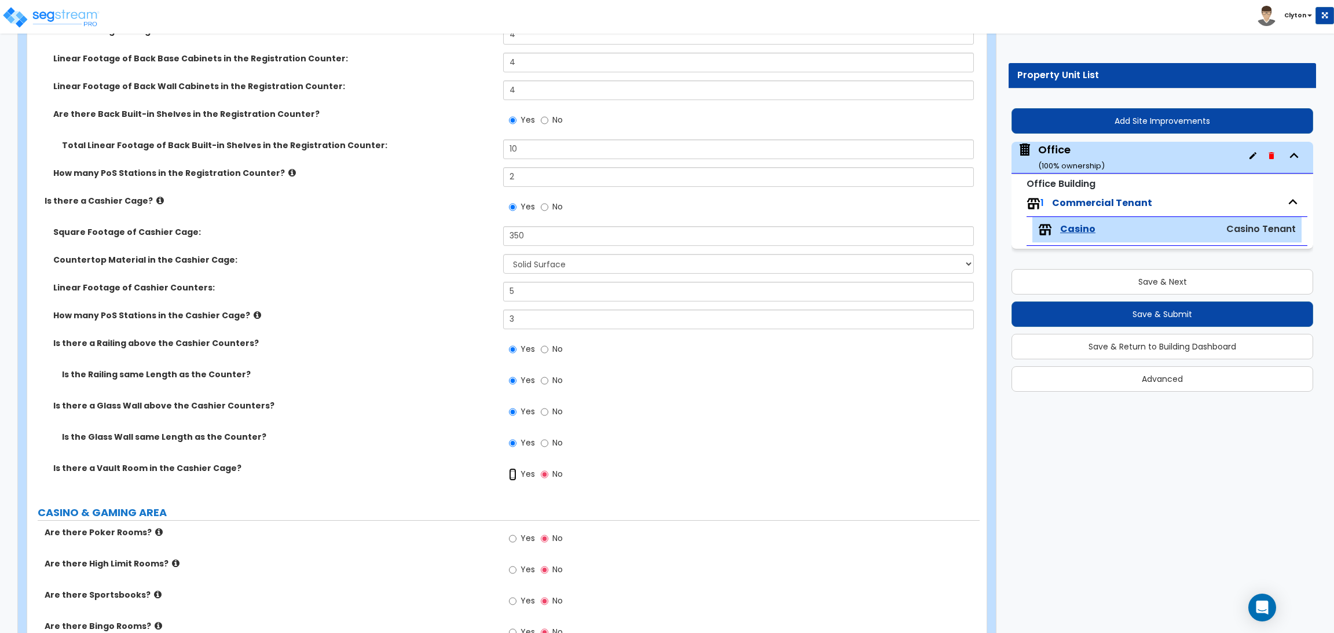
click at [513, 477] on input "Yes" at bounding box center [513, 474] width 8 height 13
radio input "true"
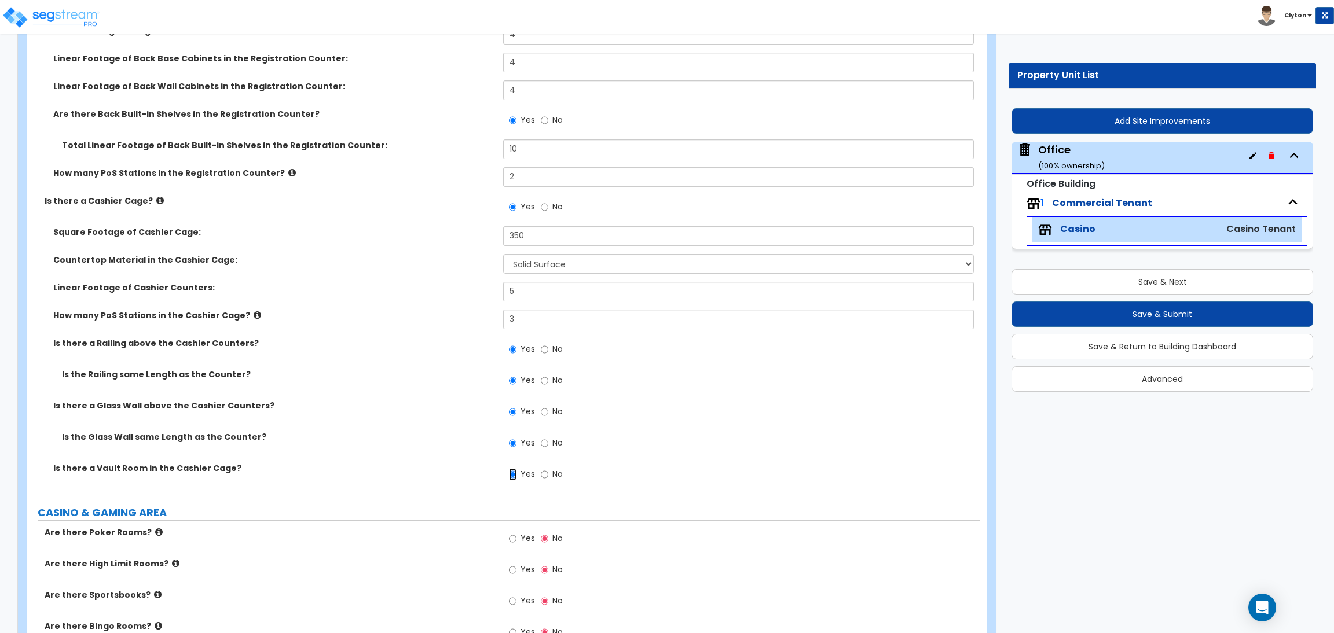
radio input "true"
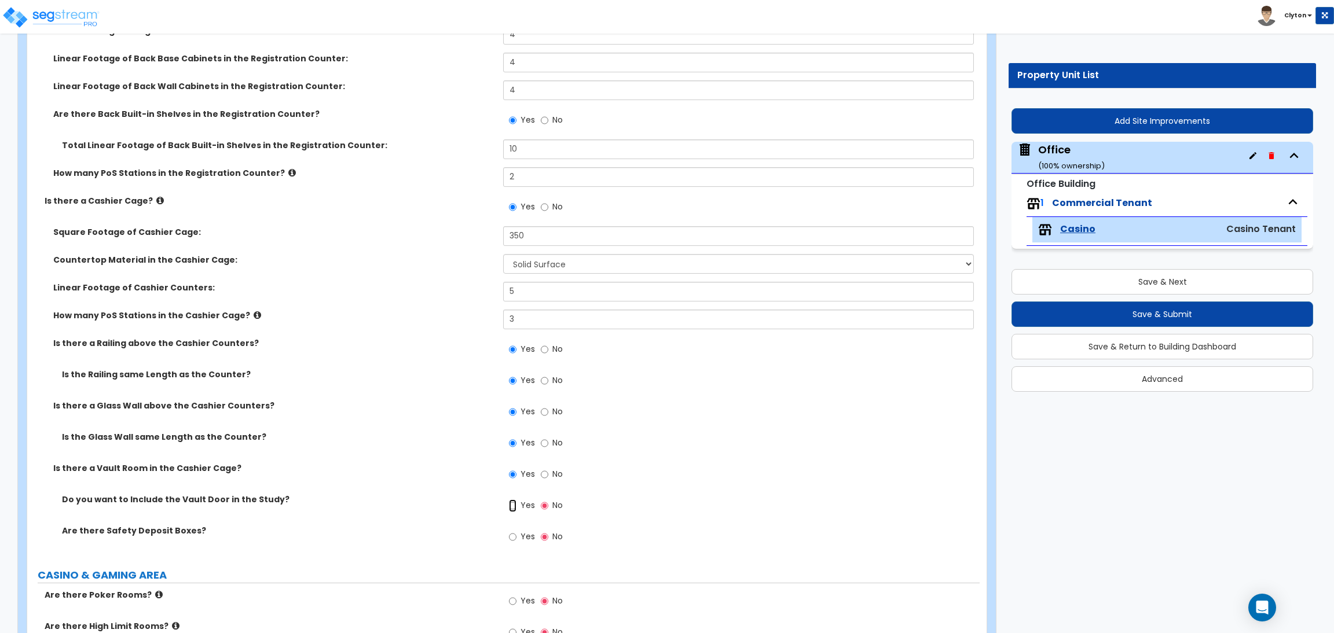
click at [515, 501] on input "Yes" at bounding box center [513, 506] width 8 height 13
radio input "true"
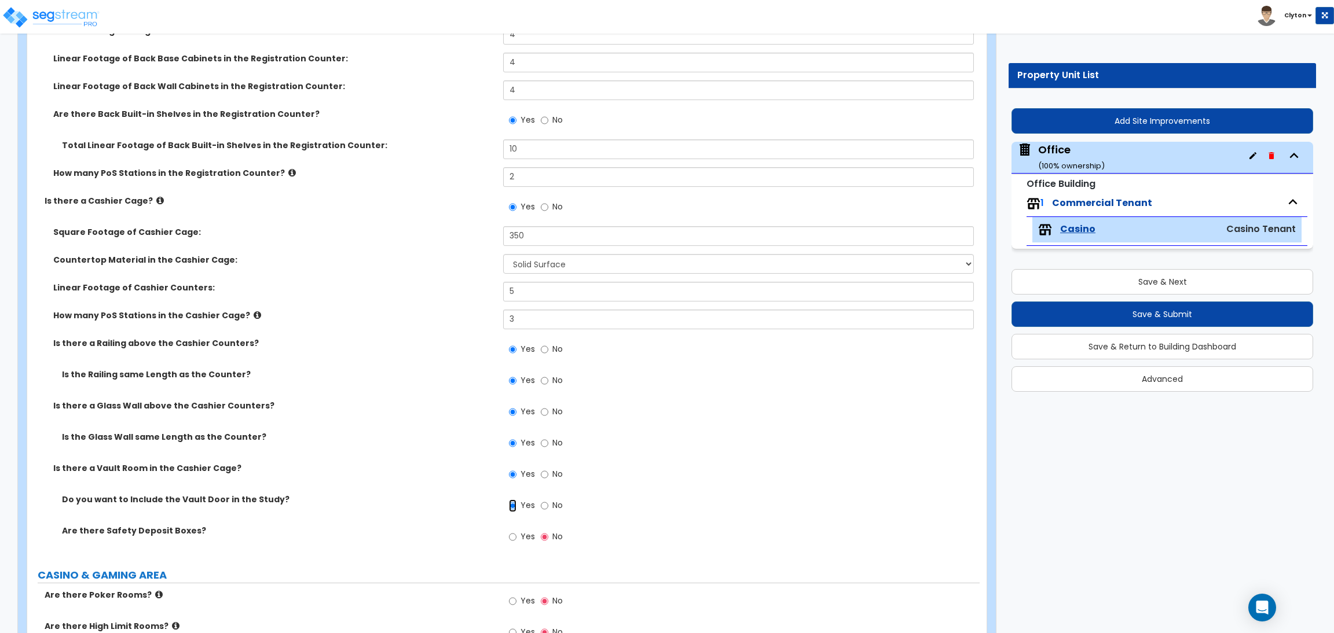
radio input "true"
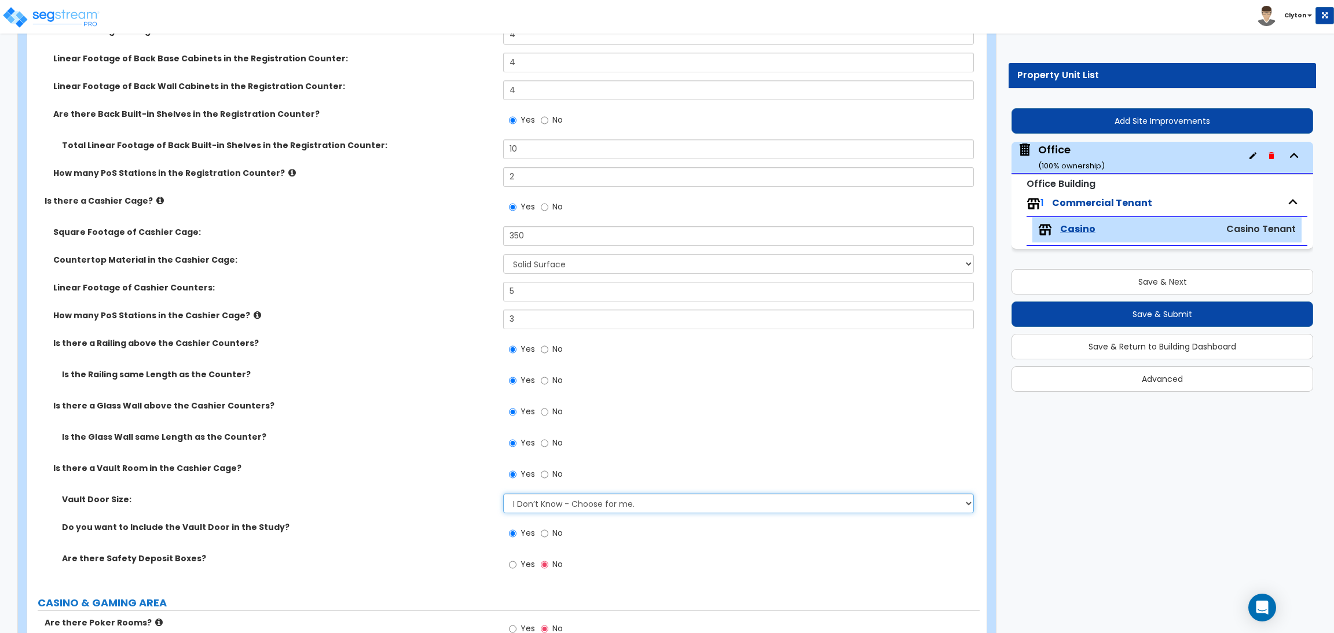
click at [534, 508] on select "I Don’t Know - Choose for me. Small Medium Large" at bounding box center [738, 504] width 470 height 20
click at [422, 507] on div "Vault Door Size: I Don’t Know - Choose for me. Small Medium Large" at bounding box center [503, 508] width 952 height 28
click at [548, 535] on label "No" at bounding box center [552, 535] width 22 height 20
click at [548, 535] on input "No" at bounding box center [545, 533] width 8 height 13
radio input "true"
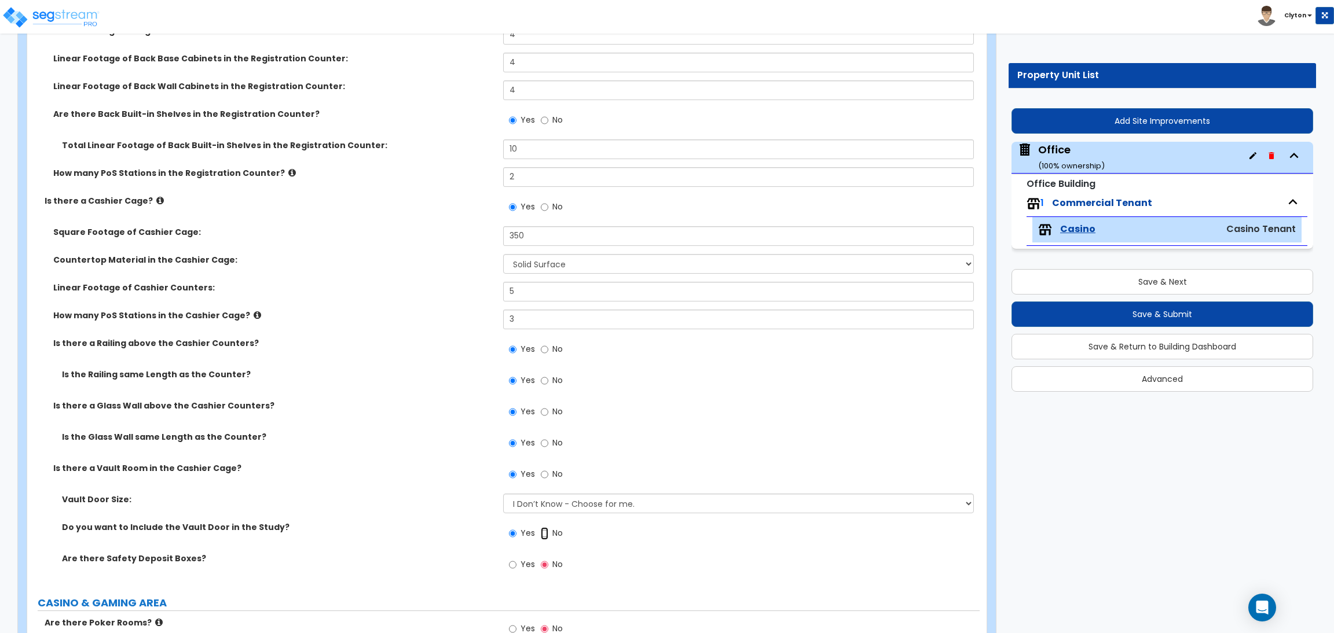
radio input "true"
radio input "false"
radio input "true"
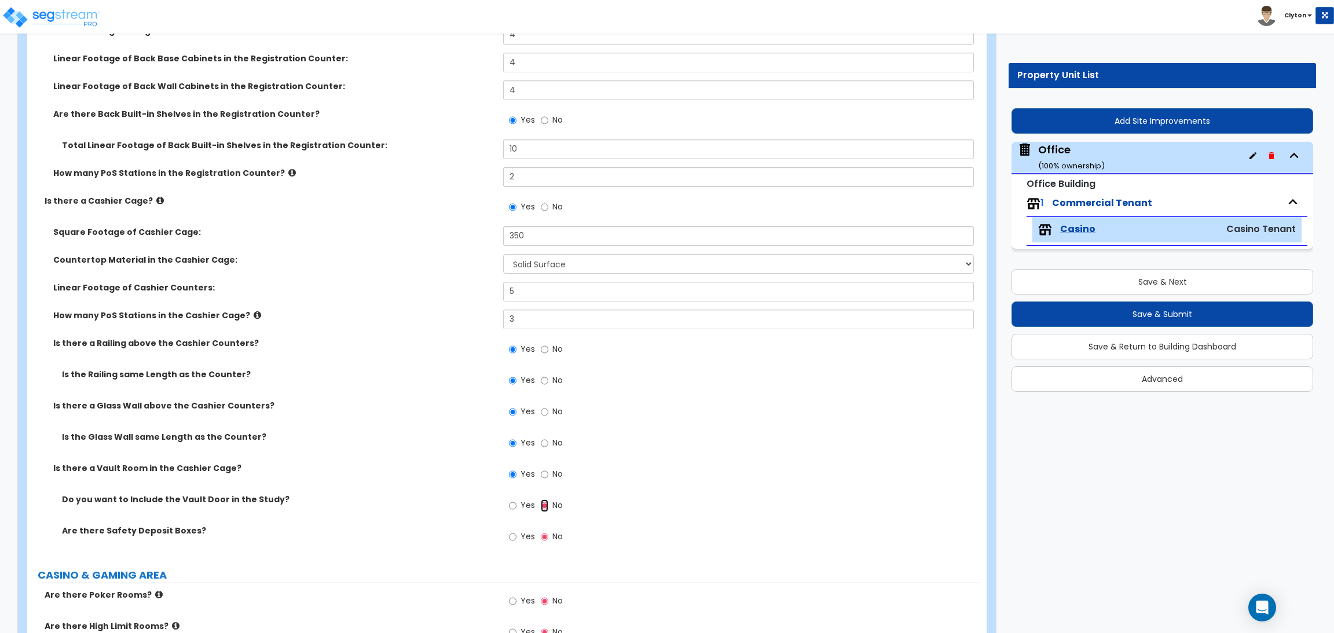
radio input "true"
click at [513, 508] on input "Yes" at bounding box center [513, 506] width 8 height 13
radio input "true"
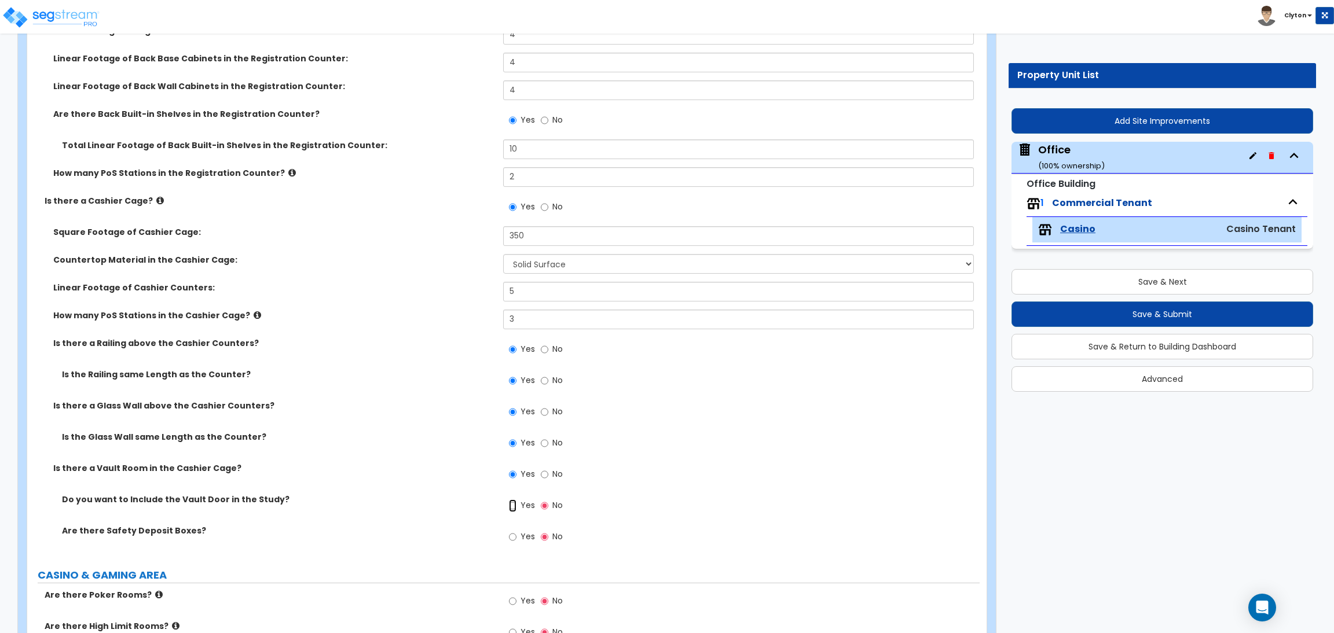
radio input "true"
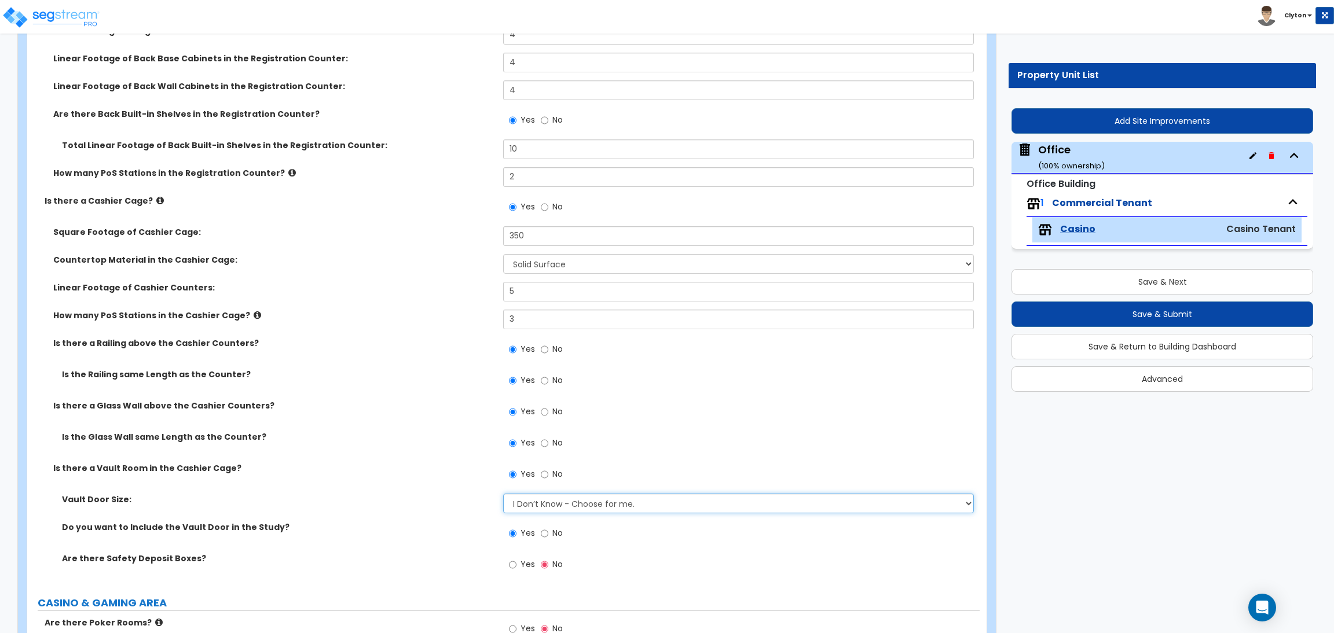
click at [512, 511] on select "I Don’t Know - Choose for me. Small Medium Large" at bounding box center [738, 504] width 470 height 20
select select "1"
click at [503, 494] on select "I Don’t Know - Choose for me. Small Medium Large" at bounding box center [738, 504] width 470 height 20
radio input "true"
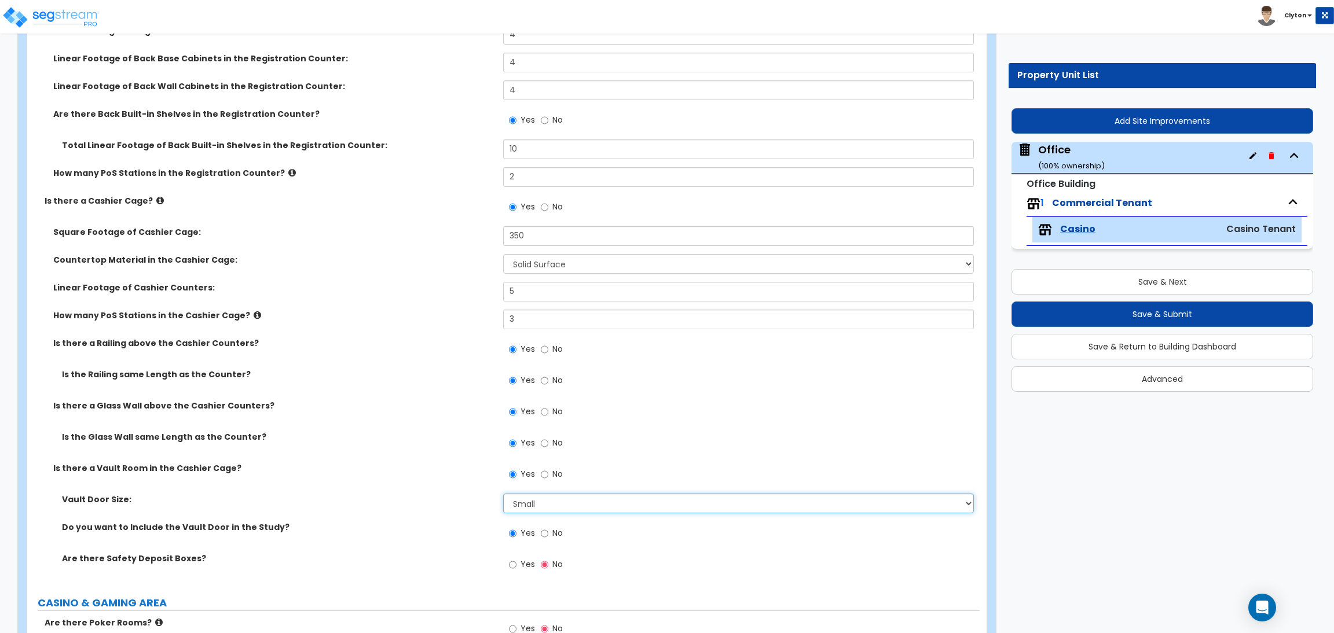
radio input "true"
click at [432, 513] on div "Vault Door Size: I Don’t Know - Choose for me. Small Medium Large" at bounding box center [503, 508] width 952 height 28
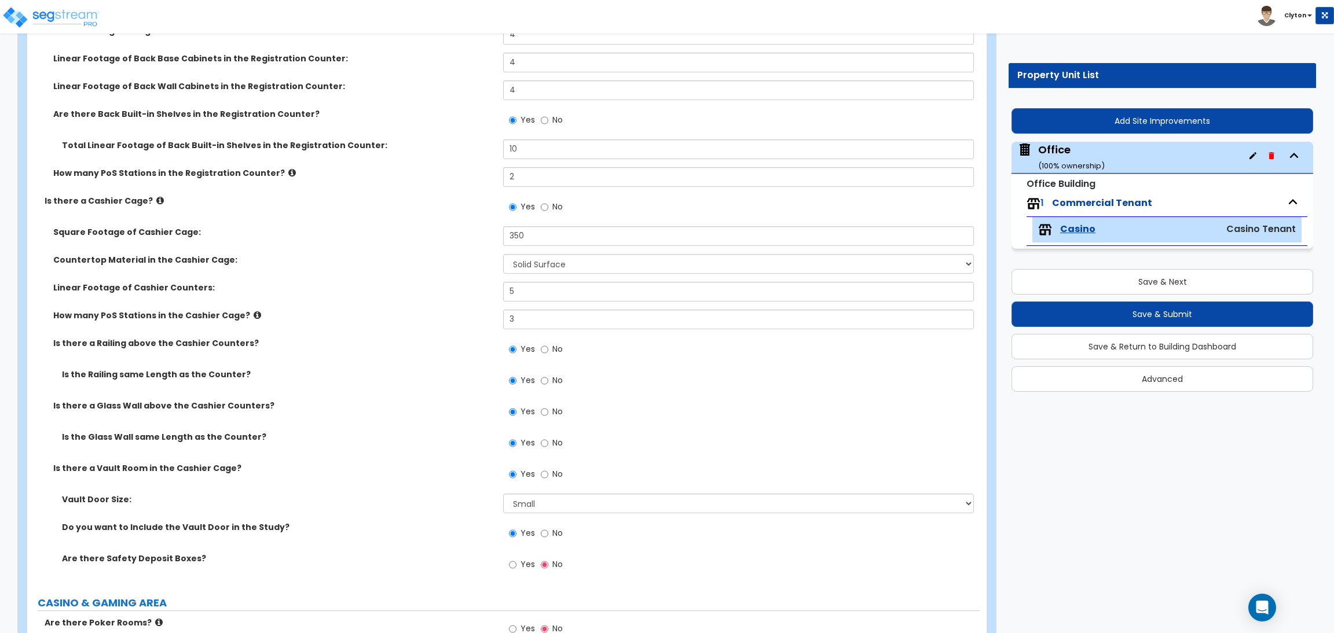
click at [401, 441] on label "Is the Glass Wall same Length as the Counter?" at bounding box center [278, 437] width 432 height 12
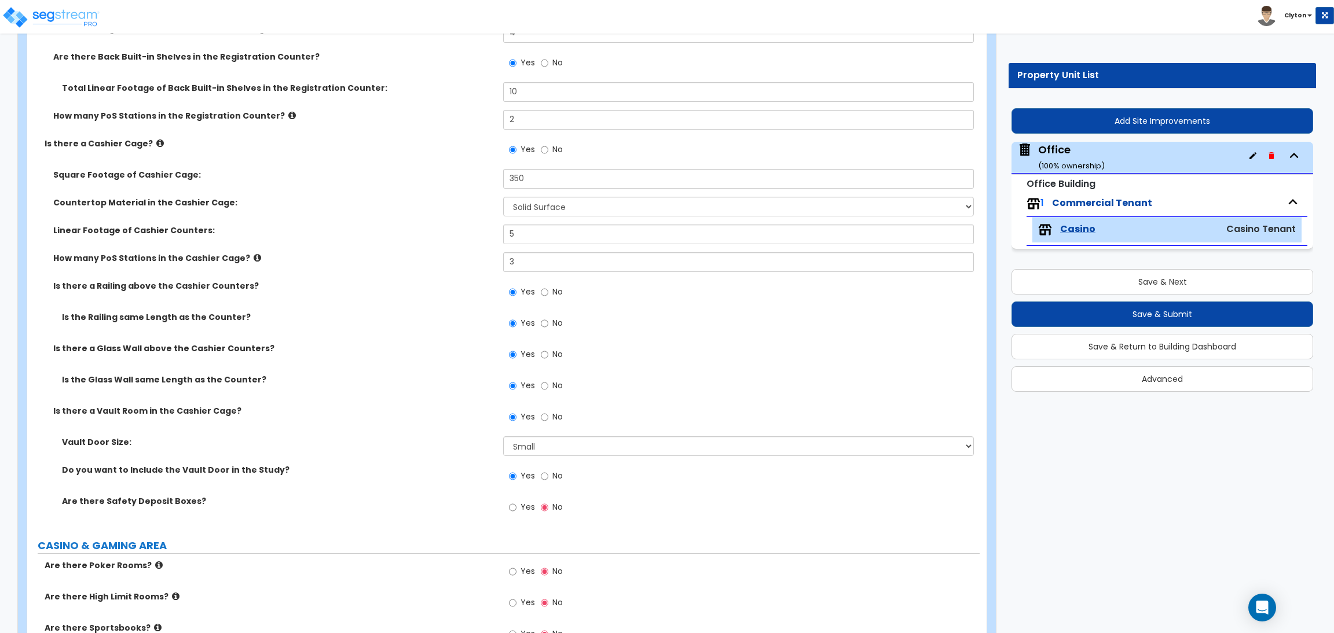
scroll to position [608, 0]
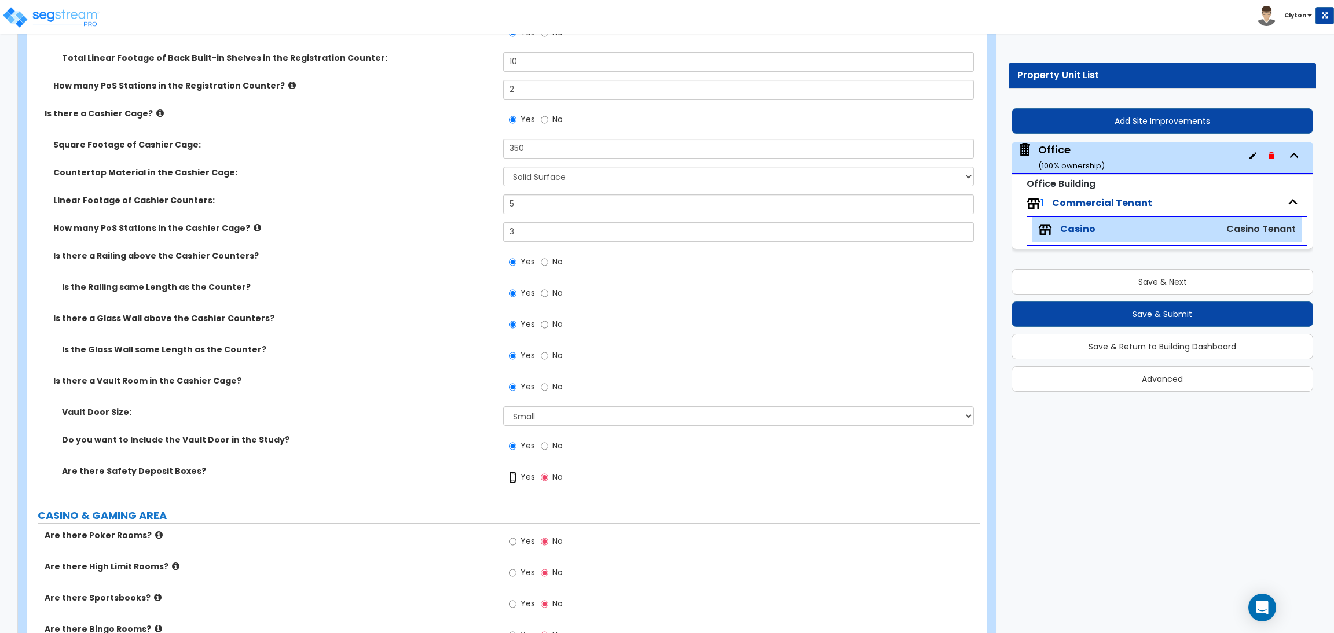
click at [513, 483] on input "Yes" at bounding box center [513, 477] width 8 height 13
radio input "true"
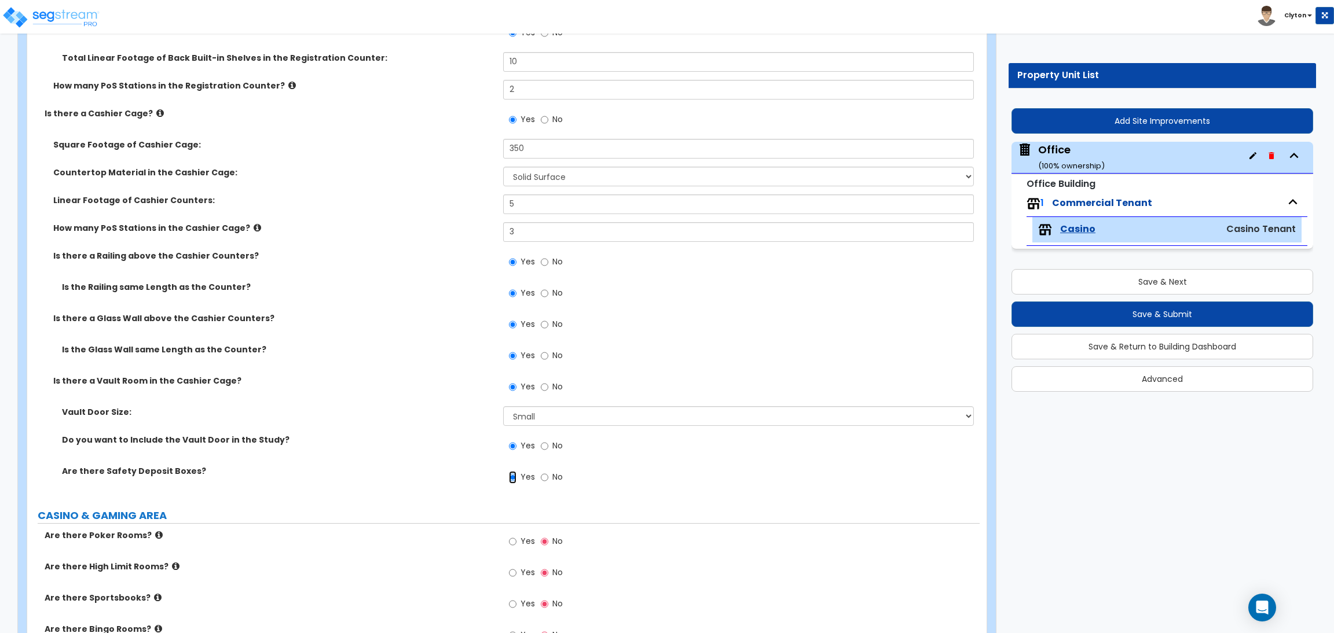
radio input "true"
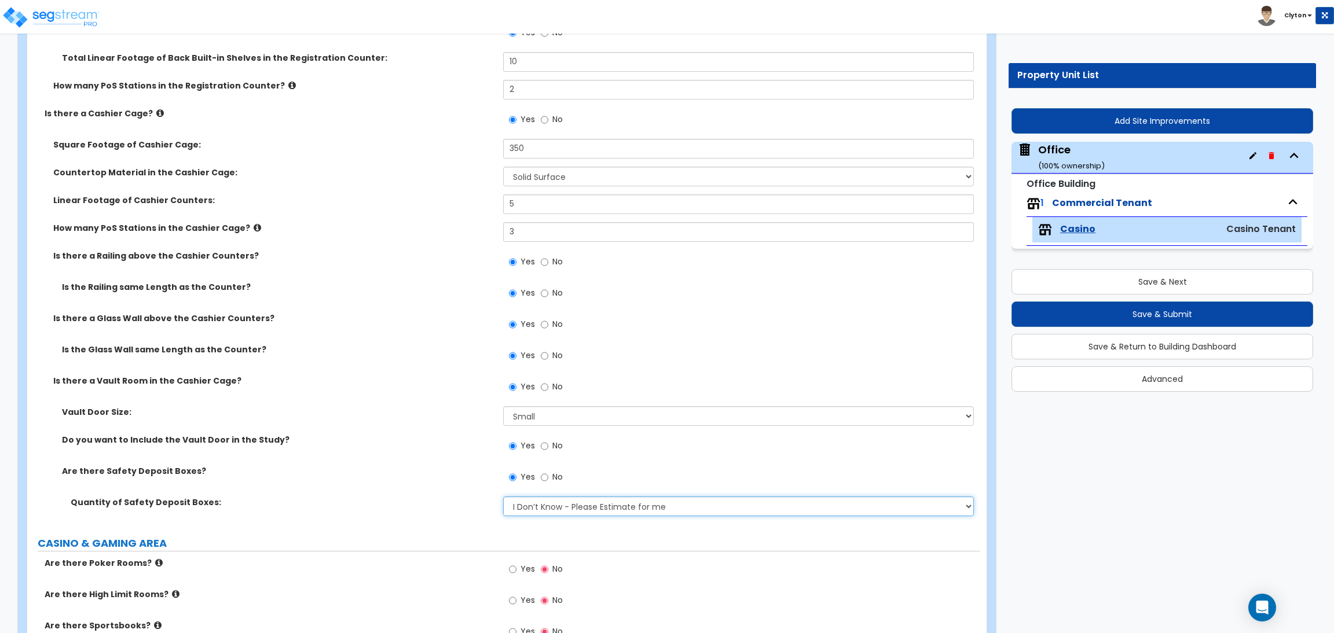
click at [540, 500] on select "I Don’t Know - Please Estimate for me I want to Enter the Quantity" at bounding box center [738, 507] width 470 height 20
select select "1"
click at [503, 497] on select "I Don’t Know - Please Estimate for me I want to Enter the Quantity" at bounding box center [738, 507] width 470 height 20
radio input "true"
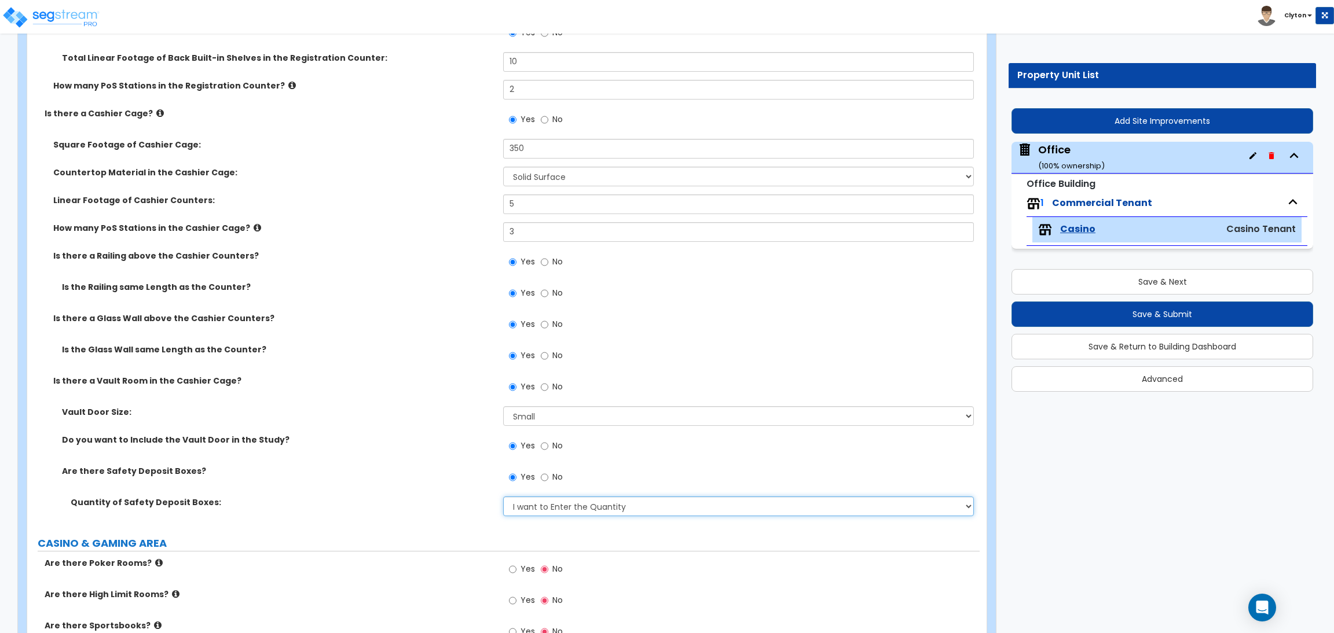
radio input "true"
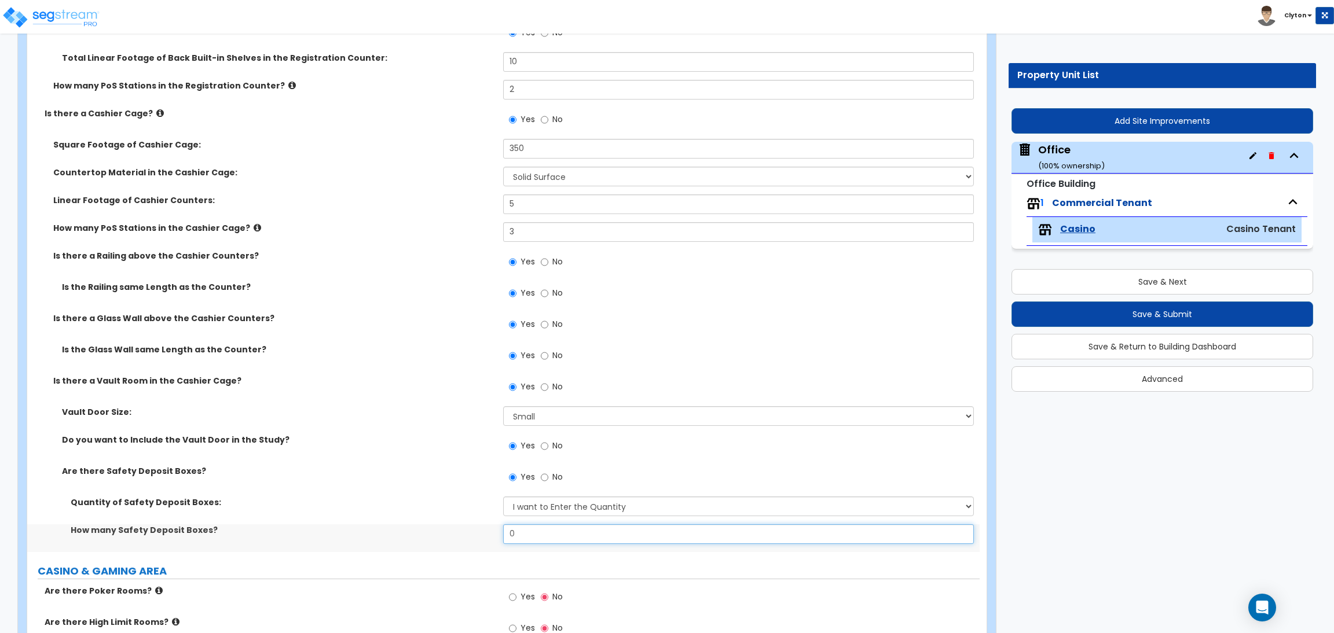
drag, startPoint x: 531, startPoint y: 537, endPoint x: 494, endPoint y: 530, distance: 37.7
click at [494, 530] on div "How many Safety Deposit Boxes? 0" at bounding box center [503, 538] width 952 height 28
type input "2"
radio input "true"
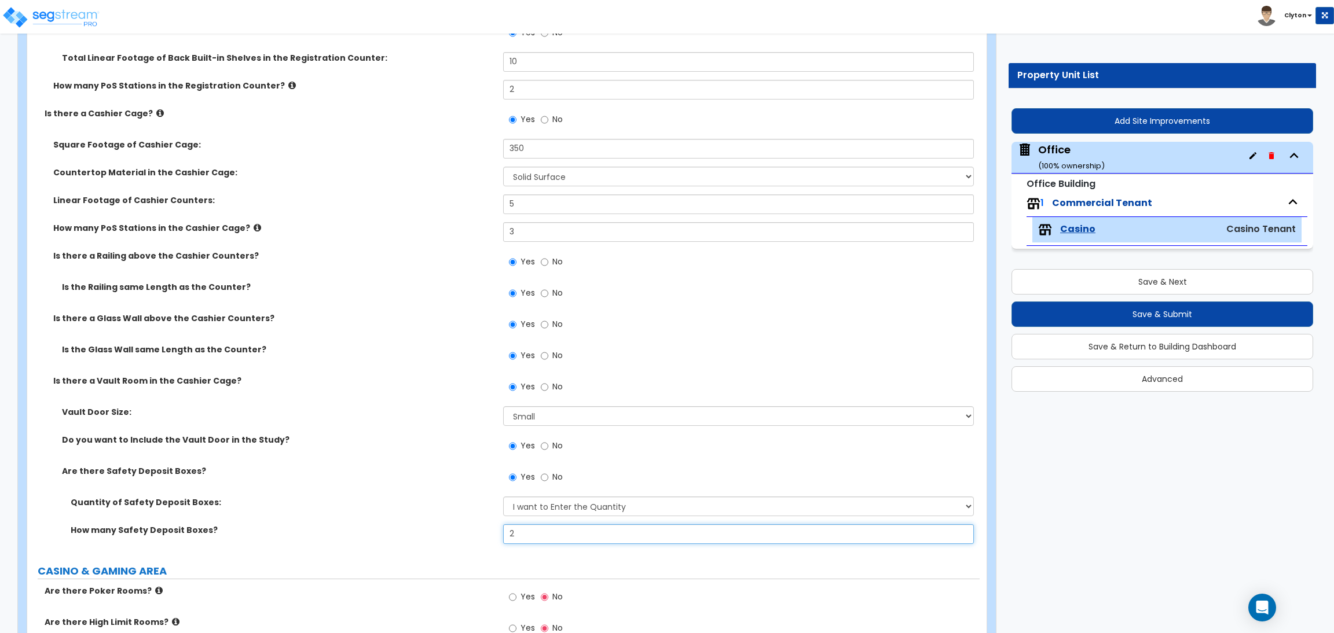
radio input "true"
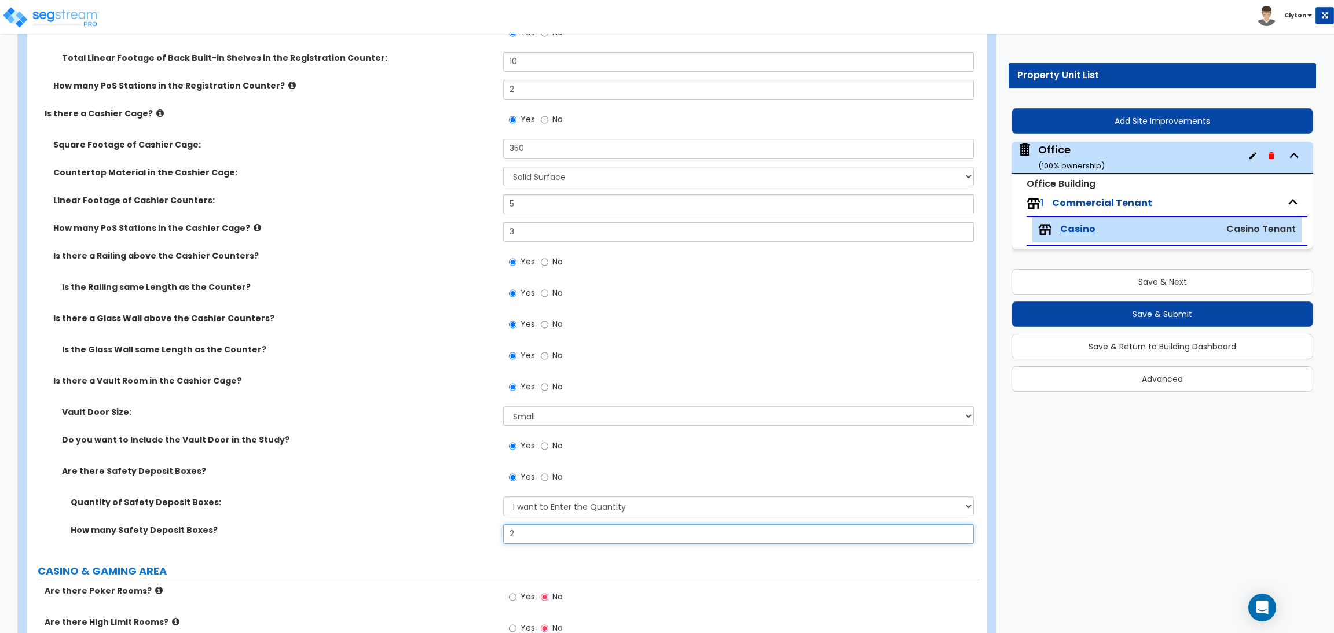
radio input "true"
type input "20"
radio input "true"
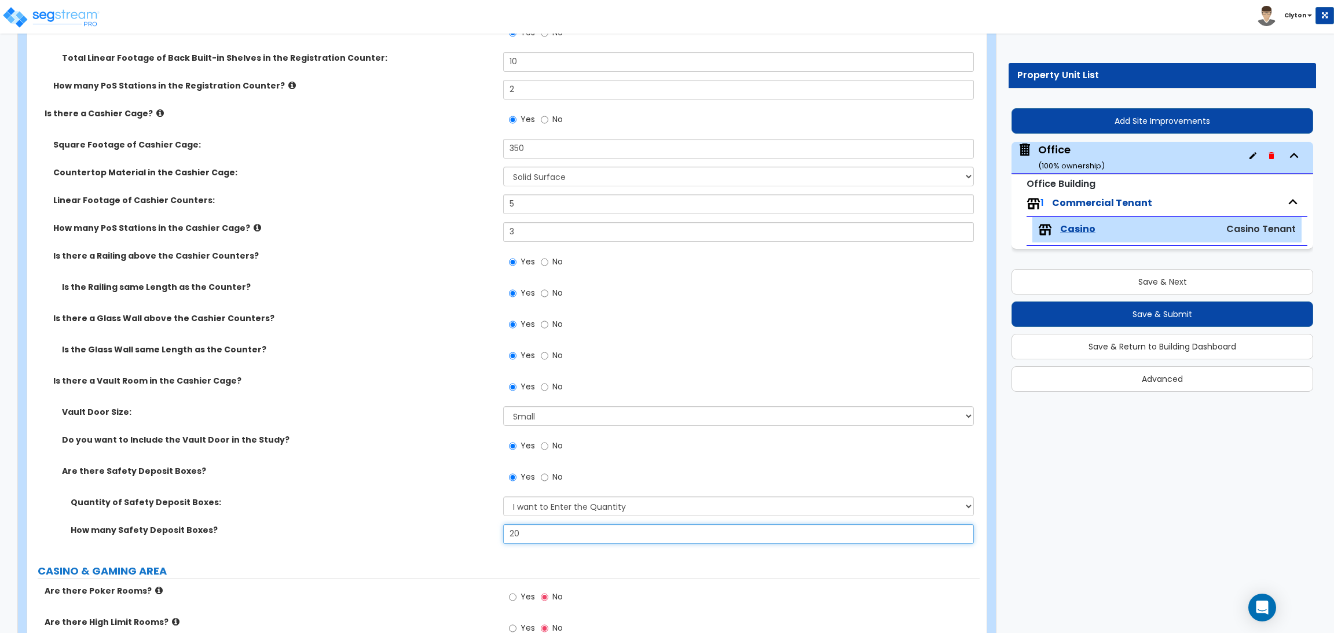
radio input "true"
type input "20"
click at [370, 490] on div "Are there Safety Deposit Boxes? Yes No" at bounding box center [503, 480] width 952 height 31
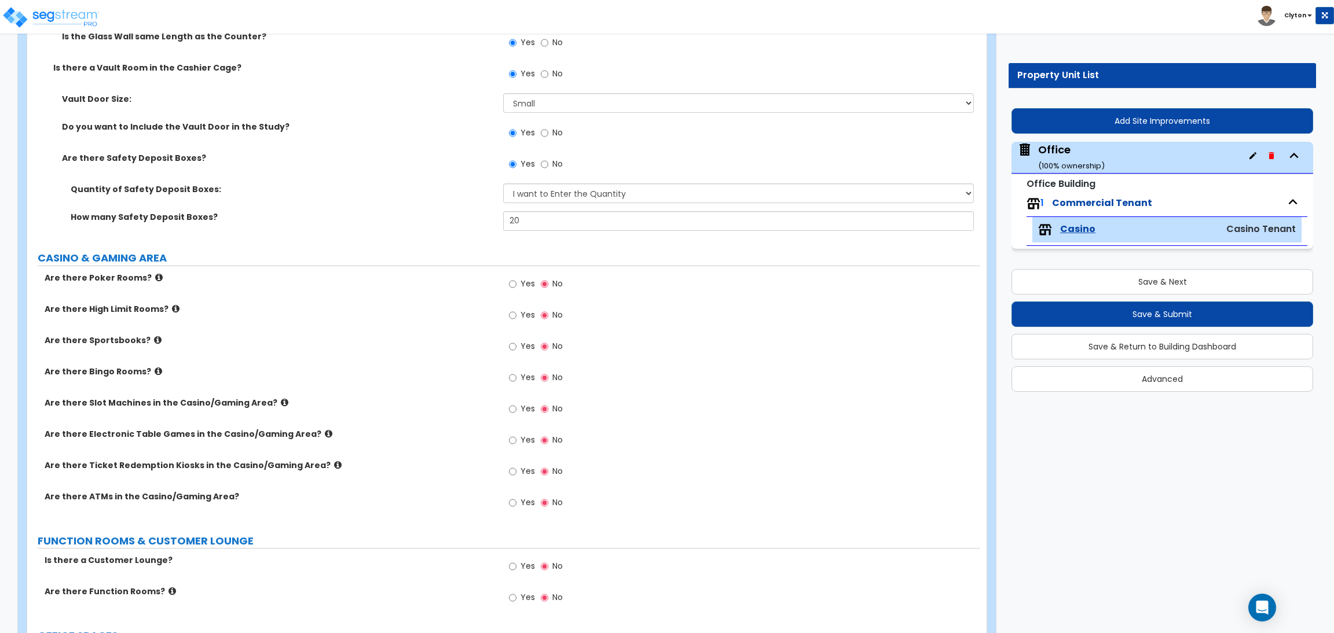
scroll to position [955, 0]
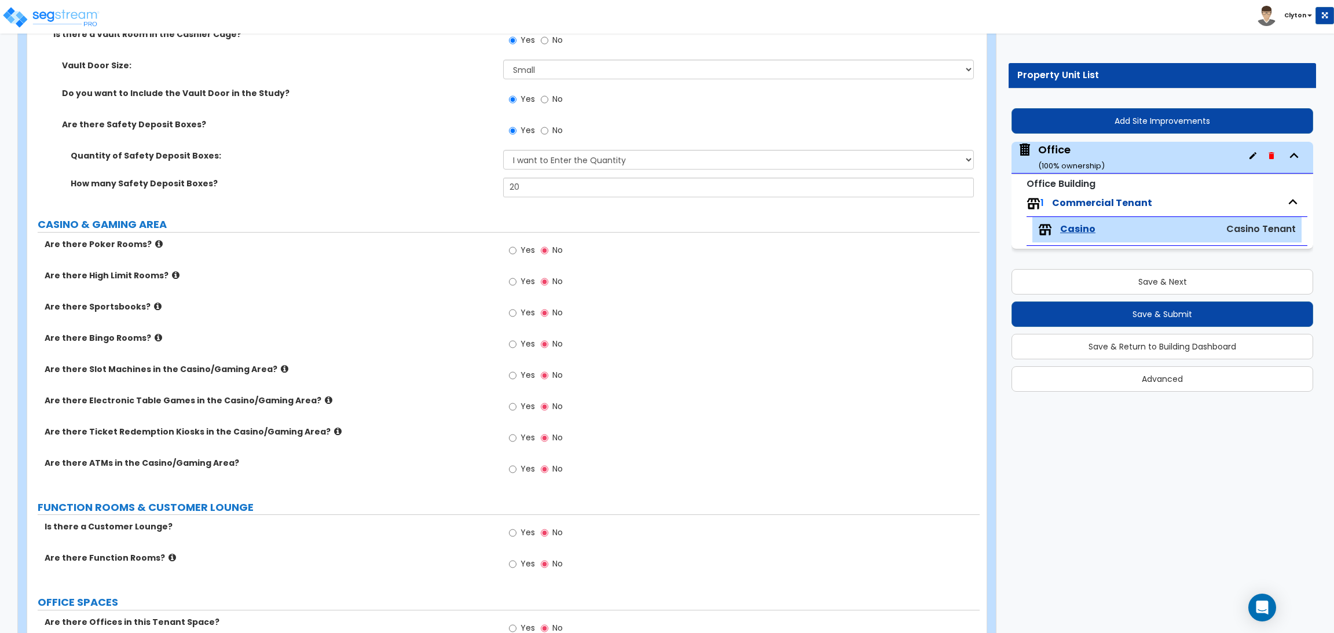
click at [427, 331] on div "Are there Sportsbooks? Yes No" at bounding box center [503, 316] width 952 height 31
click at [155, 245] on icon at bounding box center [159, 244] width 8 height 9
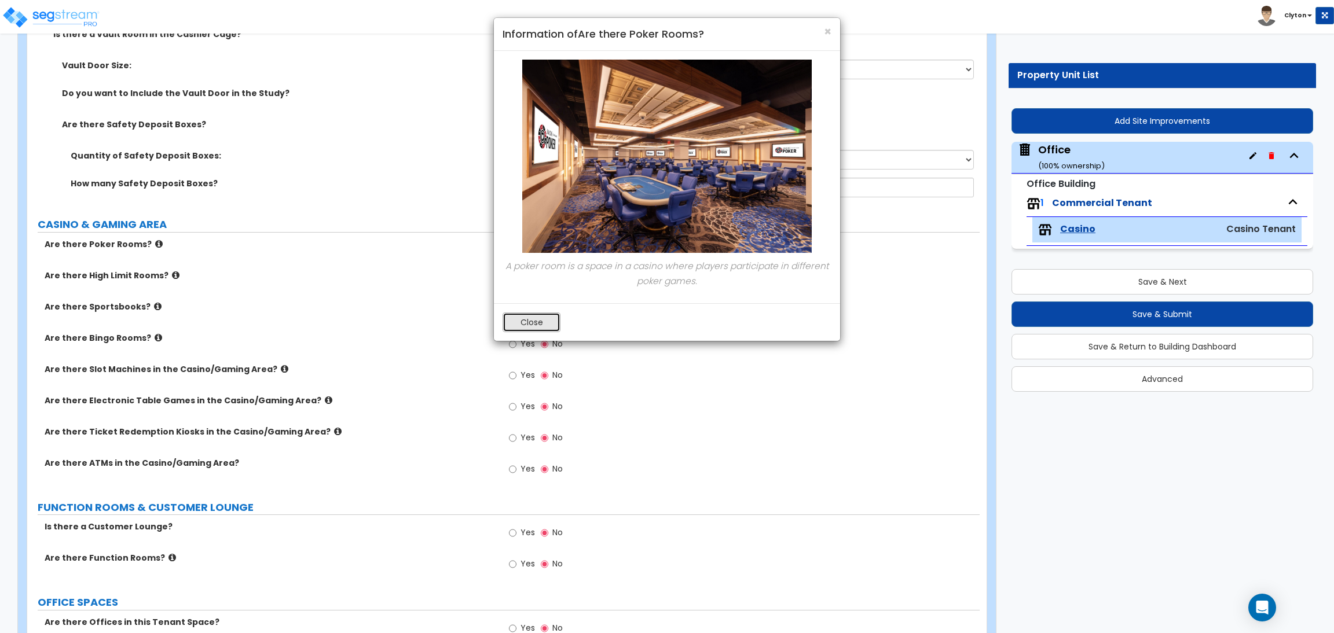
click at [530, 329] on button "Close" at bounding box center [531, 323] width 58 height 20
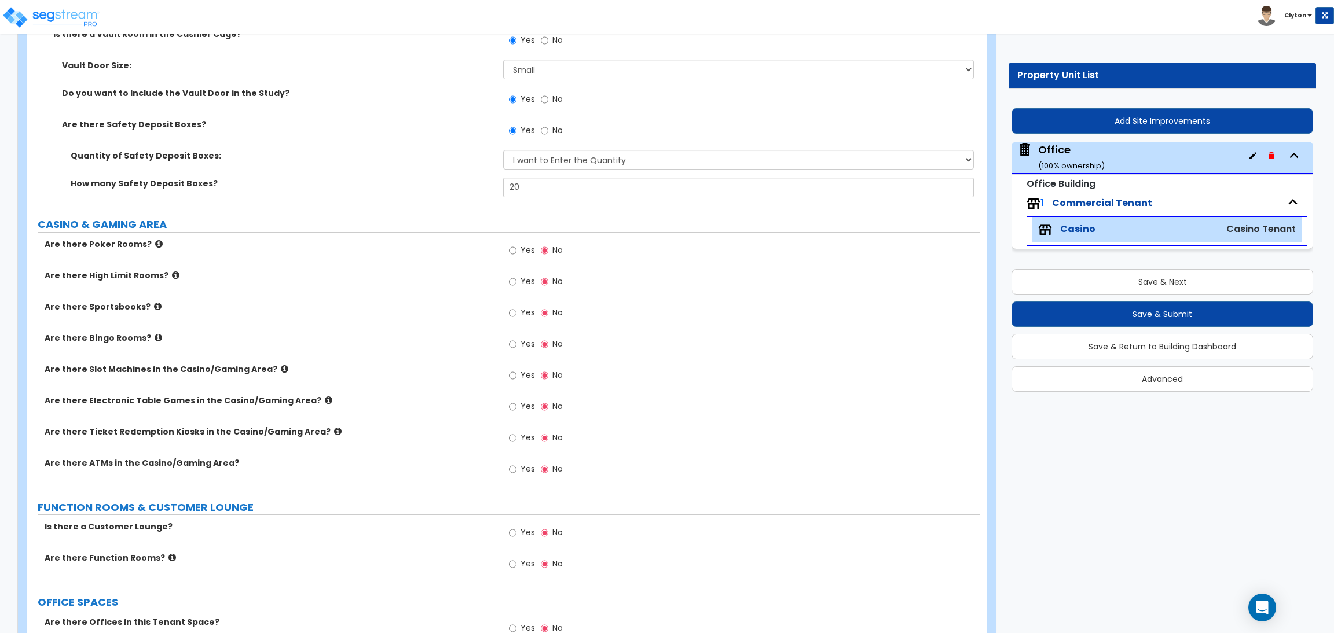
click at [172, 276] on icon at bounding box center [176, 275] width 8 height 9
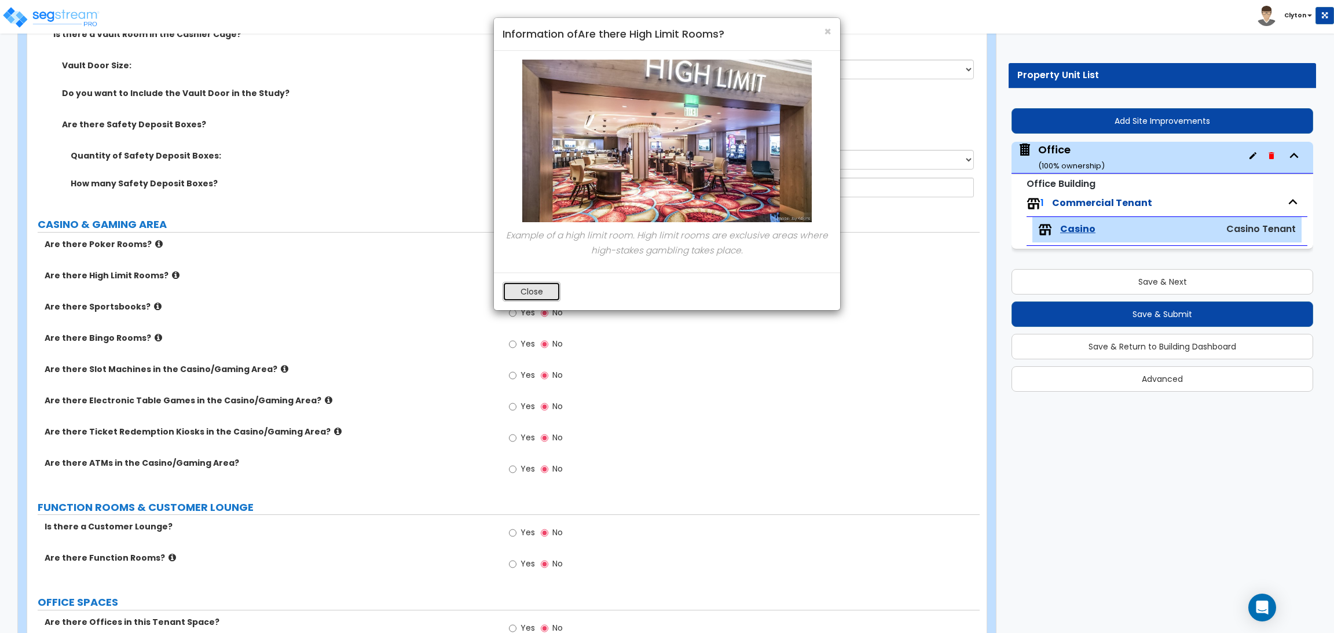
click at [528, 299] on button "Close" at bounding box center [531, 292] width 58 height 20
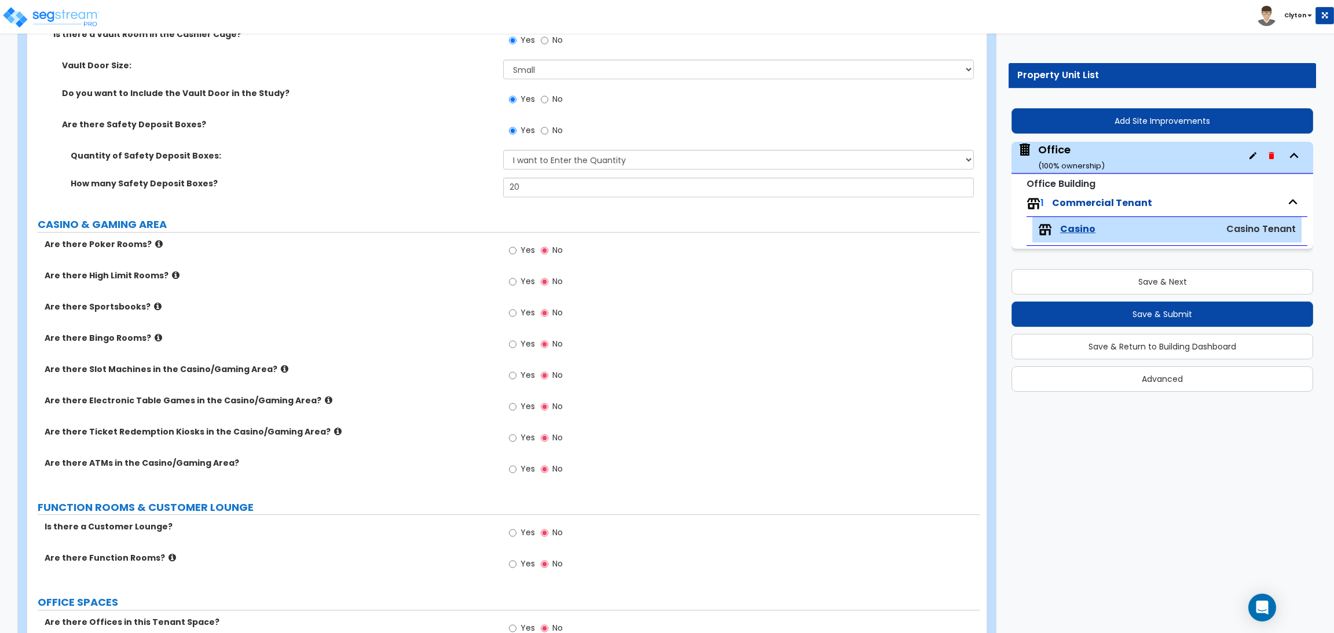
drag, startPoint x: 398, startPoint y: 302, endPoint x: 439, endPoint y: 295, distance: 42.2
click at [398, 302] on label "Are there Sportsbooks?" at bounding box center [270, 307] width 450 height 12
click at [512, 253] on input "Yes" at bounding box center [513, 250] width 8 height 13
radio input "true"
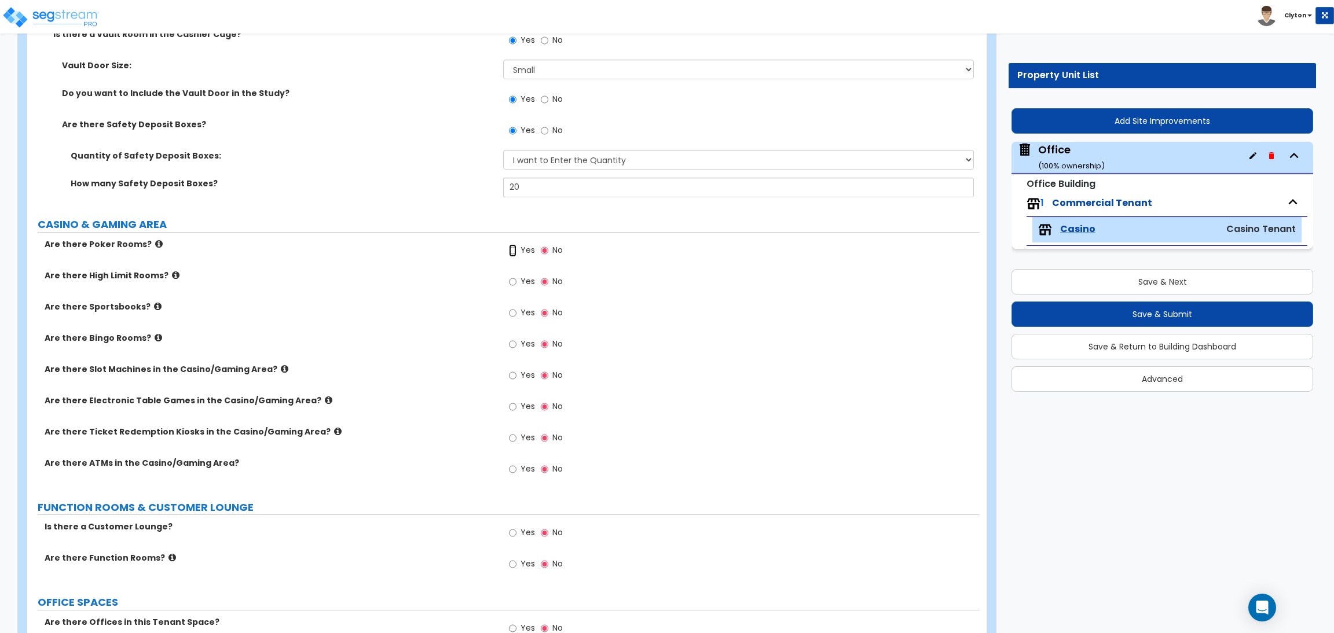
radio input "true"
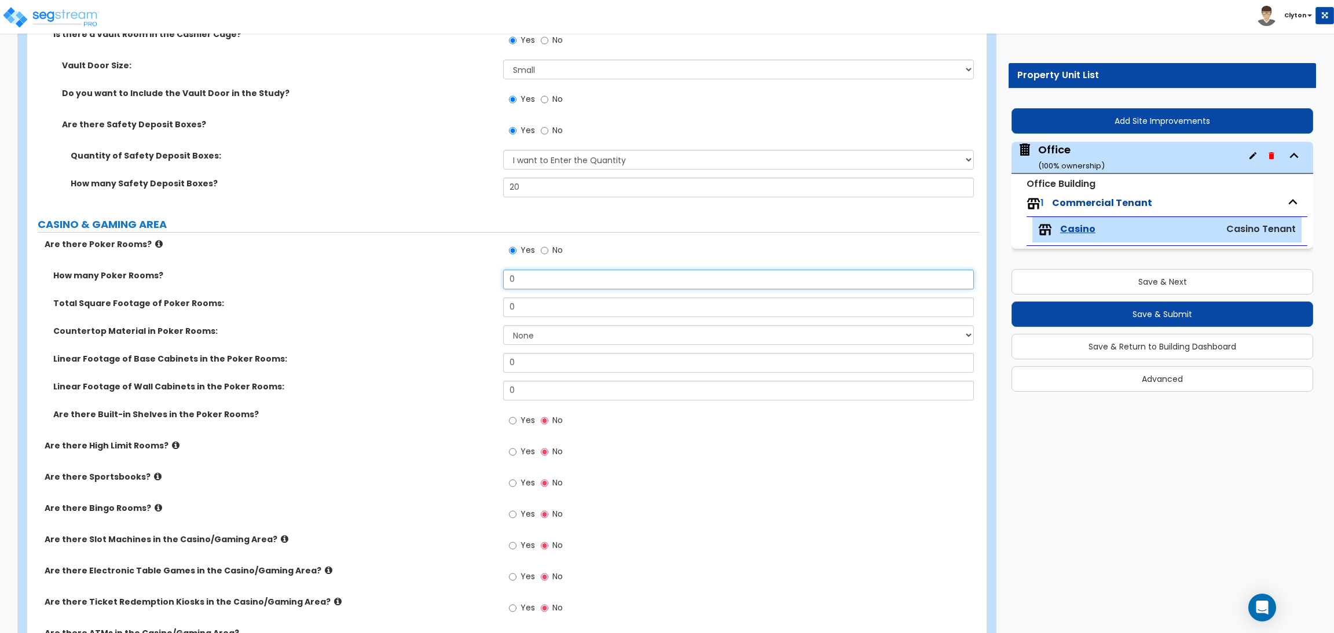
drag, startPoint x: 533, startPoint y: 284, endPoint x: 456, endPoint y: 275, distance: 77.5
click at [459, 276] on div "How many Poker Rooms? 0" at bounding box center [503, 284] width 952 height 28
radio input "true"
type input "1"
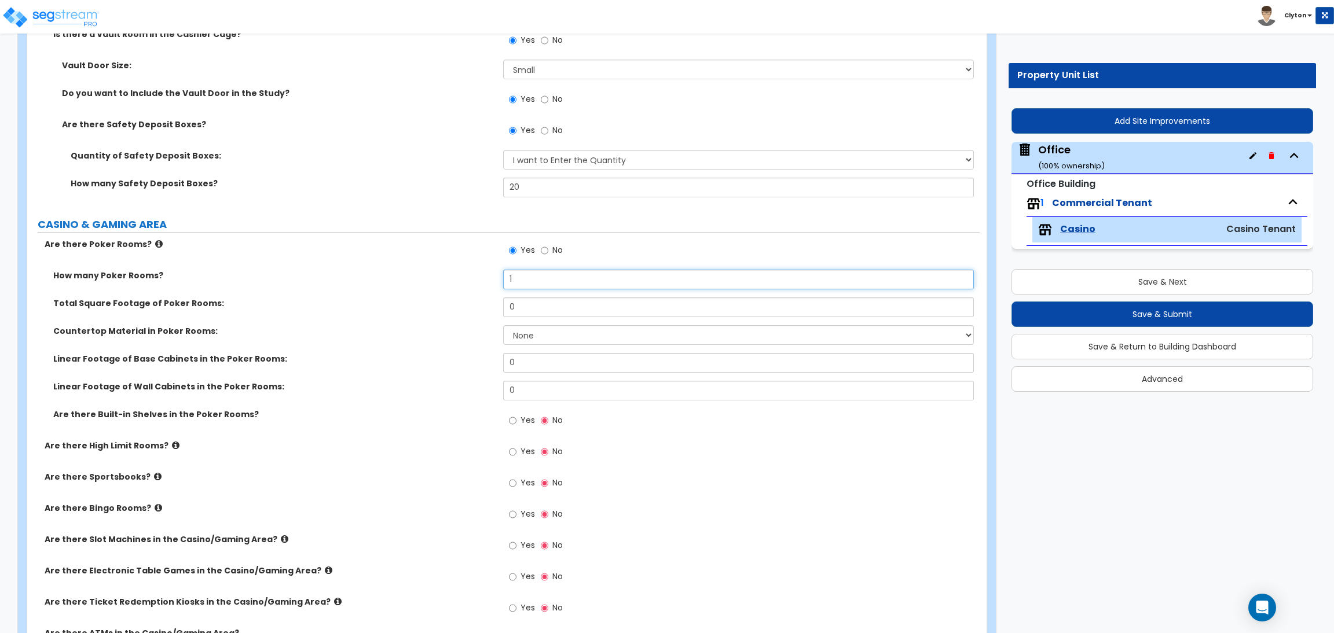
radio input "true"
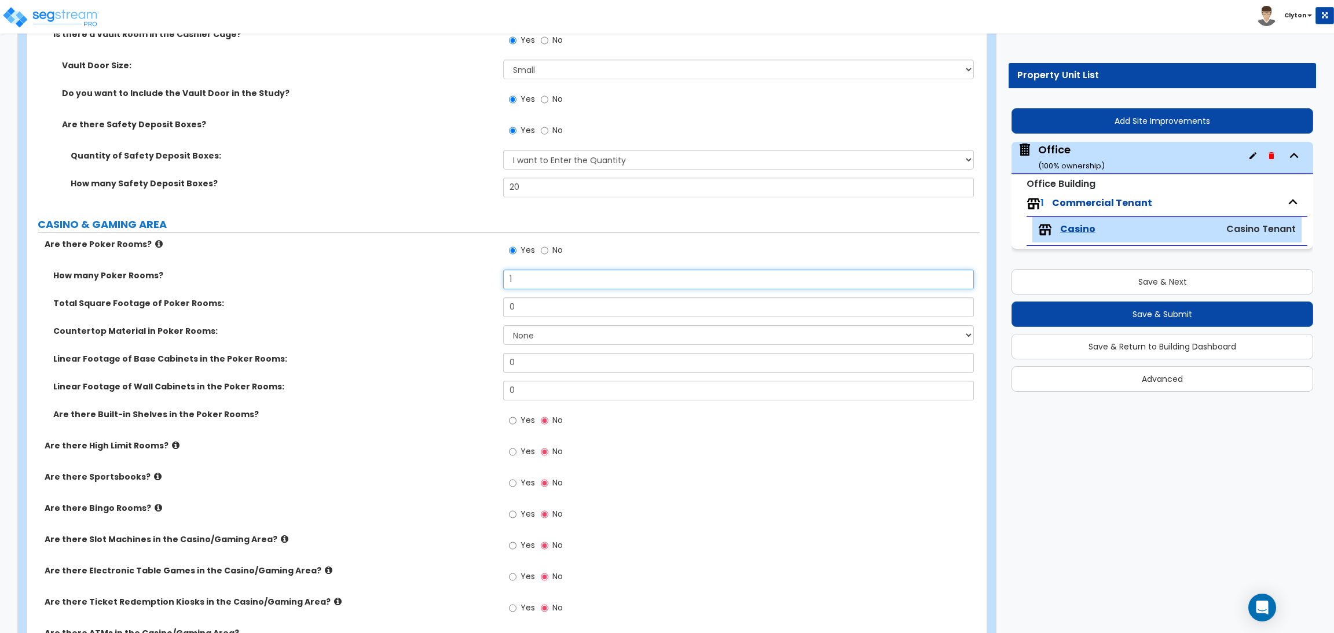
radio input "true"
type input "1"
drag, startPoint x: 533, startPoint y: 307, endPoint x: 440, endPoint y: 304, distance: 92.7
click at [440, 304] on div "Total Square Footage of Poker Rooms: 0" at bounding box center [503, 312] width 952 height 28
radio input "true"
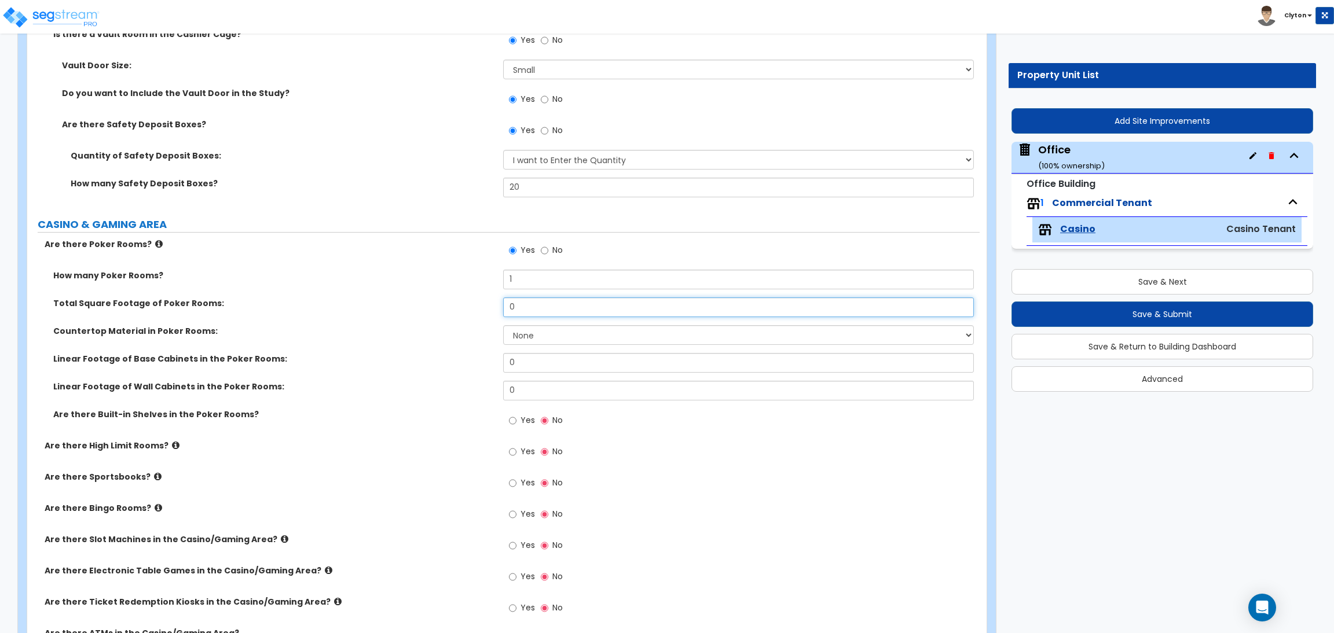
radio input "true"
type input "5"
radio input "true"
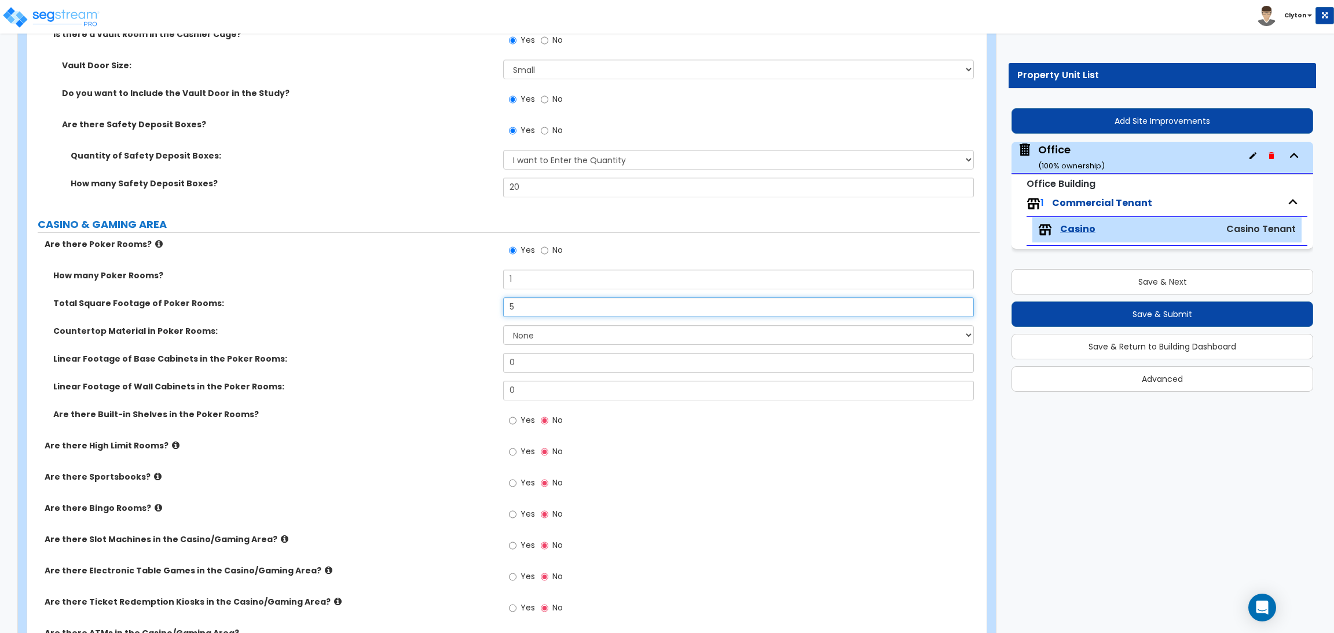
radio input "true"
type input "50"
radio input "true"
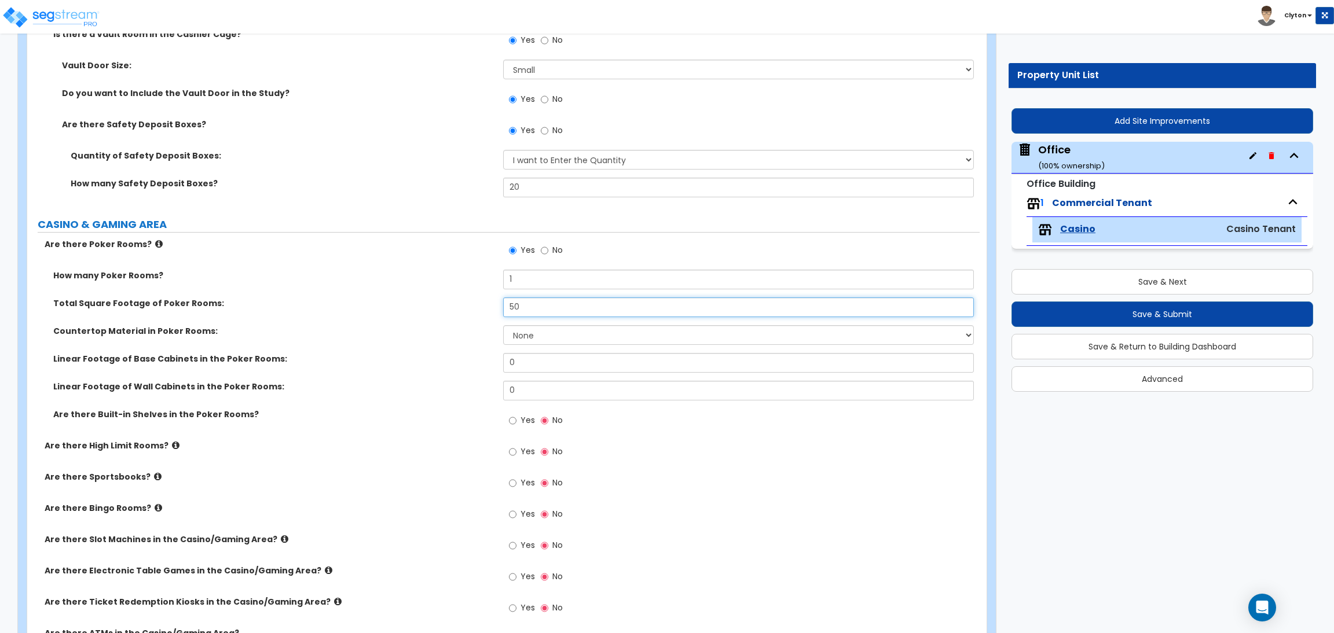
radio input "true"
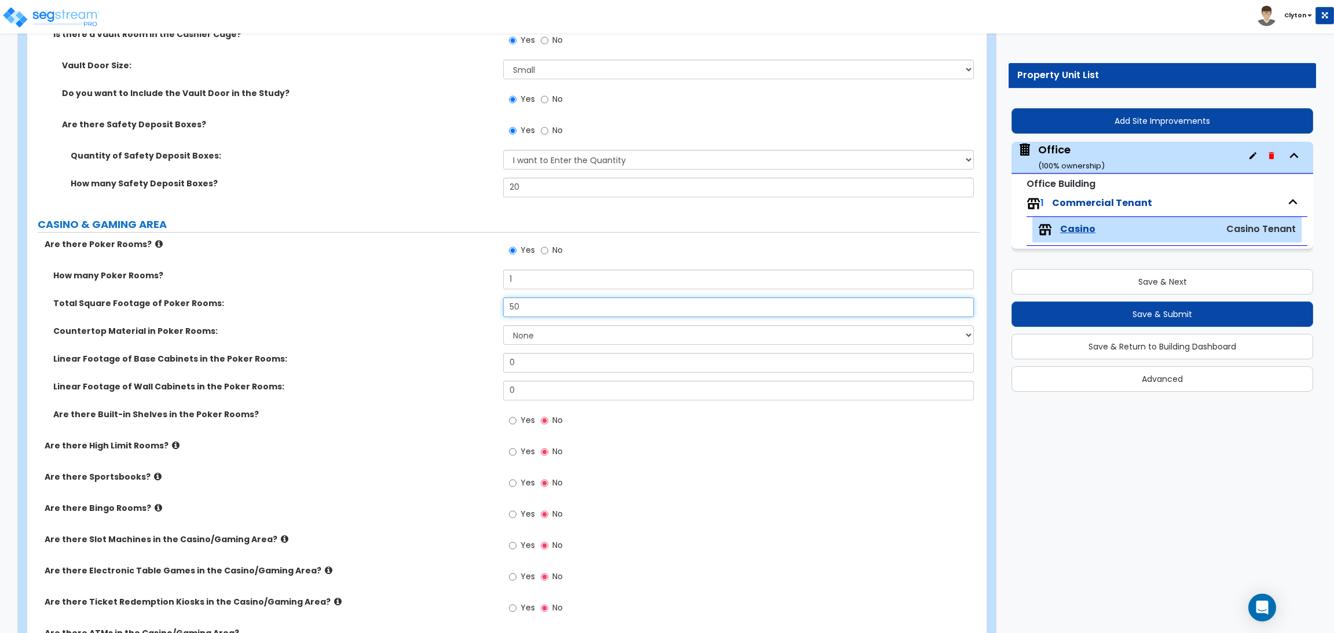
type input "500"
radio input "true"
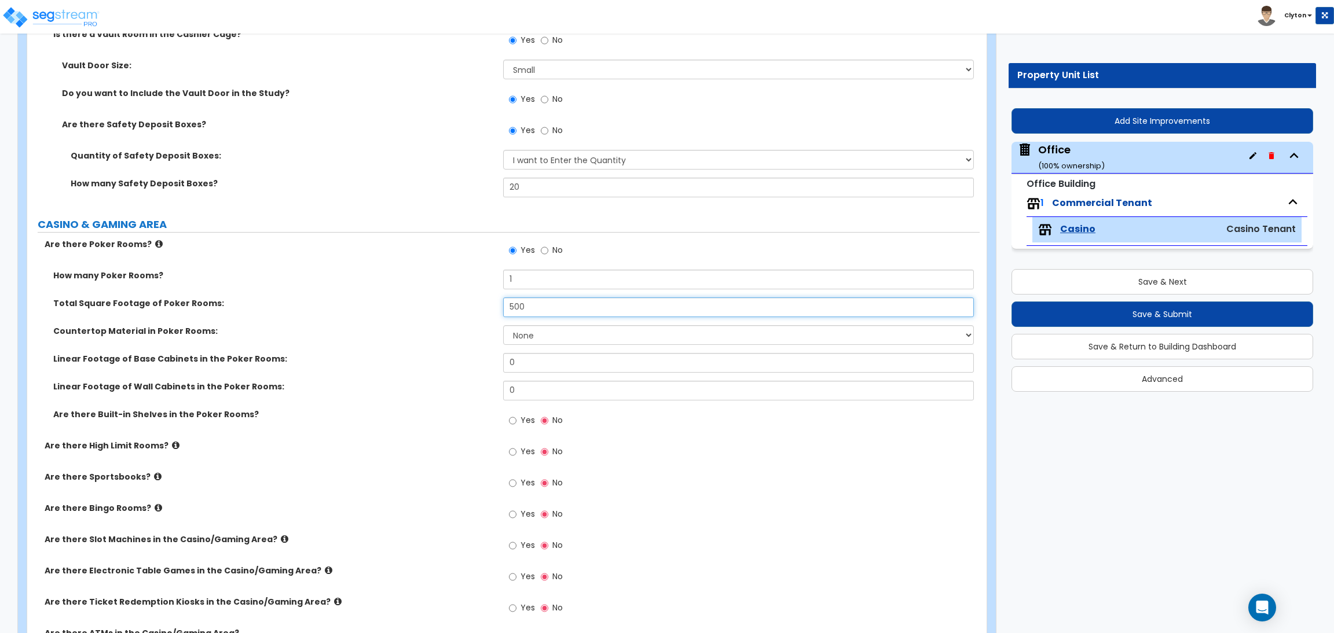
type input "500"
click at [519, 340] on select "None Plastic Laminate Solid Surface Stone Quartz Marble Tile Wood Stainless Ste…" at bounding box center [738, 335] width 470 height 20
select select "3"
click at [503, 325] on select "None Plastic Laminate Solid Surface Stone Quartz Marble Tile Wood Stainless Ste…" at bounding box center [738, 335] width 470 height 20
radio input "true"
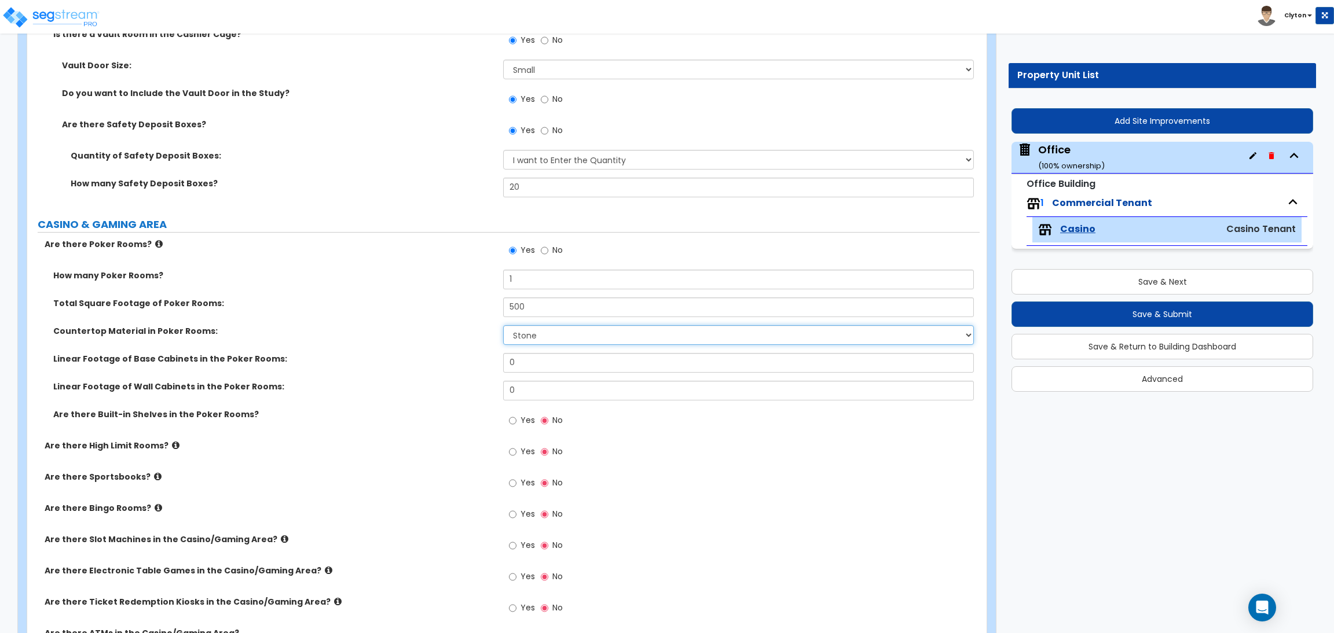
radio input "true"
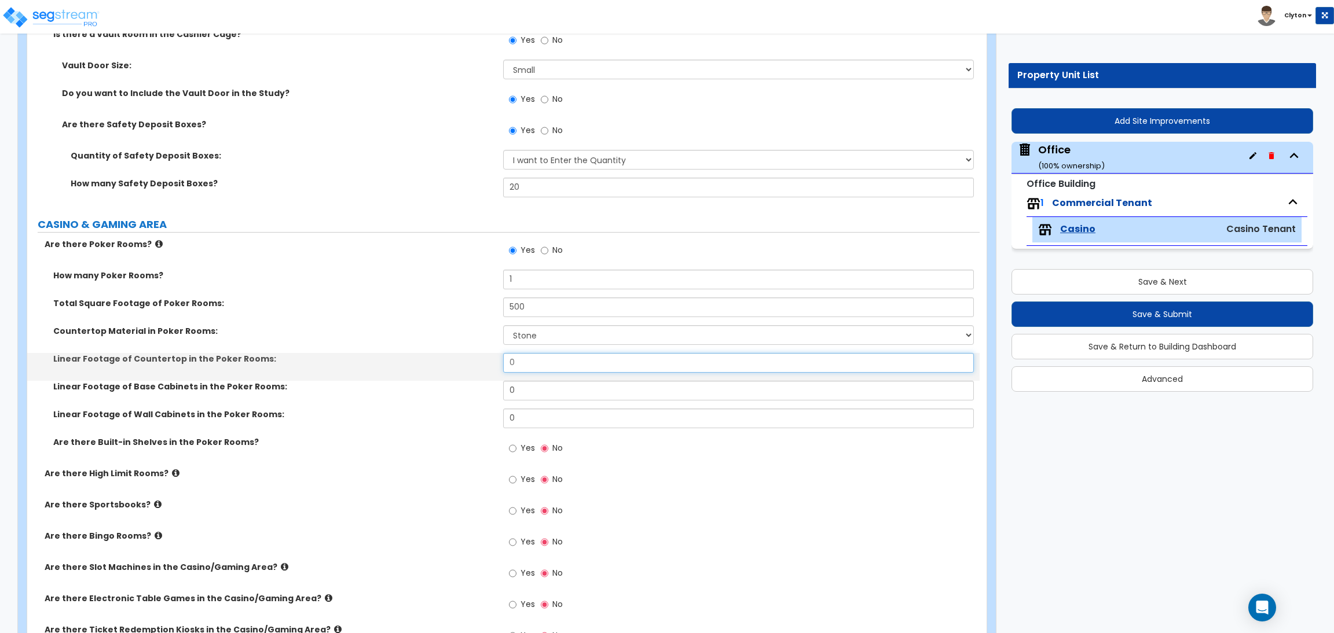
drag, startPoint x: 541, startPoint y: 363, endPoint x: 443, endPoint y: 358, distance: 97.4
click at [450, 359] on div "Linear Footage of Countertop in the Poker Rooms: 0" at bounding box center [503, 367] width 952 height 28
radio input "true"
type input "6"
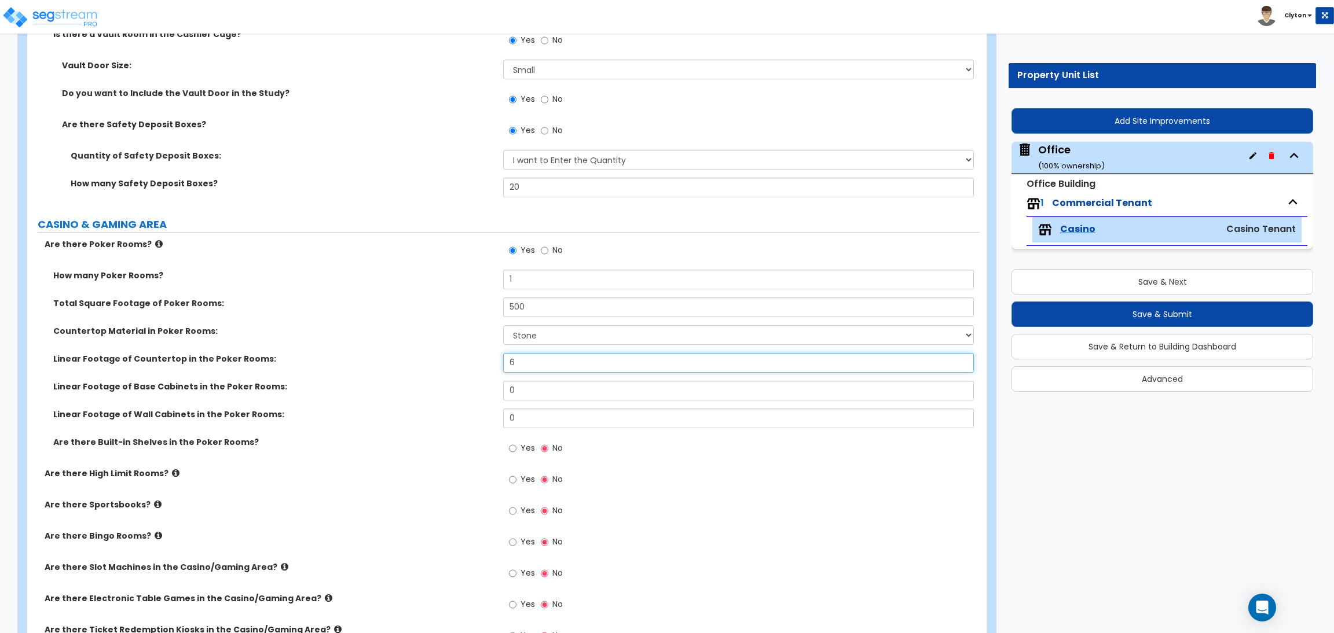
radio input "true"
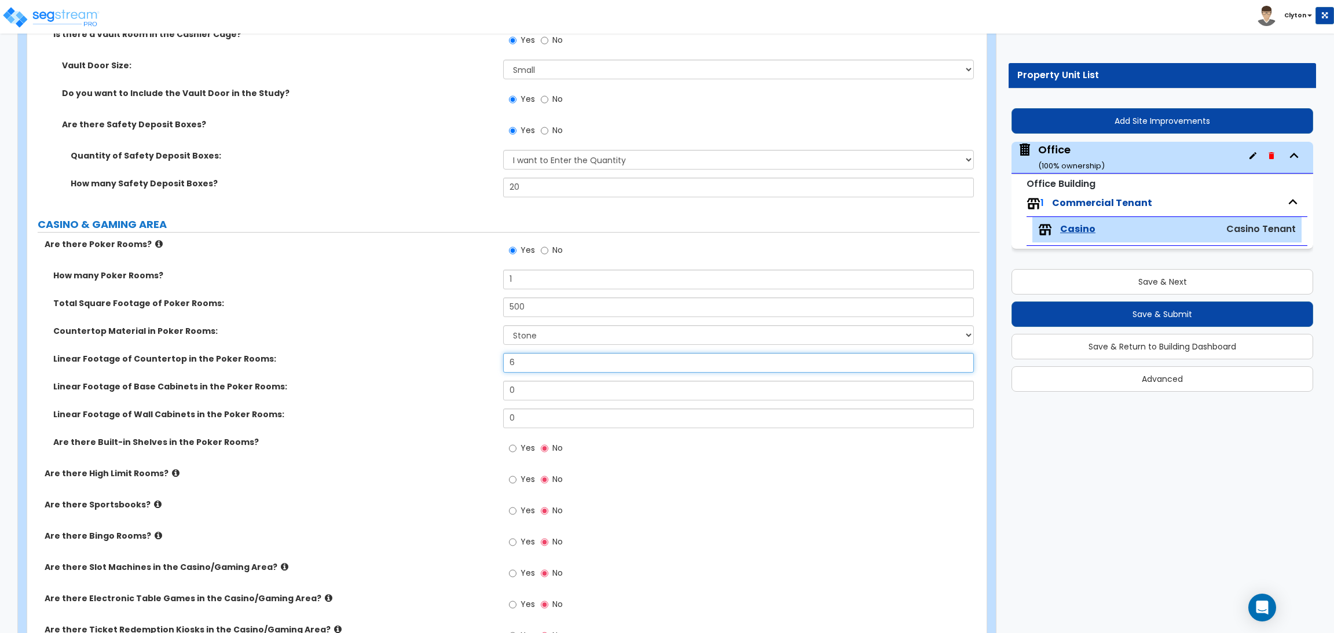
radio input "true"
type input "6"
drag, startPoint x: 543, startPoint y: 392, endPoint x: 454, endPoint y: 384, distance: 89.6
click at [459, 384] on div "Linear Footage of Base Cabinets in the Poker Rooms: 0" at bounding box center [503, 395] width 952 height 28
radio input "true"
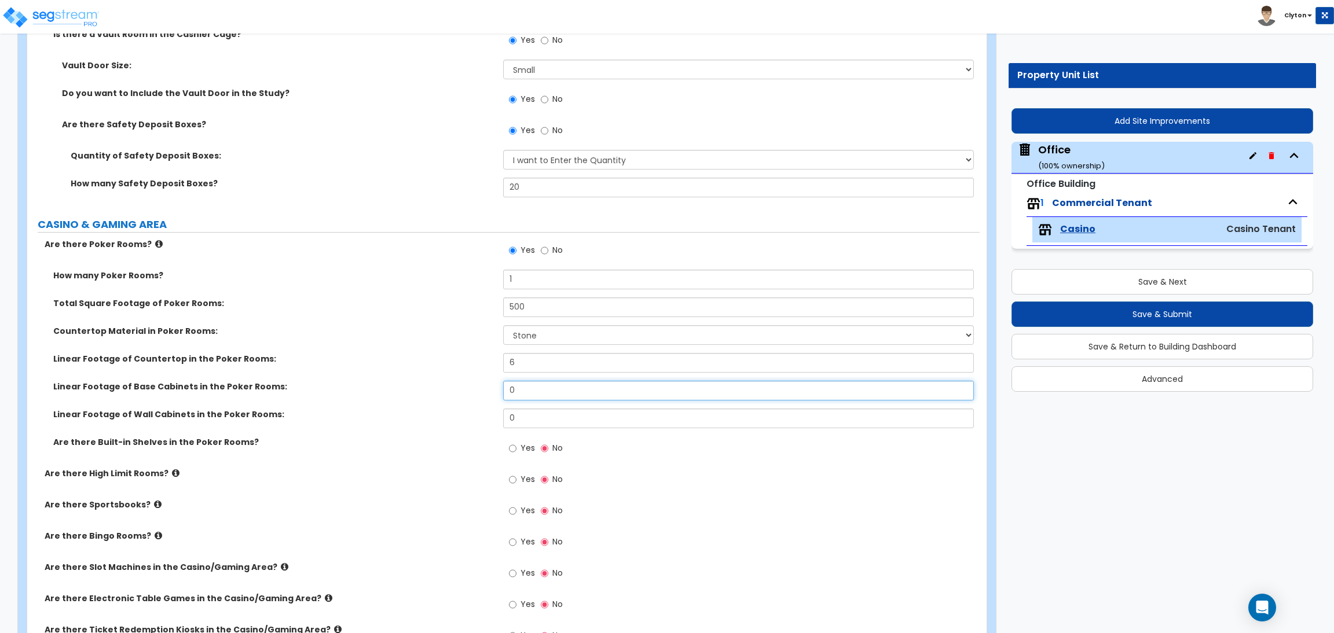
radio input "true"
type input "6"
radio input "true"
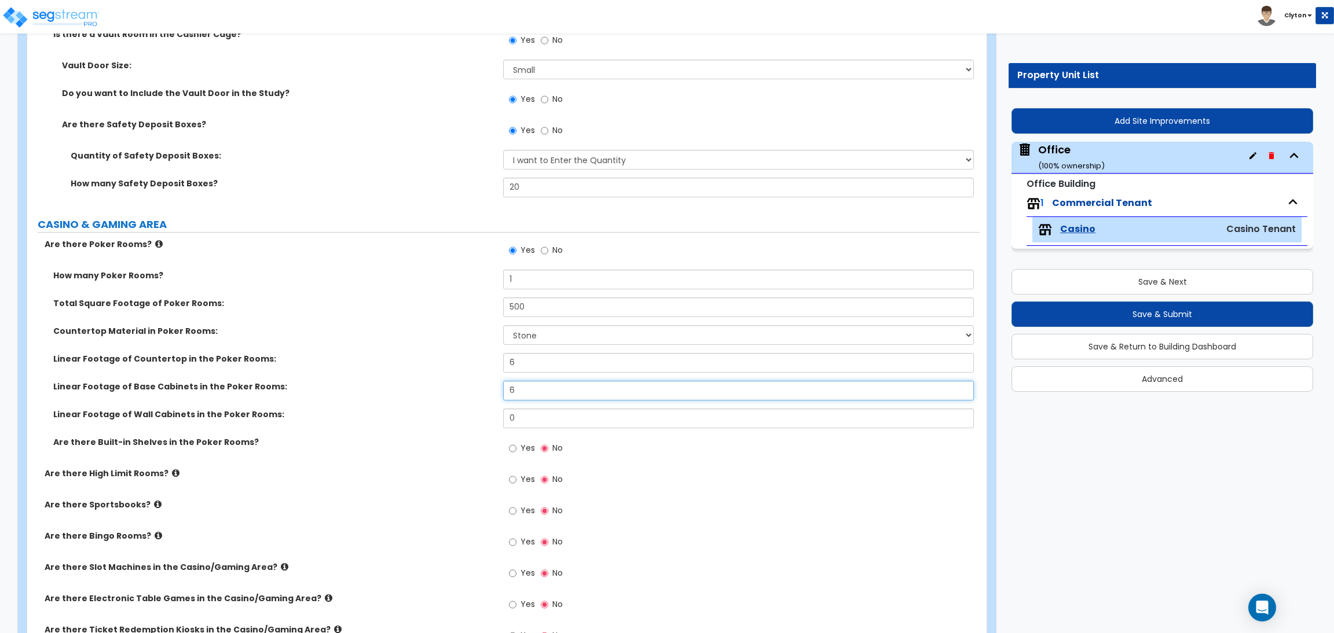
radio input "true"
type input "6"
drag, startPoint x: 527, startPoint y: 420, endPoint x: 485, endPoint y: 416, distance: 41.8
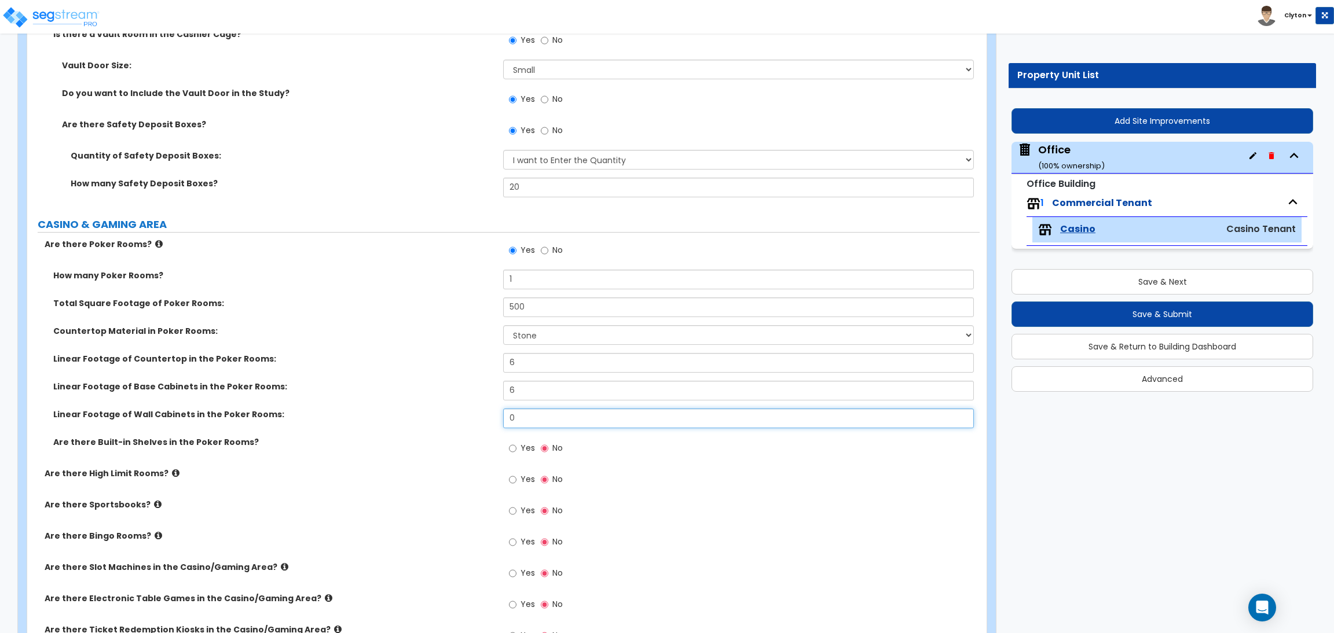
click at [488, 416] on div "Linear Footage of Wall Cabinets in the Poker Rooms: 0" at bounding box center [503, 423] width 952 height 28
radio input "true"
type input "6"
radio input "true"
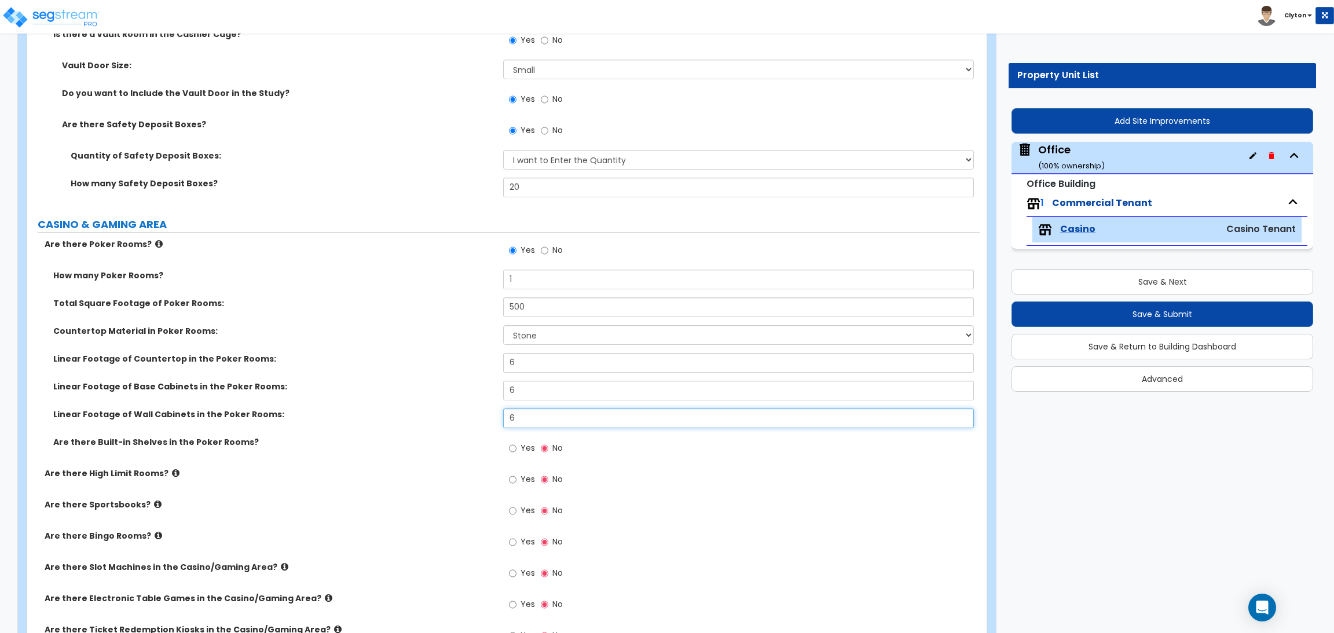
radio input "true"
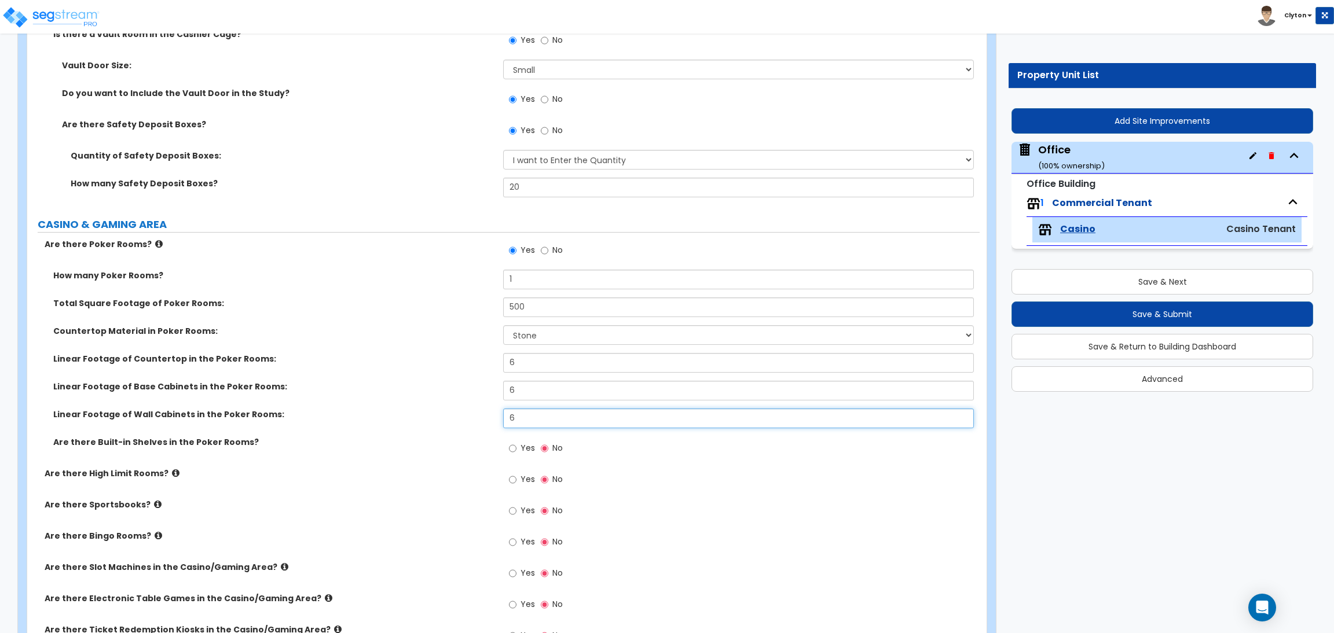
type input "6"
click at [516, 450] on input "Yes" at bounding box center [513, 448] width 8 height 13
radio input "true"
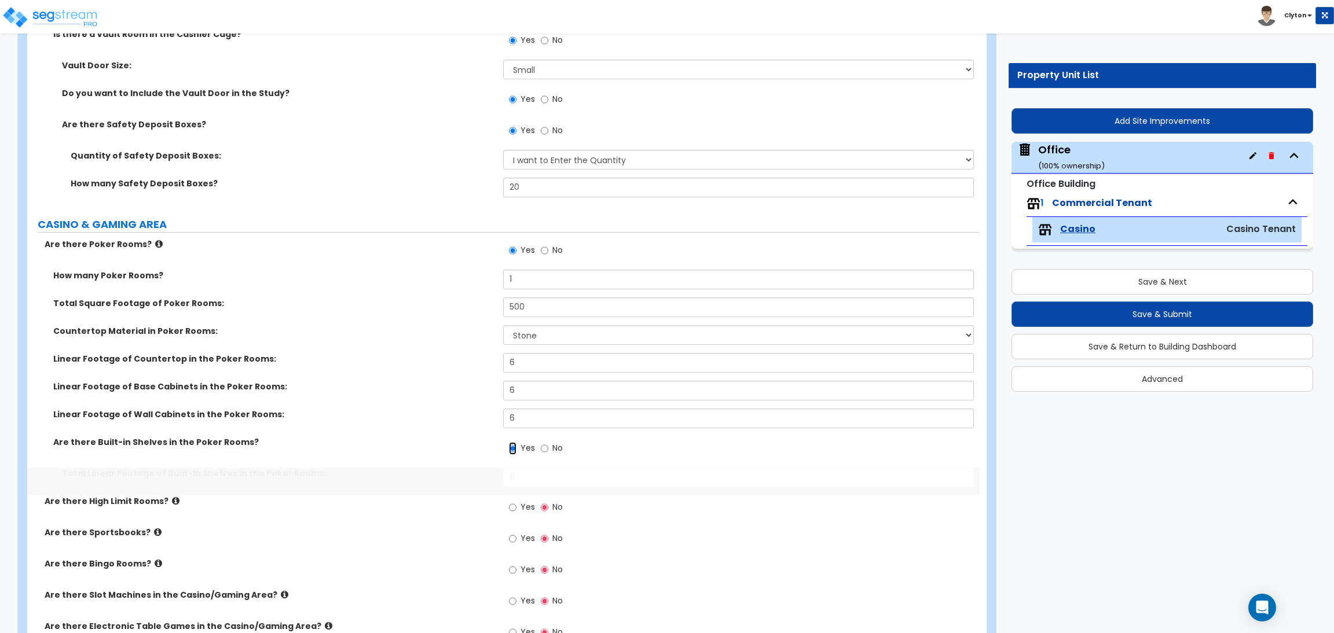
radio input "true"
drag, startPoint x: 541, startPoint y: 480, endPoint x: 486, endPoint y: 477, distance: 55.1
click at [487, 478] on div "Total Linear Footage of Built-in Shelves in the Poker Rooms: 0" at bounding box center [503, 482] width 952 height 28
radio input "true"
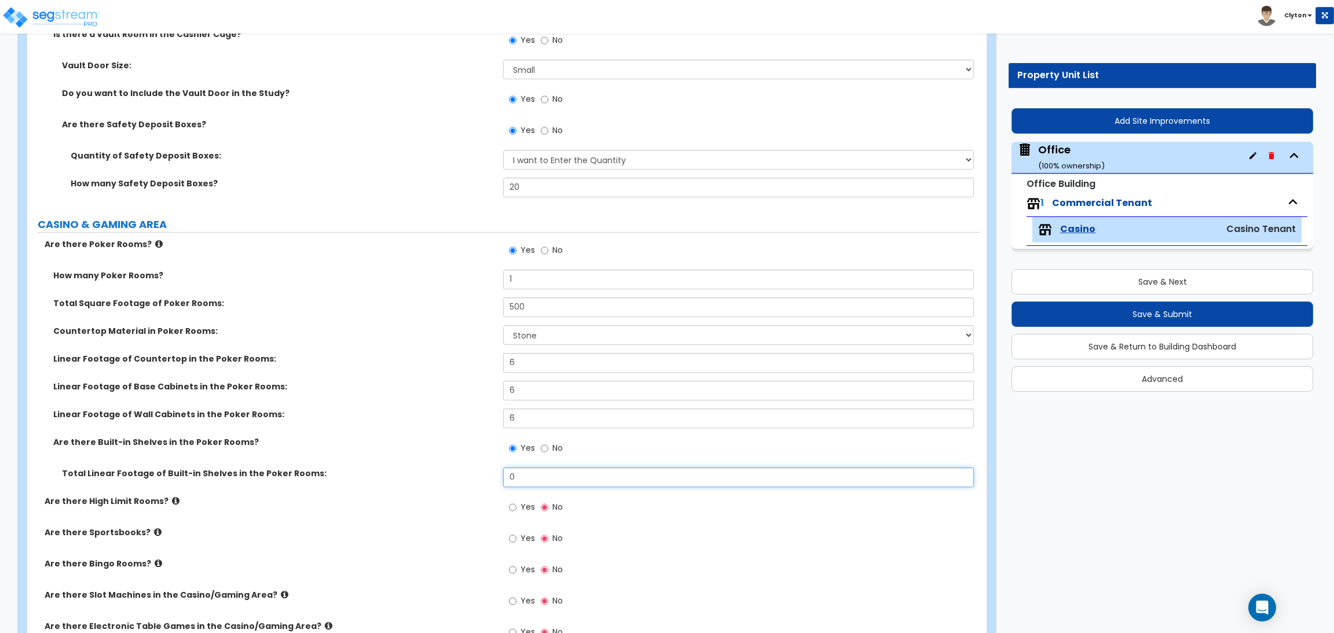
radio input "true"
type input "2"
radio input "true"
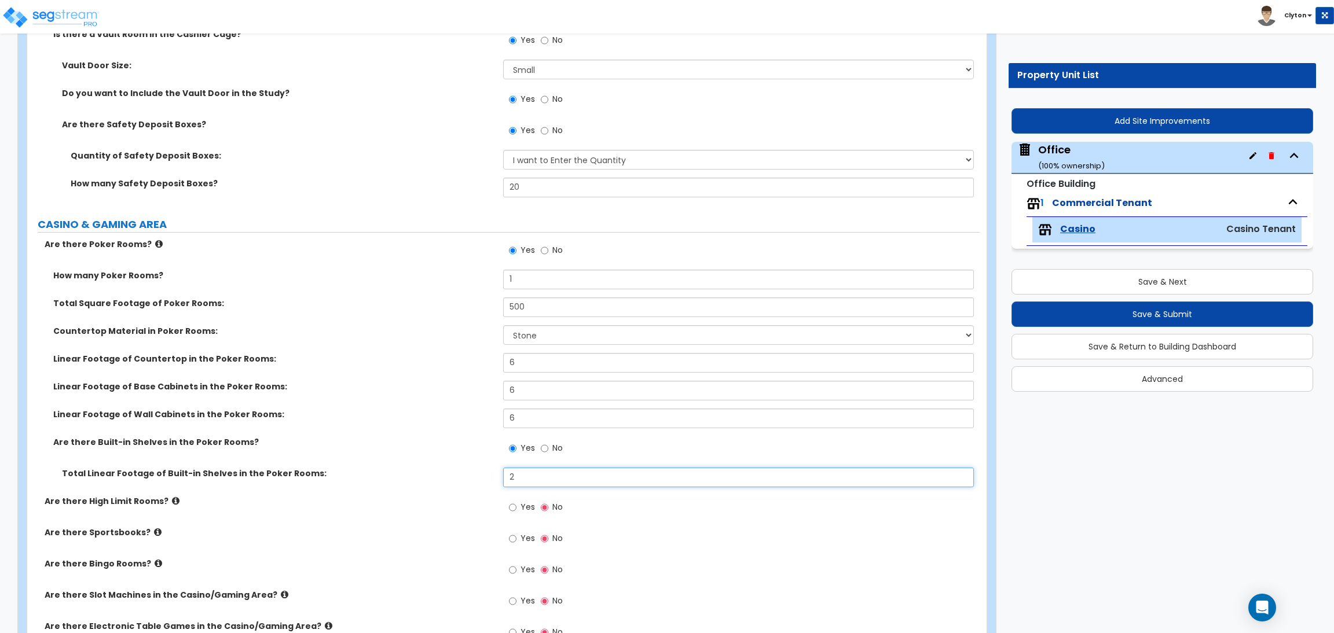
radio input "true"
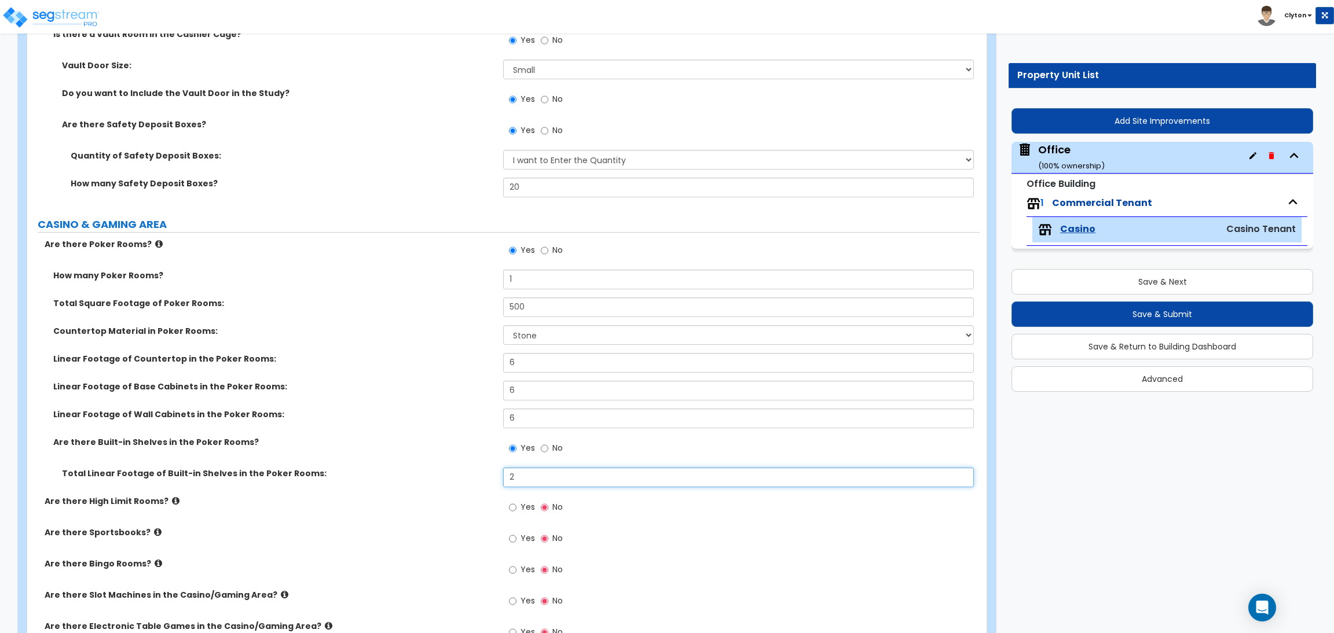
type input "20"
radio input "true"
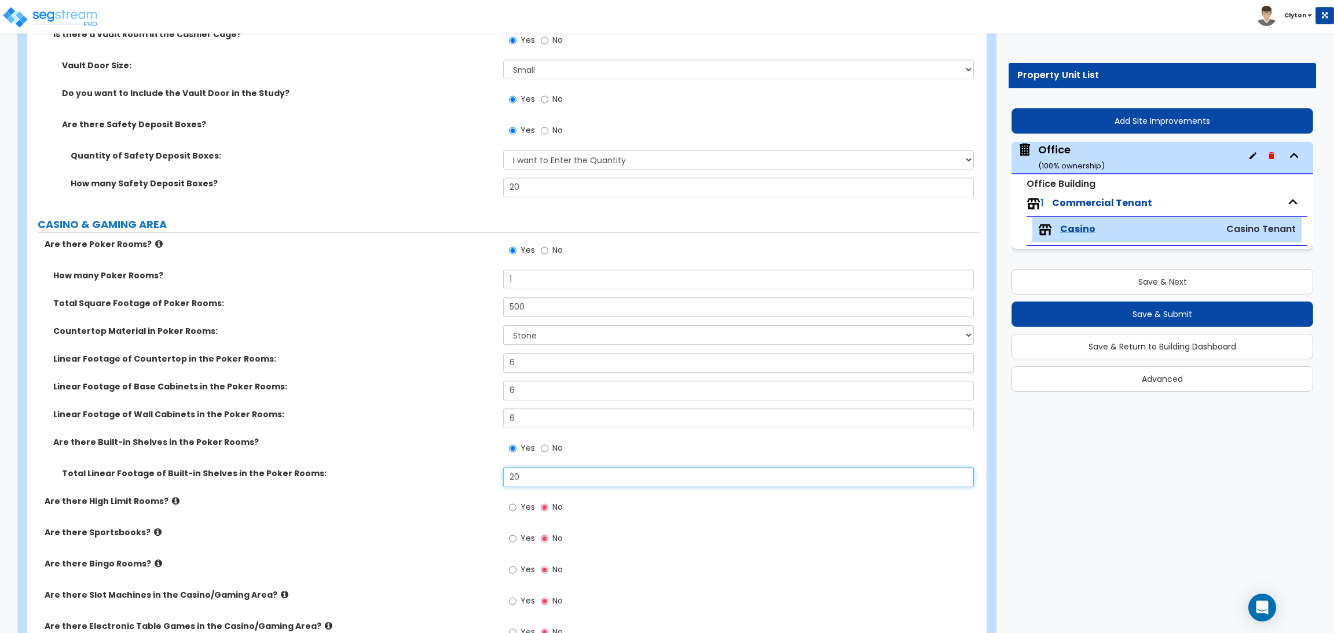
radio input "true"
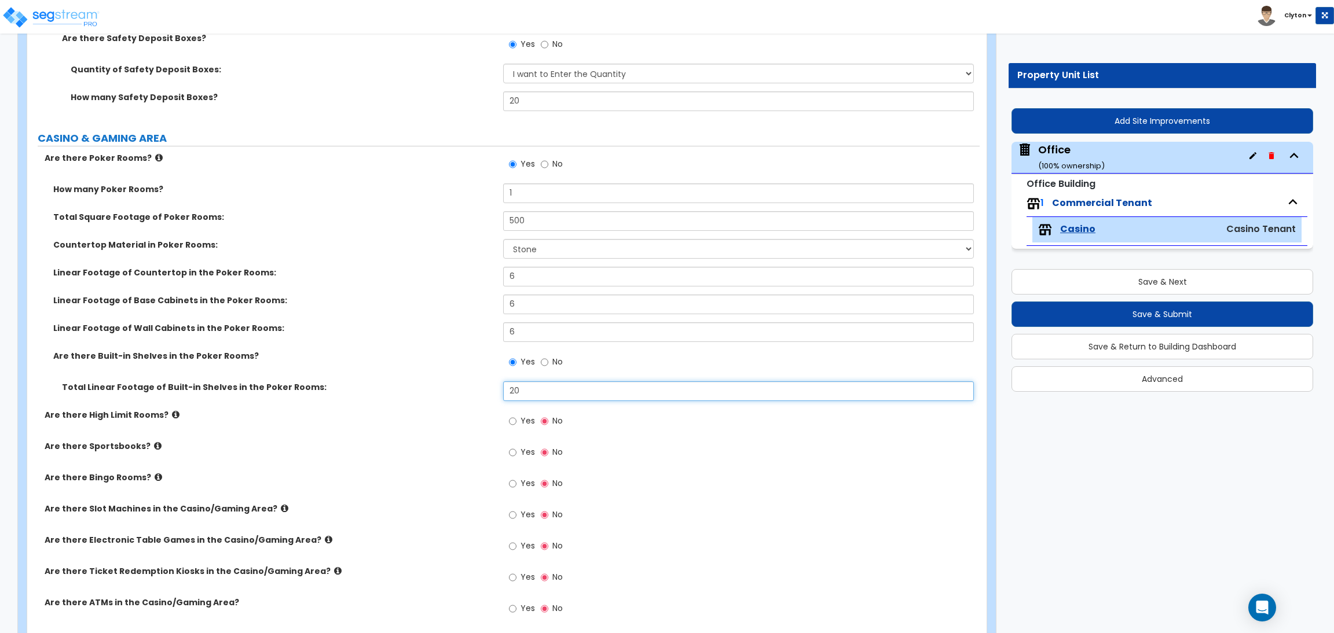
scroll to position [1041, 0]
type input "20"
click at [172, 414] on icon at bounding box center [176, 414] width 8 height 9
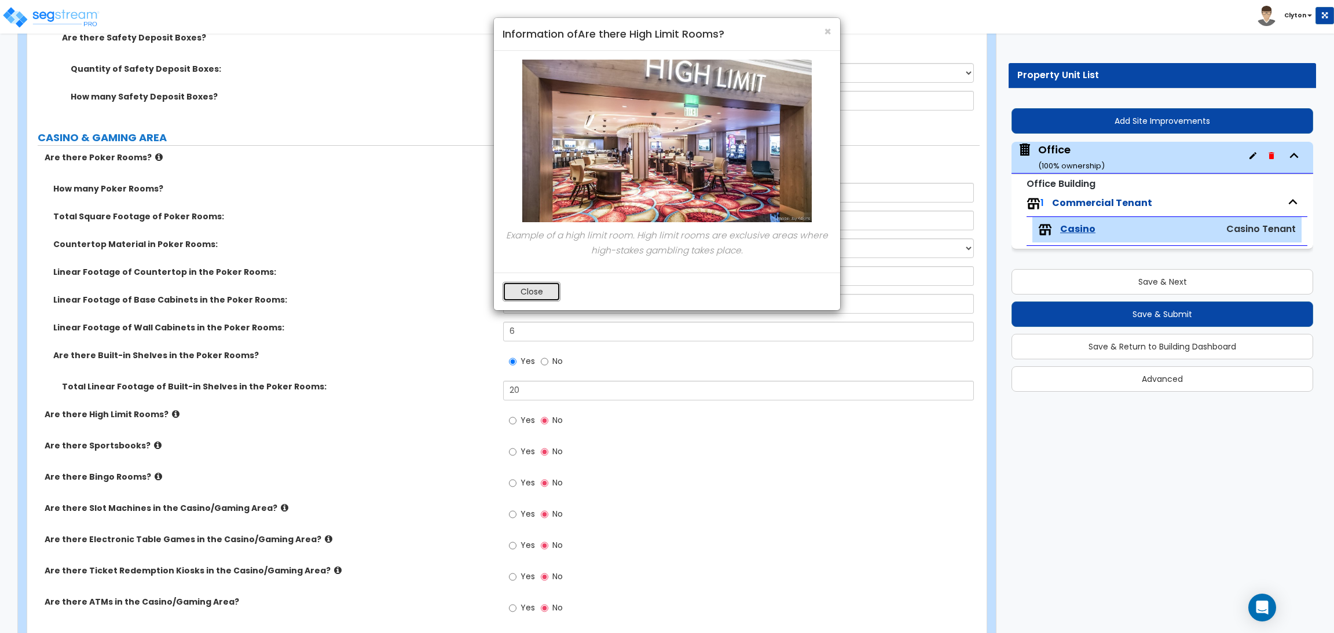
drag, startPoint x: 549, startPoint y: 296, endPoint x: 544, endPoint y: 296, distance: 5.8
click at [546, 296] on button "Close" at bounding box center [531, 292] width 58 height 20
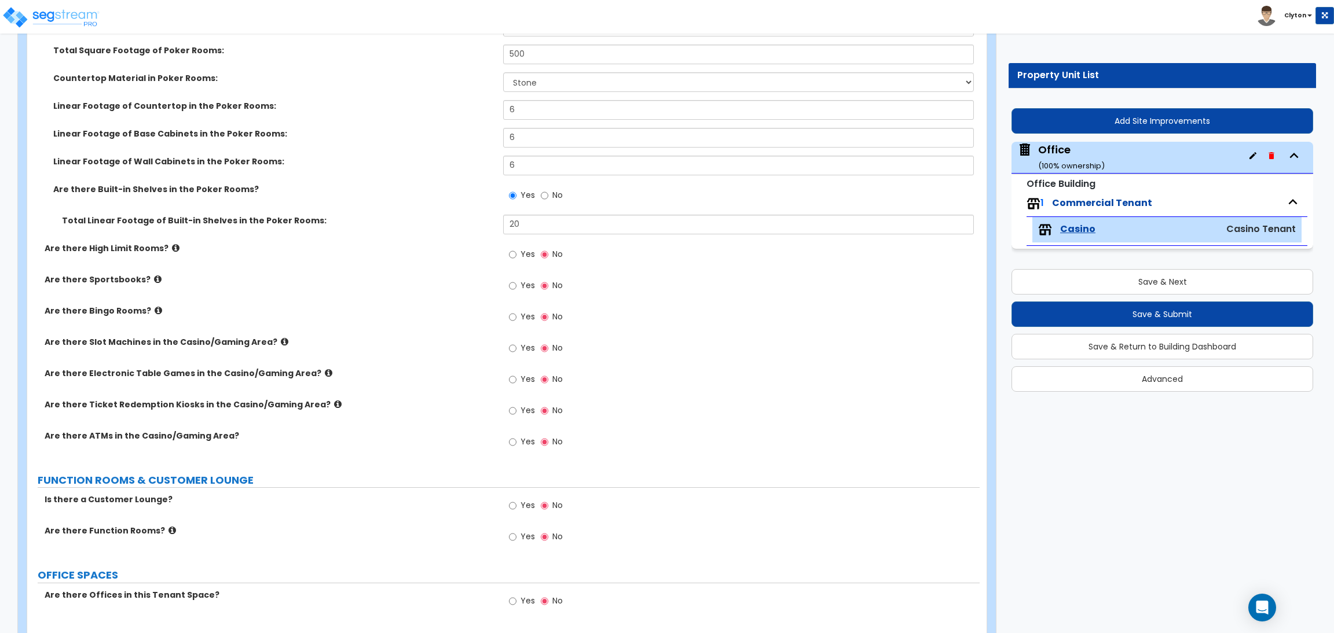
scroll to position [1216, 0]
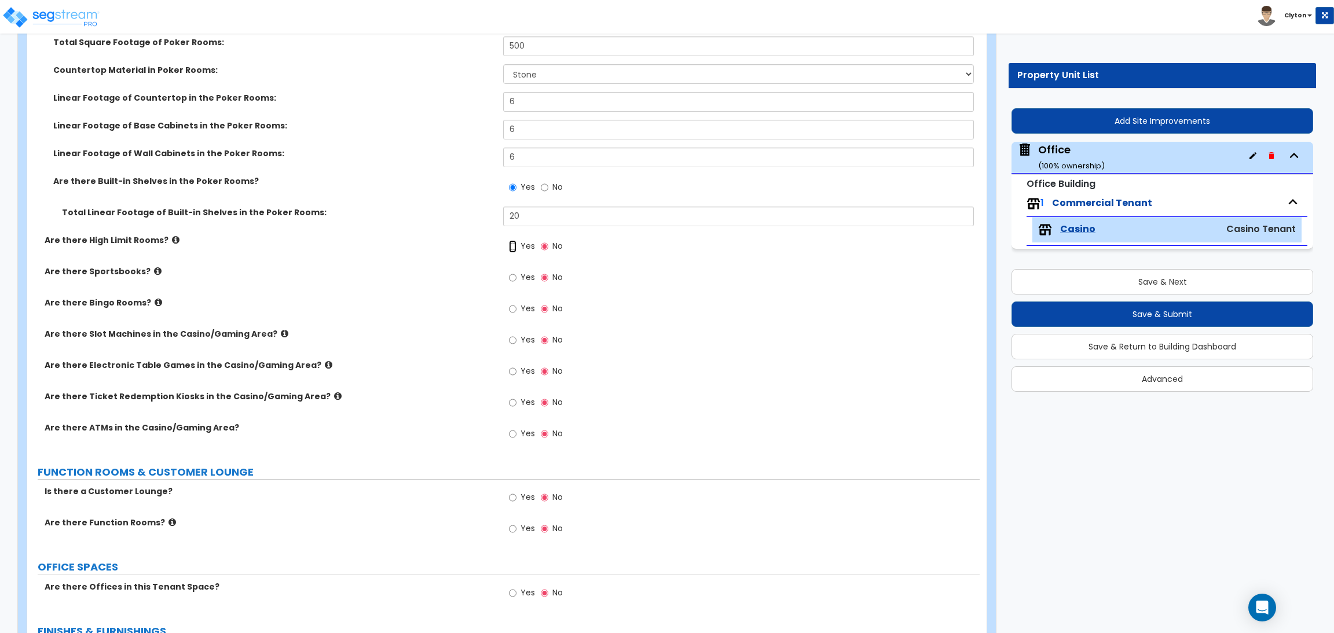
click at [509, 248] on input "Yes" at bounding box center [513, 246] width 8 height 13
radio input "true"
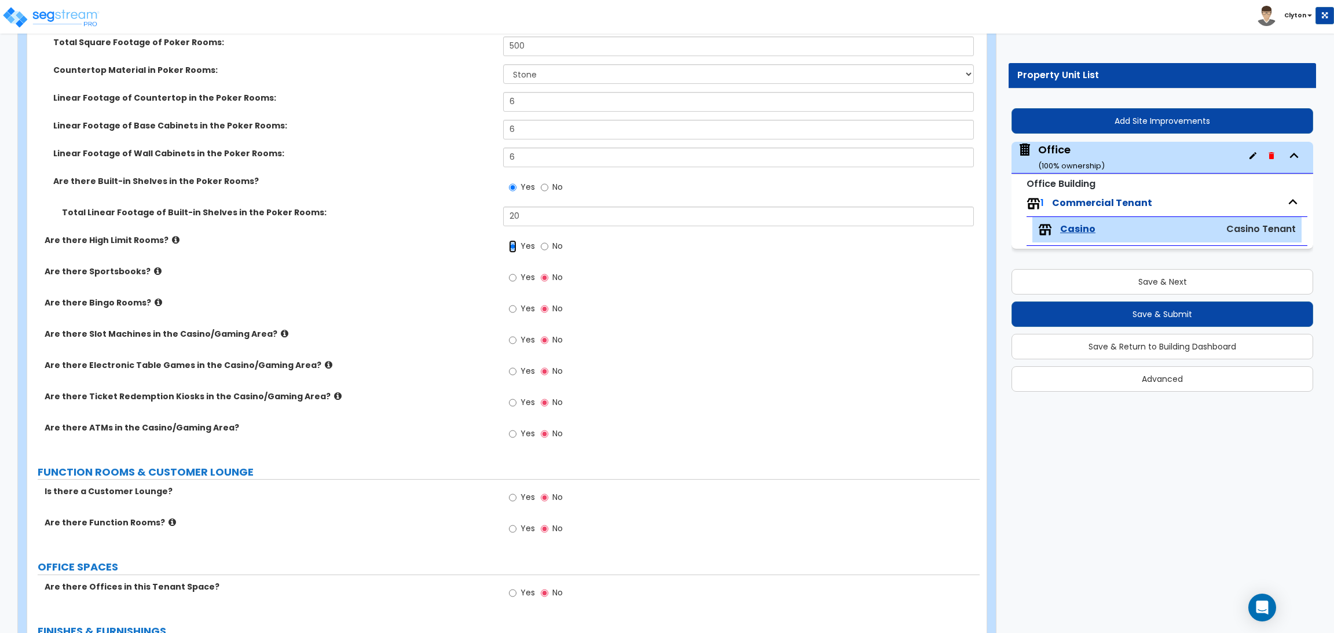
radio input "true"
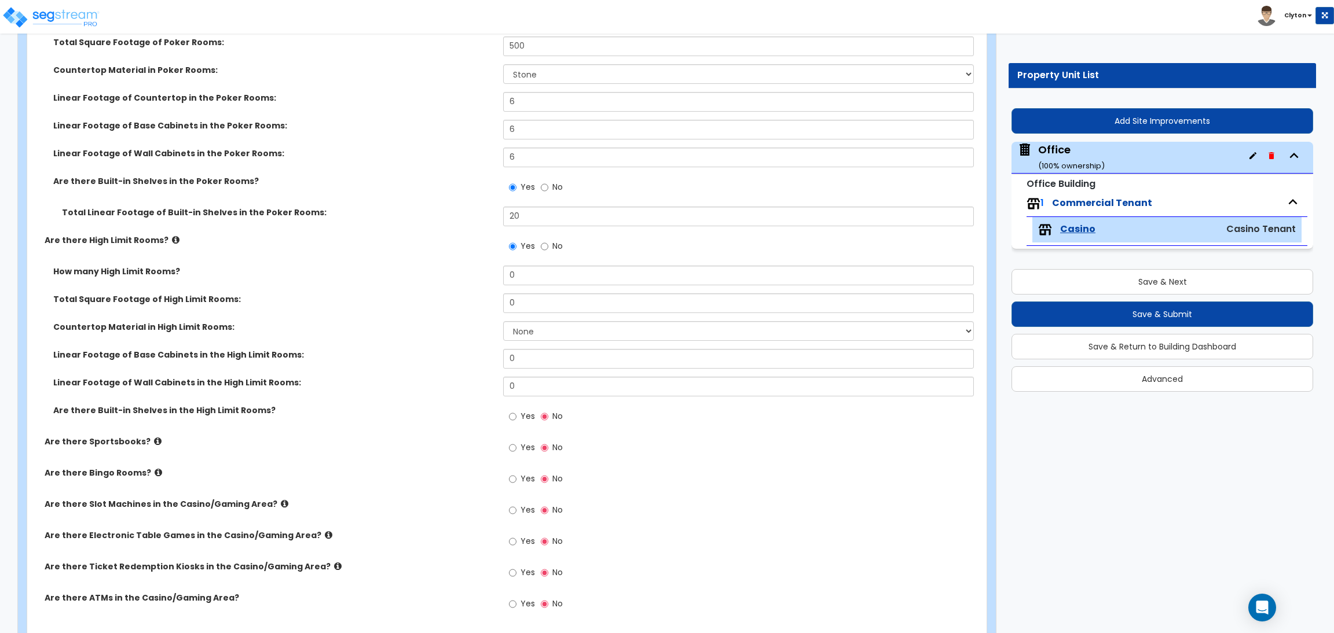
click at [410, 373] on div "Linear Footage of Base Cabinets in the High Limit Rooms: 0" at bounding box center [503, 363] width 952 height 28
drag, startPoint x: 556, startPoint y: 269, endPoint x: 288, endPoint y: 280, distance: 268.8
click at [288, 279] on div "How many High Limit Rooms? 0" at bounding box center [503, 280] width 952 height 28
type input "1"
radio input "true"
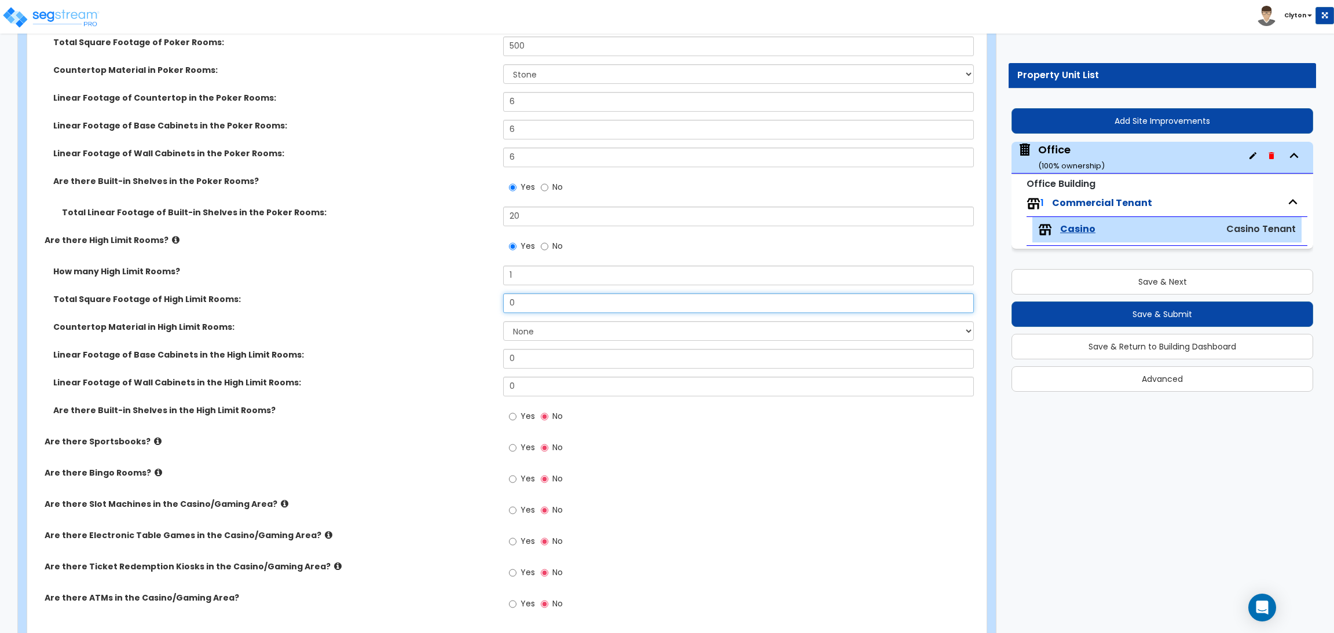
drag, startPoint x: 559, startPoint y: 299, endPoint x: 456, endPoint y: 303, distance: 103.1
click at [456, 303] on div "Total Square Footage of High Limit Rooms: 0" at bounding box center [503, 307] width 952 height 28
click at [541, 332] on select "None Plastic Laminate Solid Surface Stone Quartz Marble Tile Wood Stainless Ste…" at bounding box center [738, 331] width 470 height 20
click at [503, 322] on select "None Plastic Laminate Solid Surface Stone Quartz Marble Tile Wood Stainless Ste…" at bounding box center [738, 331] width 470 height 20
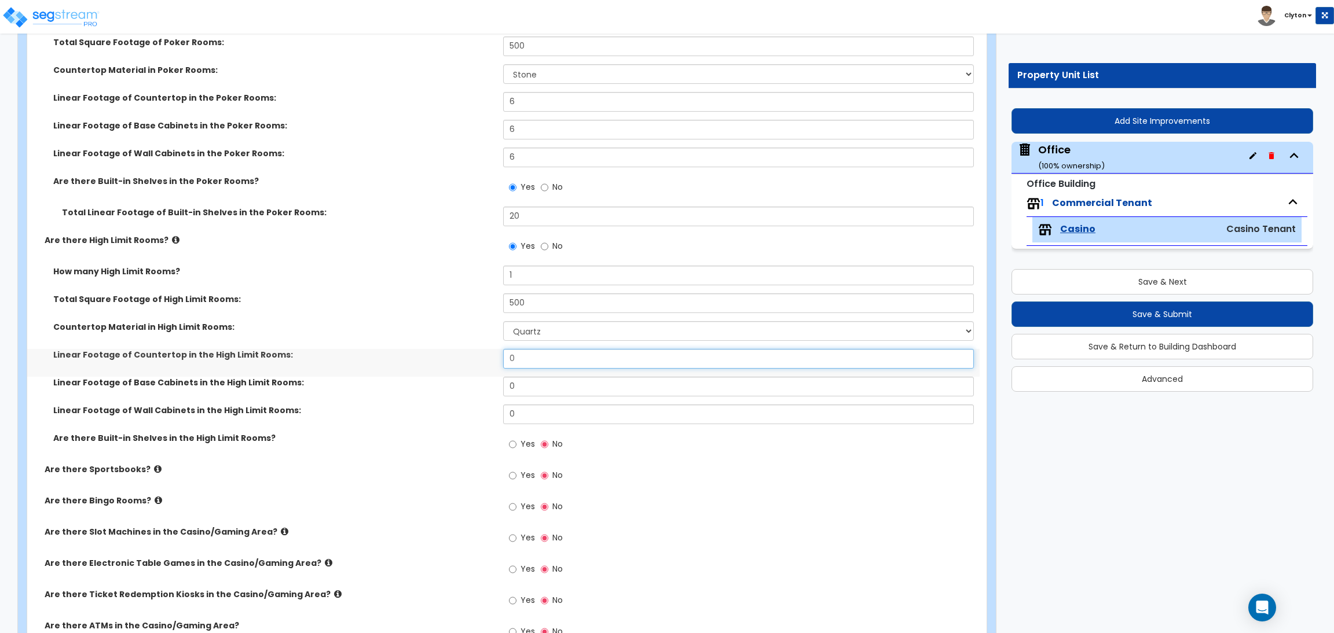
drag, startPoint x: 534, startPoint y: 361, endPoint x: 435, endPoint y: 353, distance: 98.7
click at [436, 353] on div "Linear Footage of Countertop in the High Limit Rooms: 0" at bounding box center [503, 363] width 952 height 28
drag, startPoint x: 534, startPoint y: 388, endPoint x: 456, endPoint y: 383, distance: 77.8
click at [460, 383] on div "Linear Footage of Base Cabinets in the High Limit Rooms: 0" at bounding box center [503, 391] width 952 height 28
drag, startPoint x: 524, startPoint y: 420, endPoint x: 436, endPoint y: 410, distance: 88.5
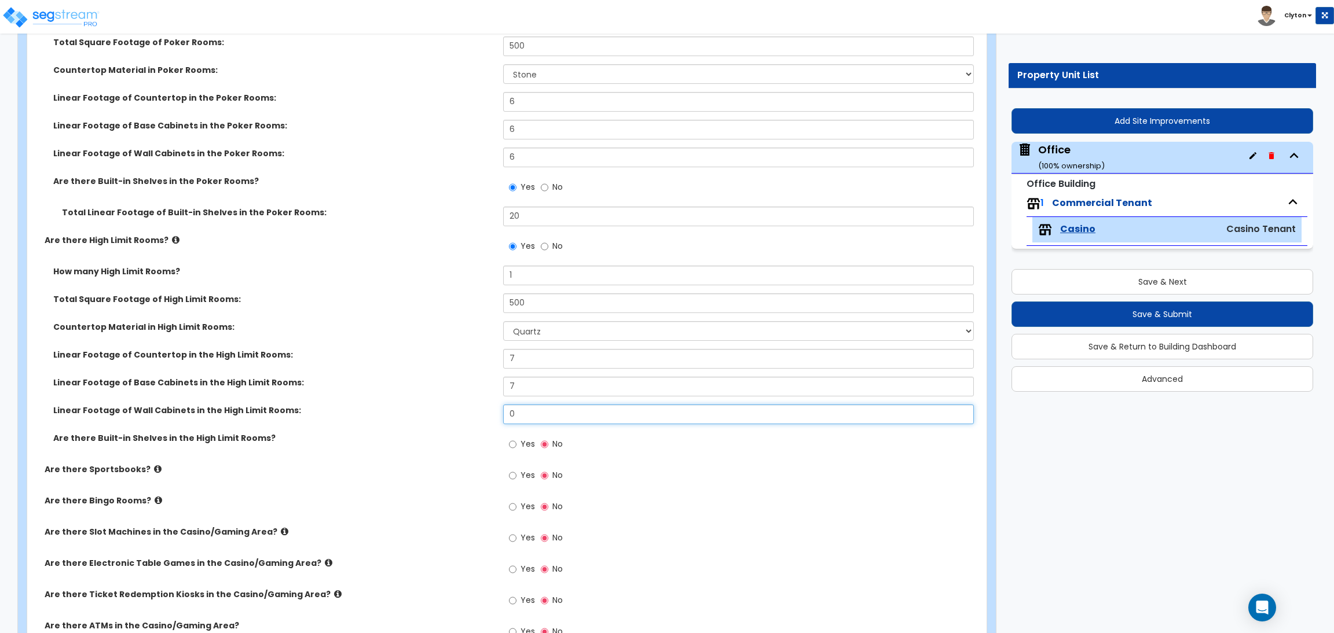
click at [438, 410] on div "Linear Footage of Wall Cabinets in the High Limit Rooms: 0" at bounding box center [503, 419] width 952 height 28
click at [519, 441] on label "Yes" at bounding box center [522, 446] width 26 height 20
click at [516, 441] on input "Yes" at bounding box center [513, 444] width 8 height 13
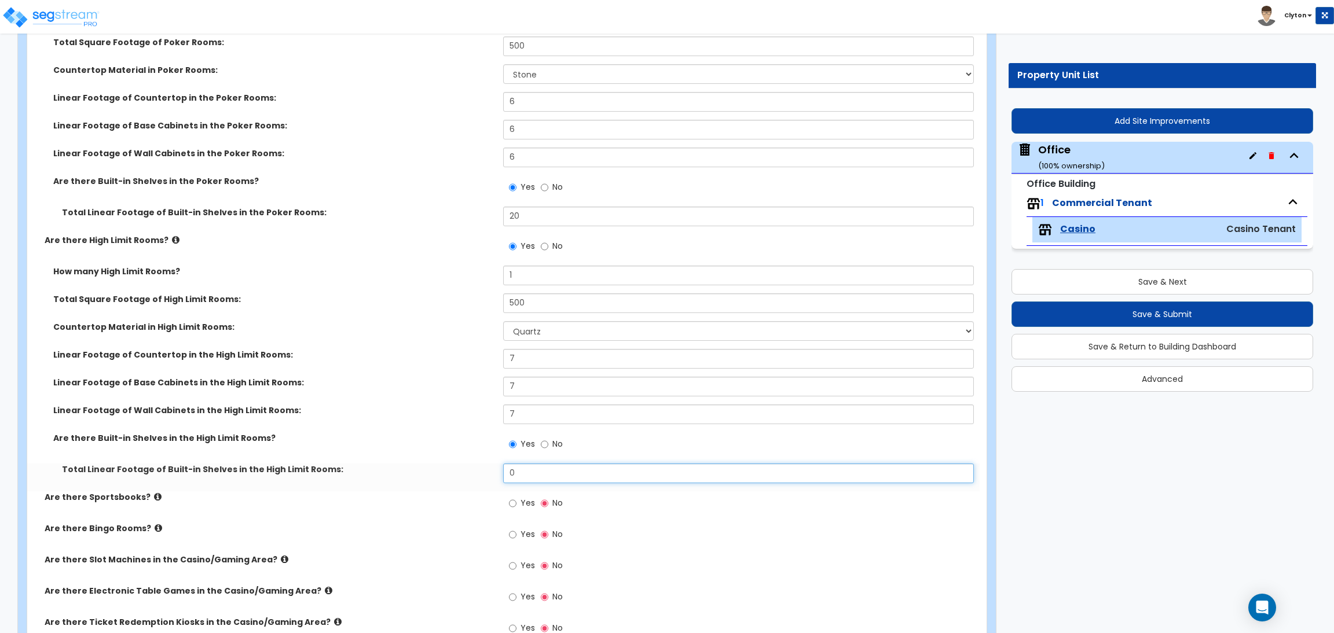
drag, startPoint x: 548, startPoint y: 469, endPoint x: 390, endPoint y: 470, distance: 158.6
click at [390, 470] on div "Total Linear Footage of Built-in Shelves in the High Limit Rooms: 0" at bounding box center [503, 478] width 952 height 28
click at [398, 460] on div "Are there Built-in Shelves in the High Limit Rooms? Yes No" at bounding box center [503, 447] width 952 height 31
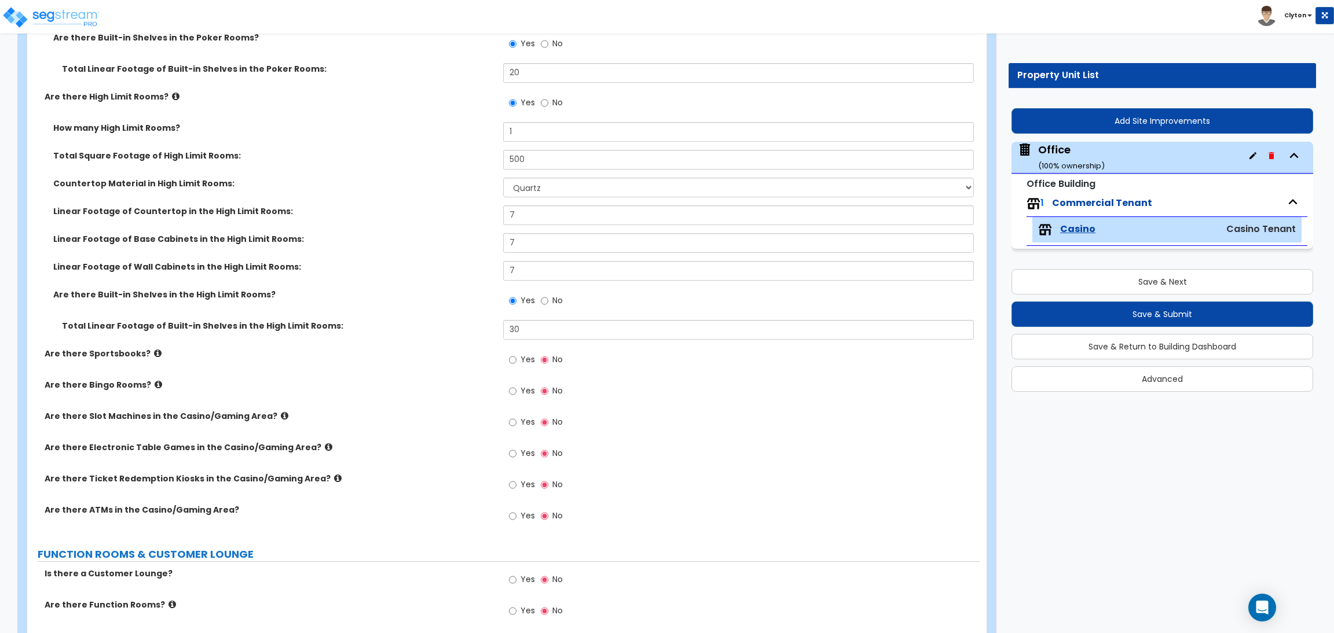
scroll to position [1389, 0]
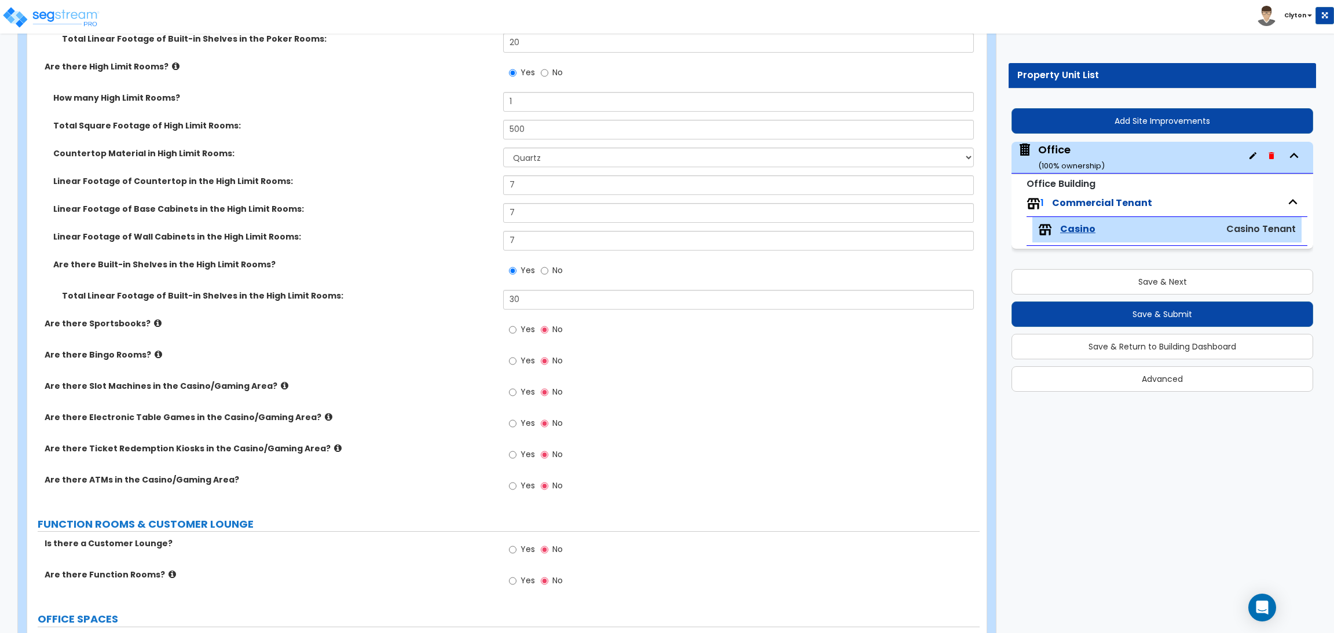
click at [154, 324] on icon at bounding box center [158, 323] width 8 height 9
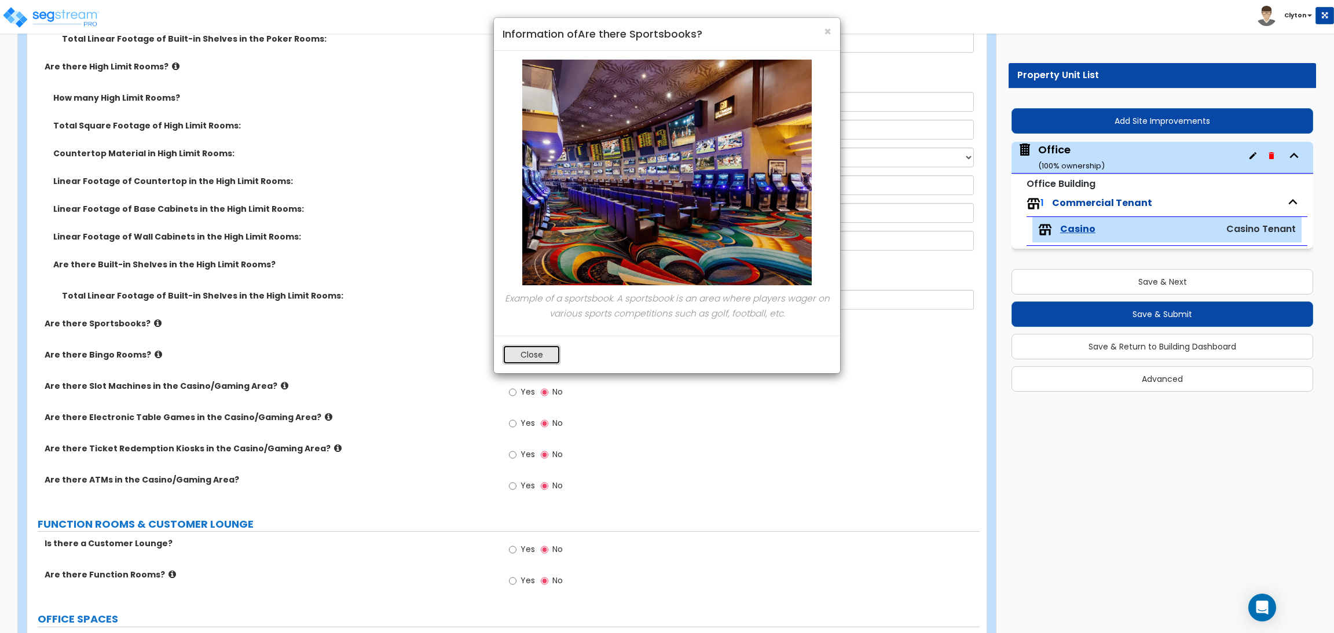
click at [531, 357] on button "Close" at bounding box center [531, 355] width 58 height 20
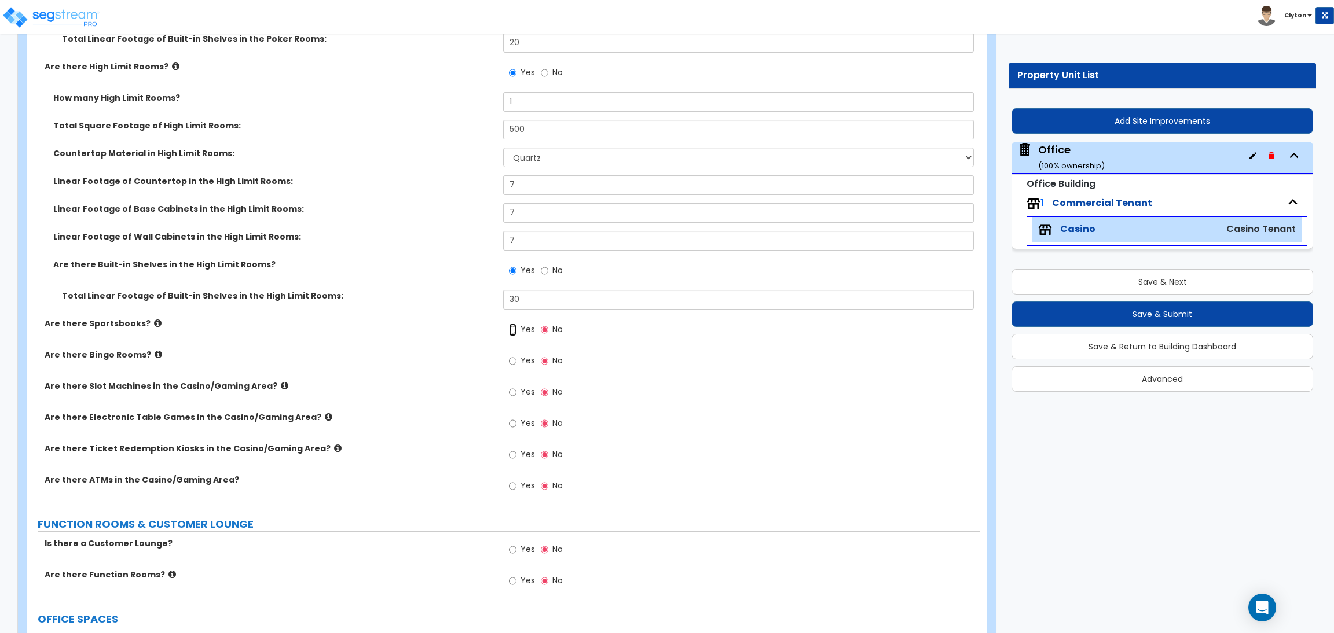
click at [516, 333] on input "Yes" at bounding box center [513, 330] width 8 height 13
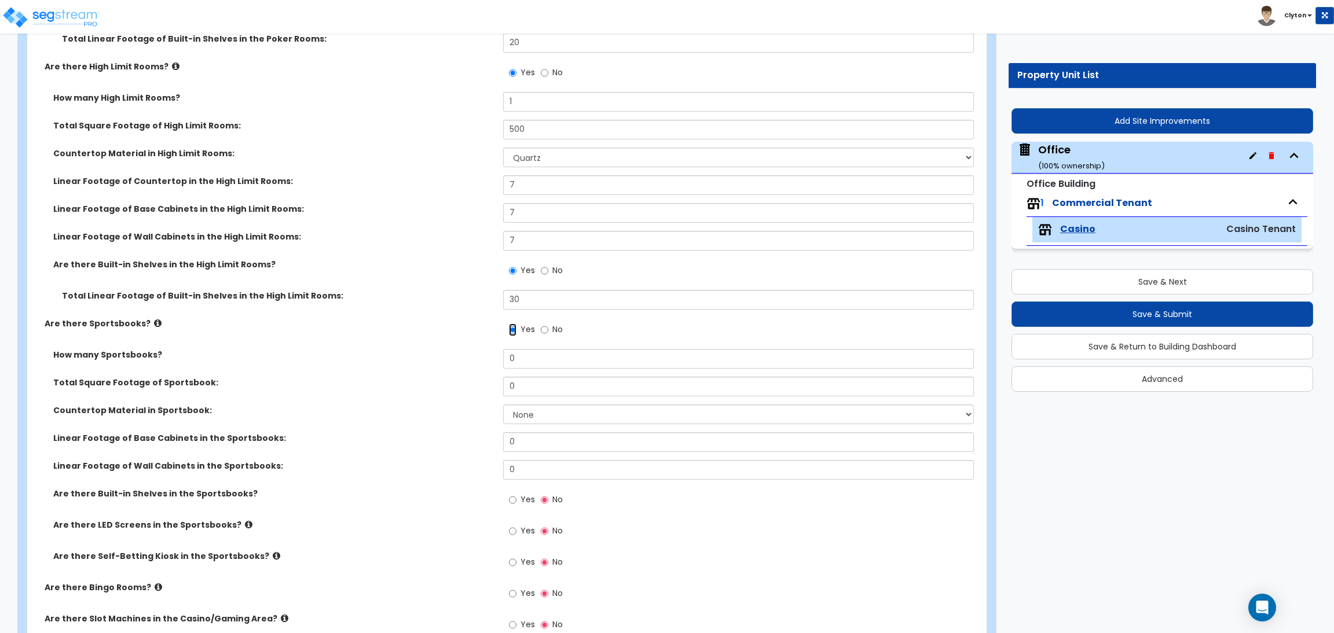
scroll to position [1476, 0]
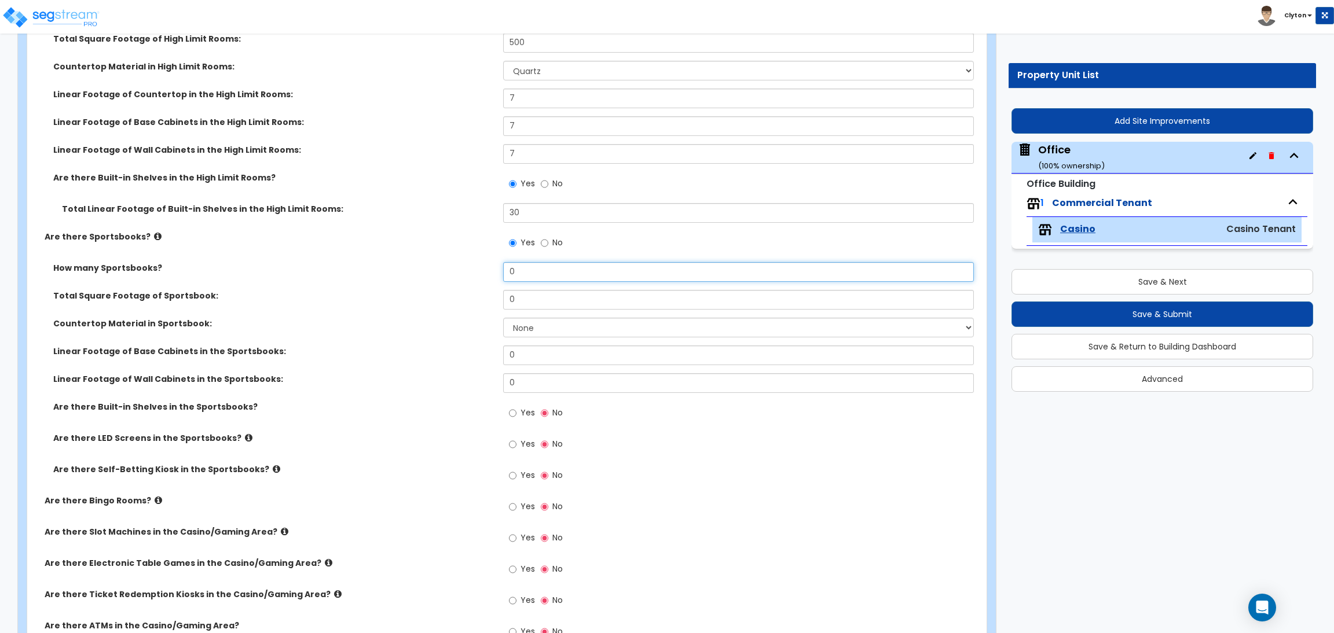
drag, startPoint x: 532, startPoint y: 274, endPoint x: 459, endPoint y: 275, distance: 72.9
click at [461, 275] on div "How many Sportsbooks? 0" at bounding box center [503, 276] width 952 height 28
drag, startPoint x: 561, startPoint y: 302, endPoint x: 454, endPoint y: 302, distance: 107.1
click at [456, 302] on div "Total Square Footage of Sportsbook: 0" at bounding box center [503, 304] width 952 height 28
click at [565, 328] on select "None Plastic Laminate Solid Surface Stone Quartz Marble Tile Wood Stainless Ste…" at bounding box center [738, 328] width 470 height 20
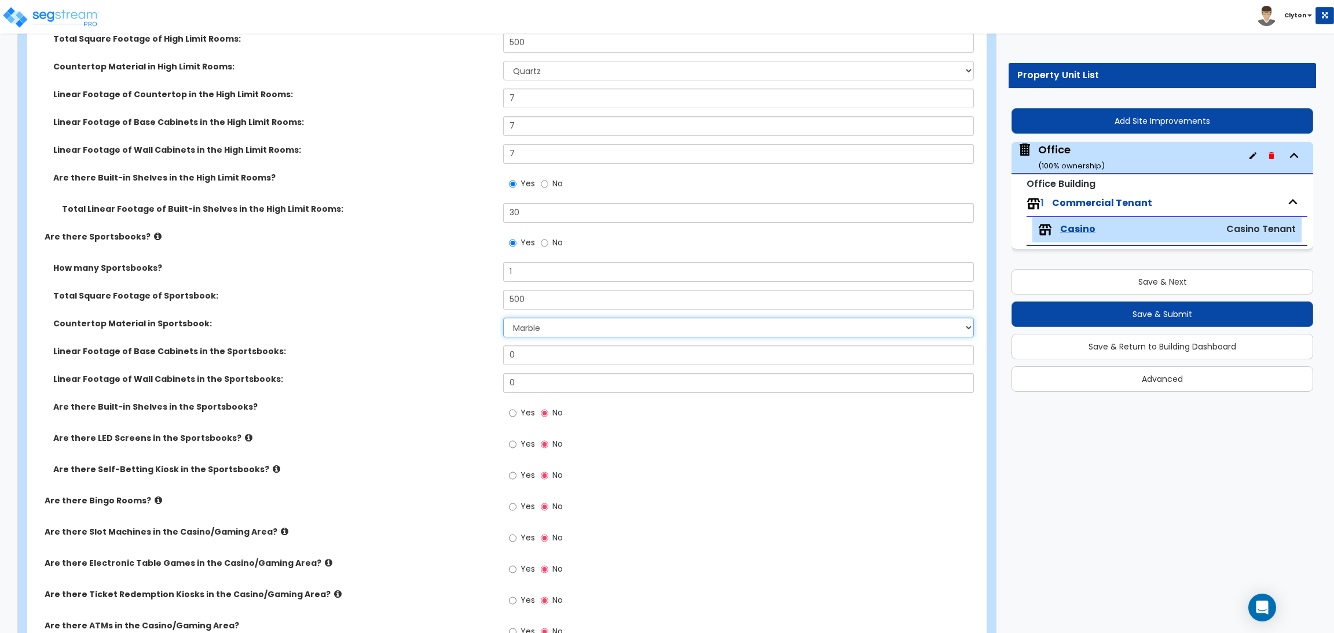
click at [503, 318] on select "None Plastic Laminate Solid Surface Stone Quartz Marble Tile Wood Stainless Ste…" at bounding box center [738, 328] width 470 height 20
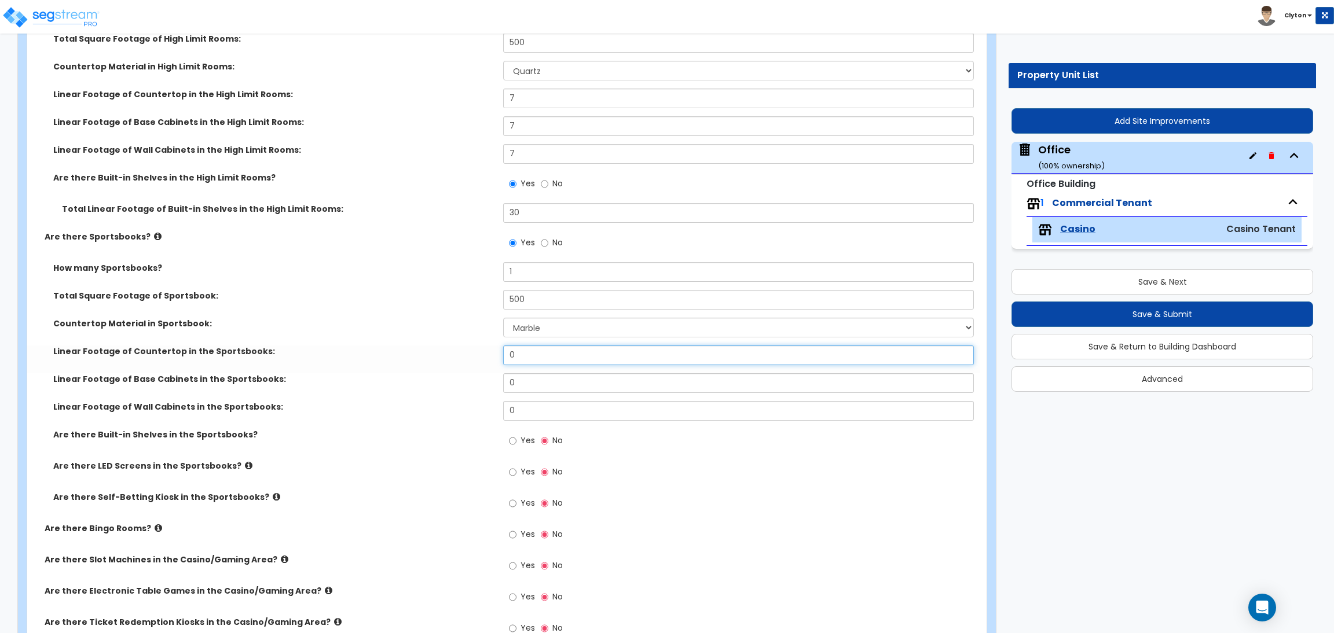
drag, startPoint x: 546, startPoint y: 354, endPoint x: 421, endPoint y: 349, distance: 125.7
click at [426, 350] on div "Linear Footage of Countertop in the Sportsbooks: 0" at bounding box center [503, 360] width 952 height 28
drag, startPoint x: 546, startPoint y: 380, endPoint x: 443, endPoint y: 379, distance: 102.5
click at [444, 379] on div "Linear Footage of Base Cabinets in the Sportsbooks: 0" at bounding box center [503, 387] width 952 height 28
drag, startPoint x: 529, startPoint y: 410, endPoint x: 410, endPoint y: 399, distance: 119.2
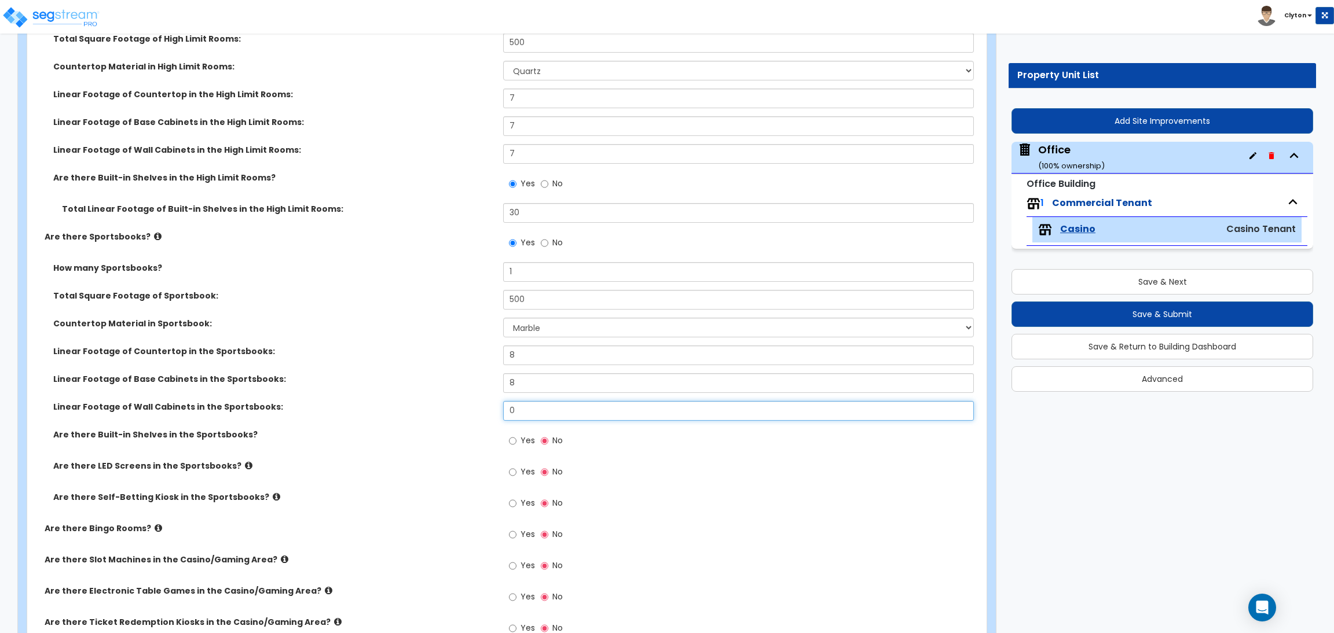
click at [413, 399] on div "How many Sportsbooks? 1 Total Square Footage of Sportsbook: 500 Countertop Mate…" at bounding box center [503, 392] width 935 height 260
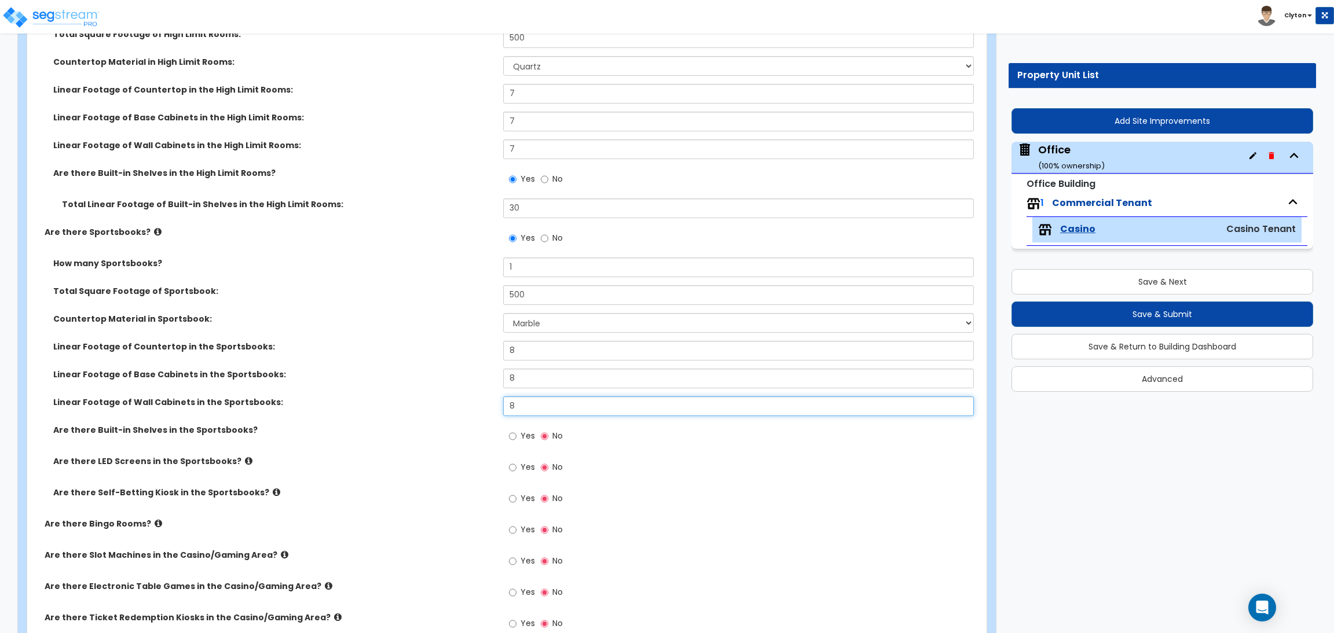
scroll to position [1562, 0]
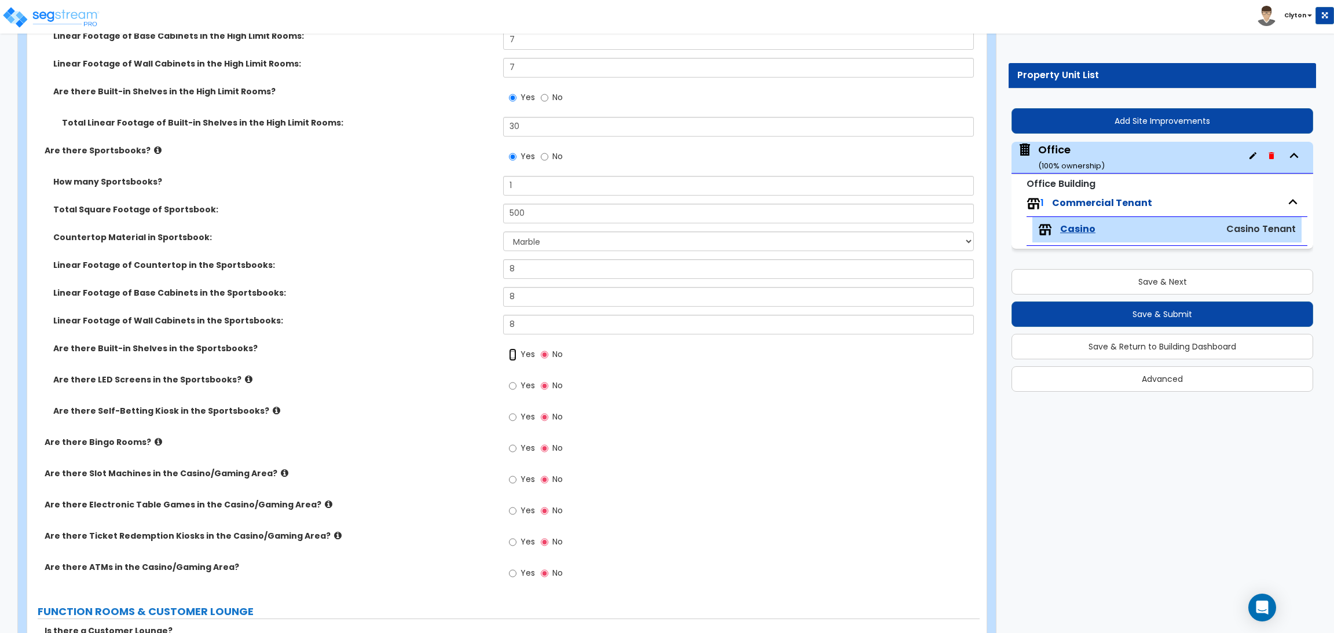
click at [515, 353] on input "Yes" at bounding box center [513, 354] width 8 height 13
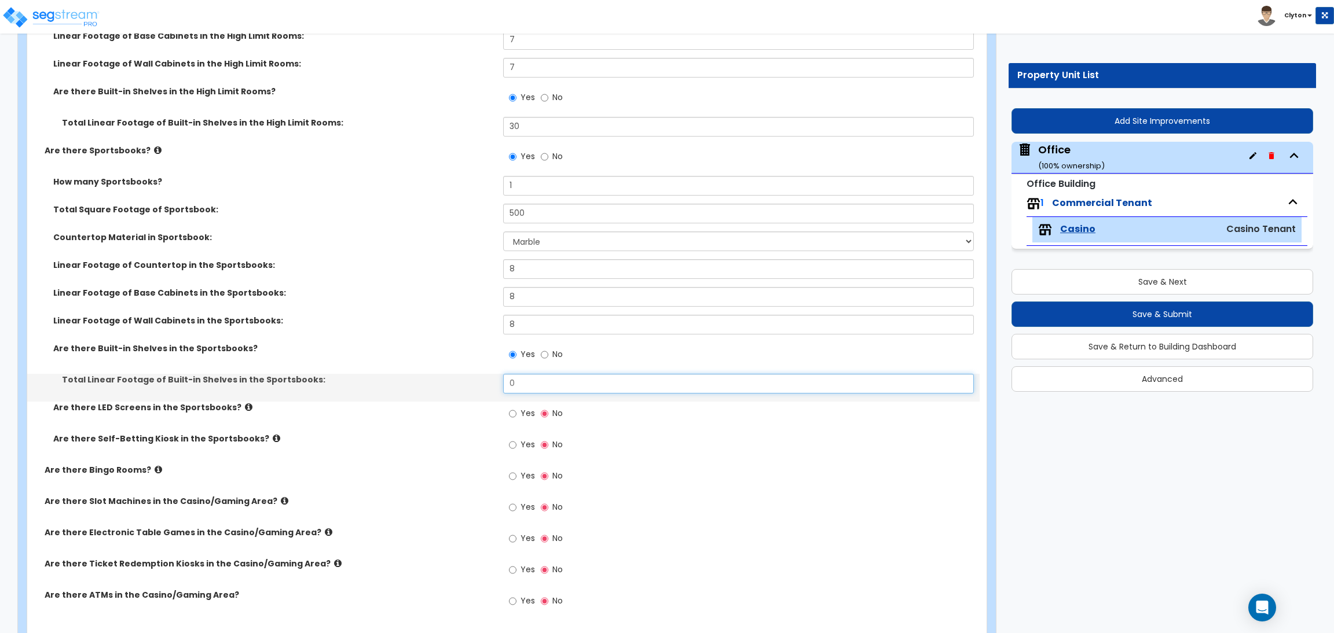
drag, startPoint x: 534, startPoint y: 380, endPoint x: 403, endPoint y: 381, distance: 130.8
click at [410, 382] on div "Total Linear Footage of Built-in Shelves in the Sportsbooks: 0" at bounding box center [503, 388] width 952 height 28
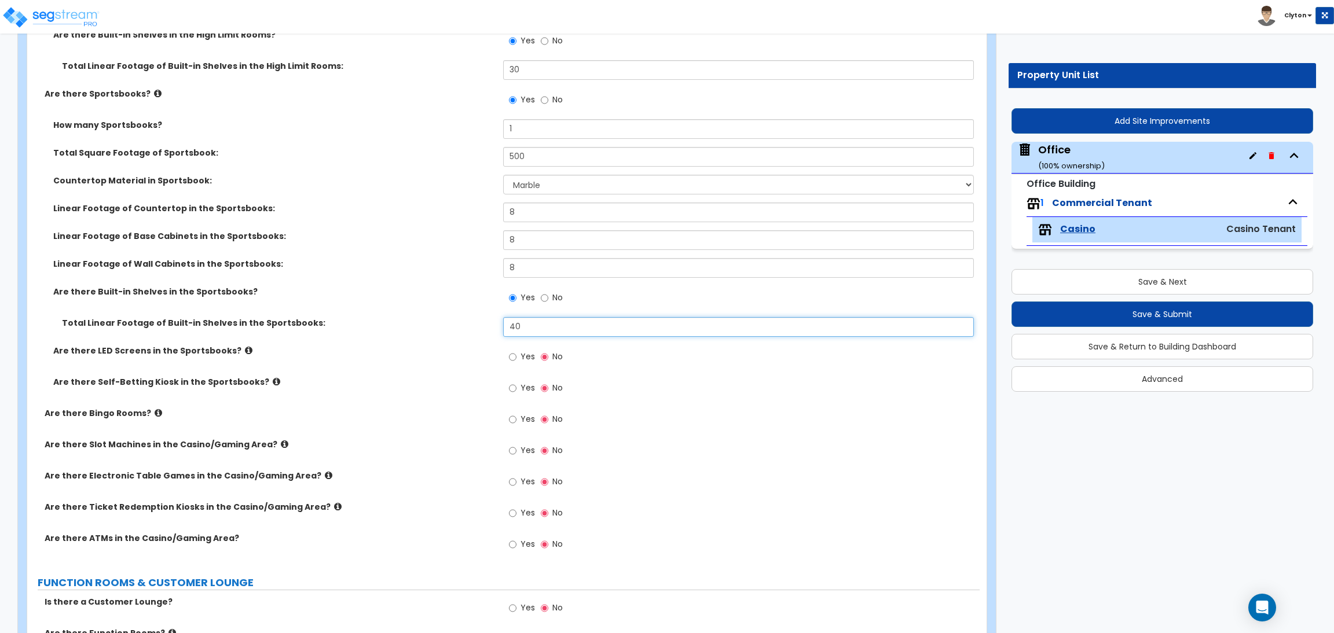
scroll to position [1649, 0]
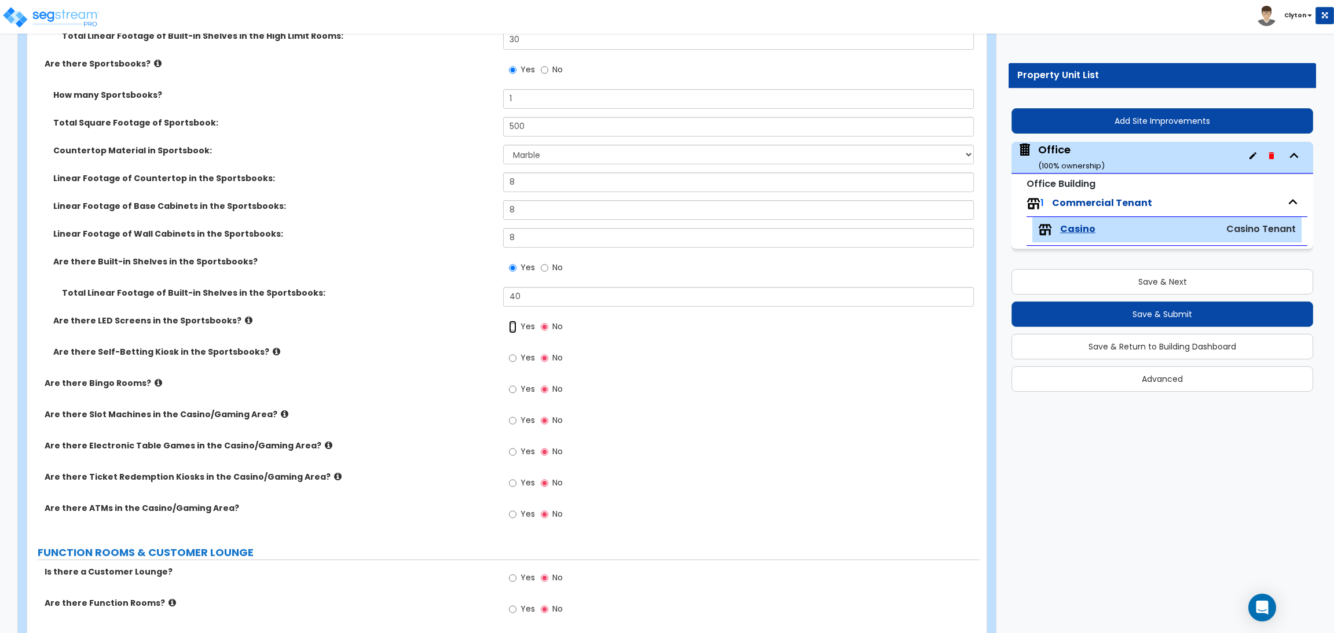
click at [512, 328] on input "Yes" at bounding box center [513, 327] width 8 height 13
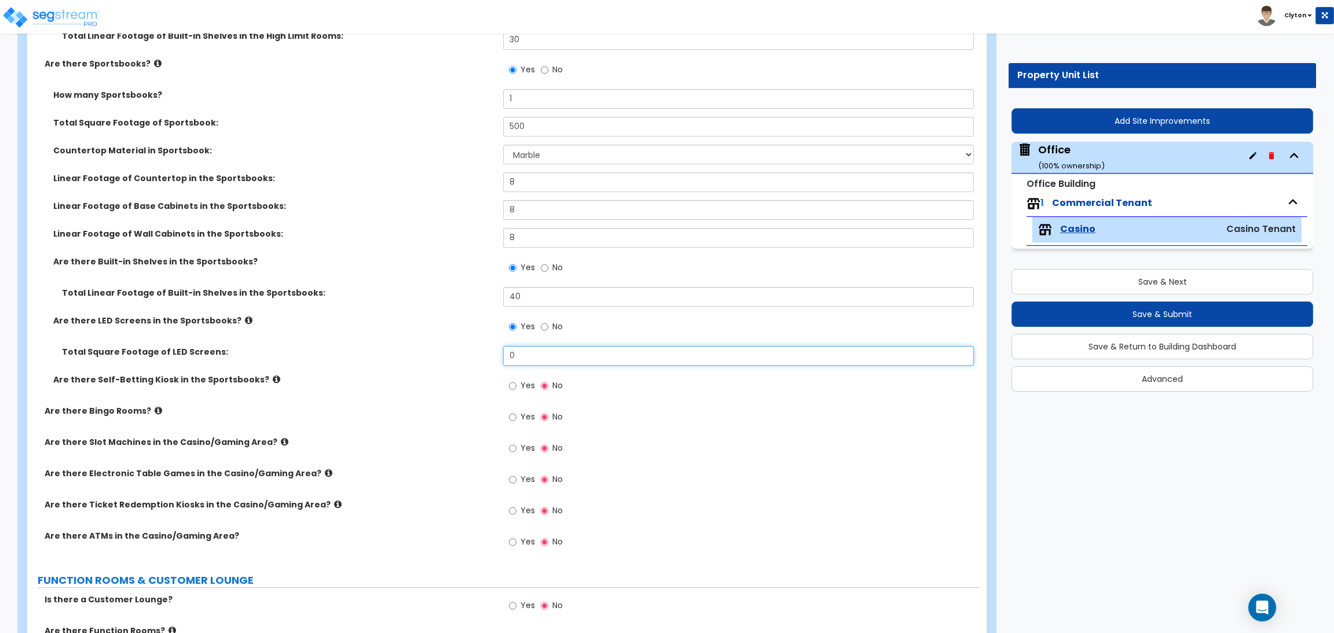
drag, startPoint x: 538, startPoint y: 357, endPoint x: 467, endPoint y: 352, distance: 70.8
click at [467, 352] on div "Total Square Footage of LED Screens: 0" at bounding box center [503, 360] width 952 height 28
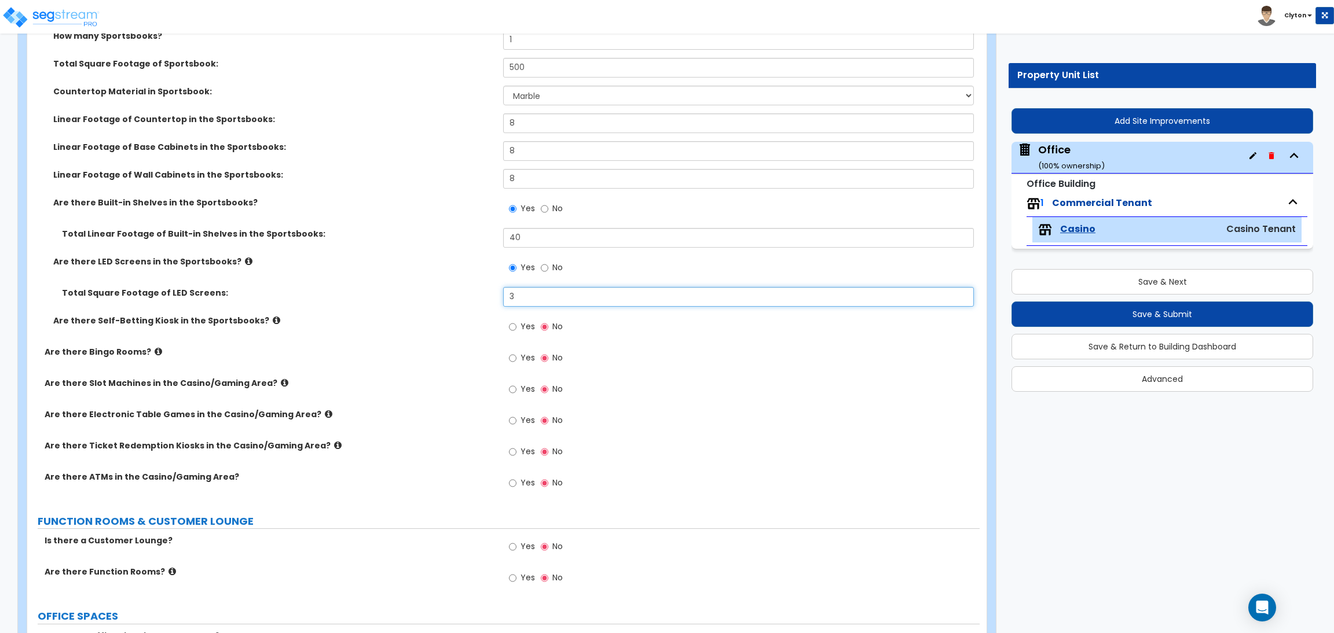
scroll to position [1736, 0]
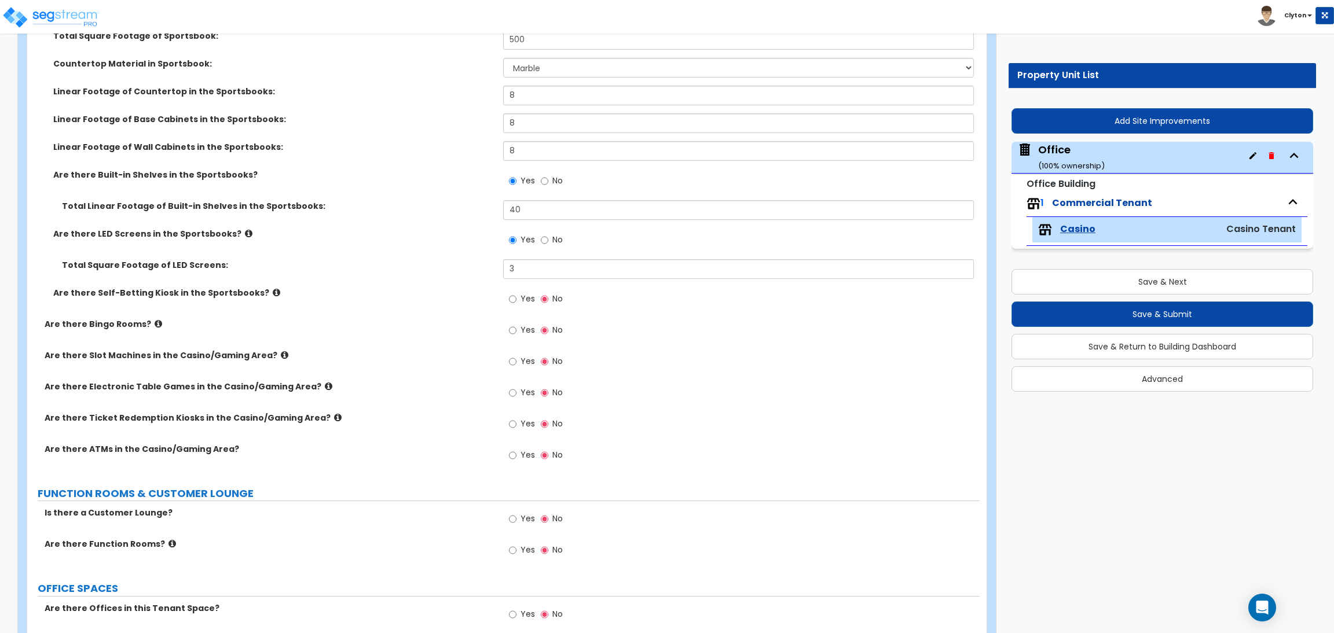
click at [273, 291] on icon at bounding box center [277, 292] width 8 height 9
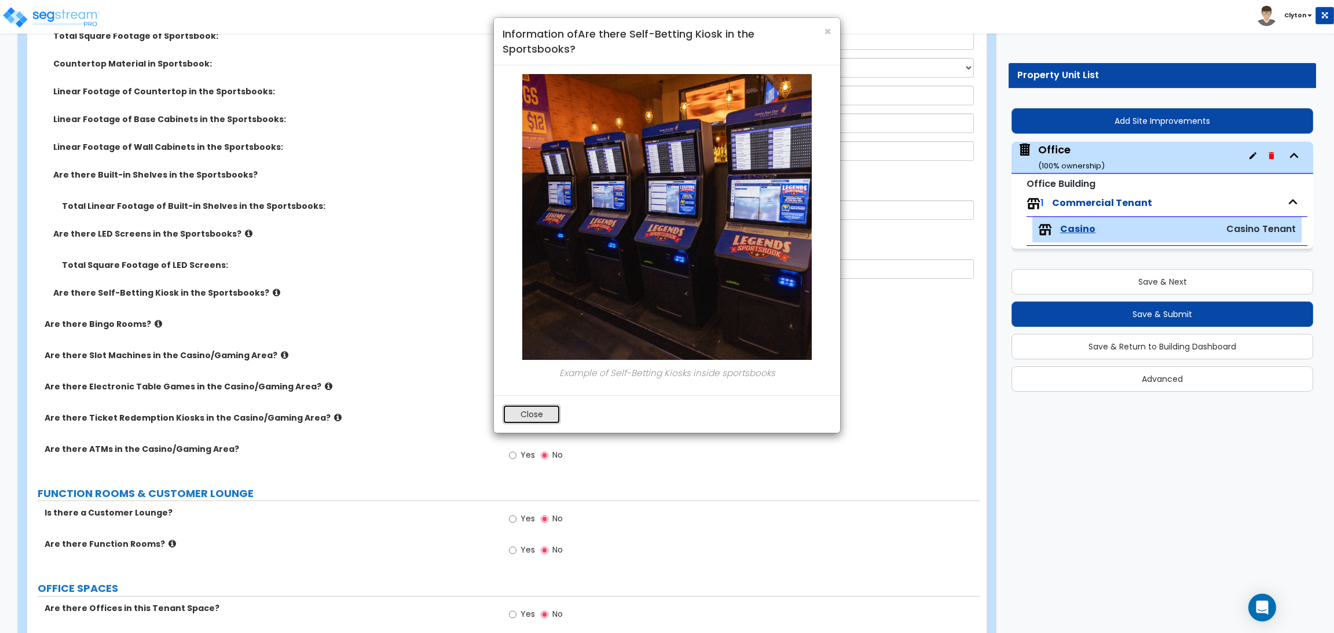
click at [526, 417] on button "Close" at bounding box center [531, 415] width 58 height 20
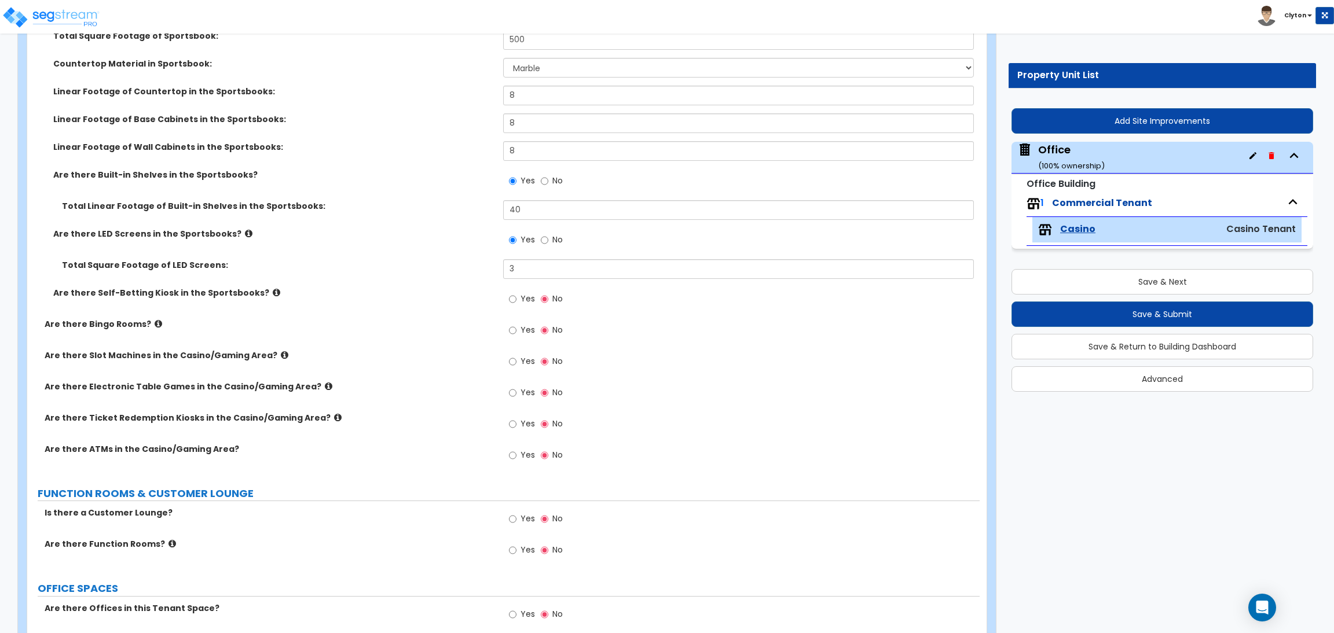
click at [449, 282] on div "Total Square Footage of LED Screens: 3" at bounding box center [503, 273] width 952 height 28
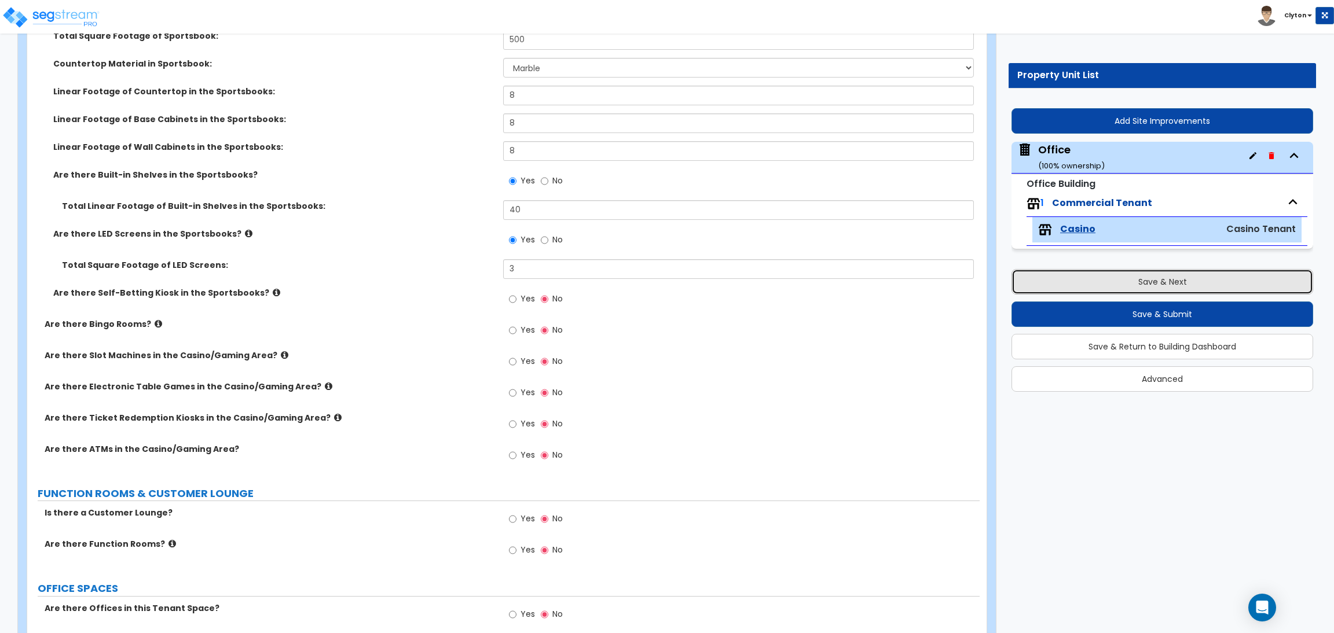
click at [1076, 288] on button "Save & Next" at bounding box center [1162, 281] width 302 height 25
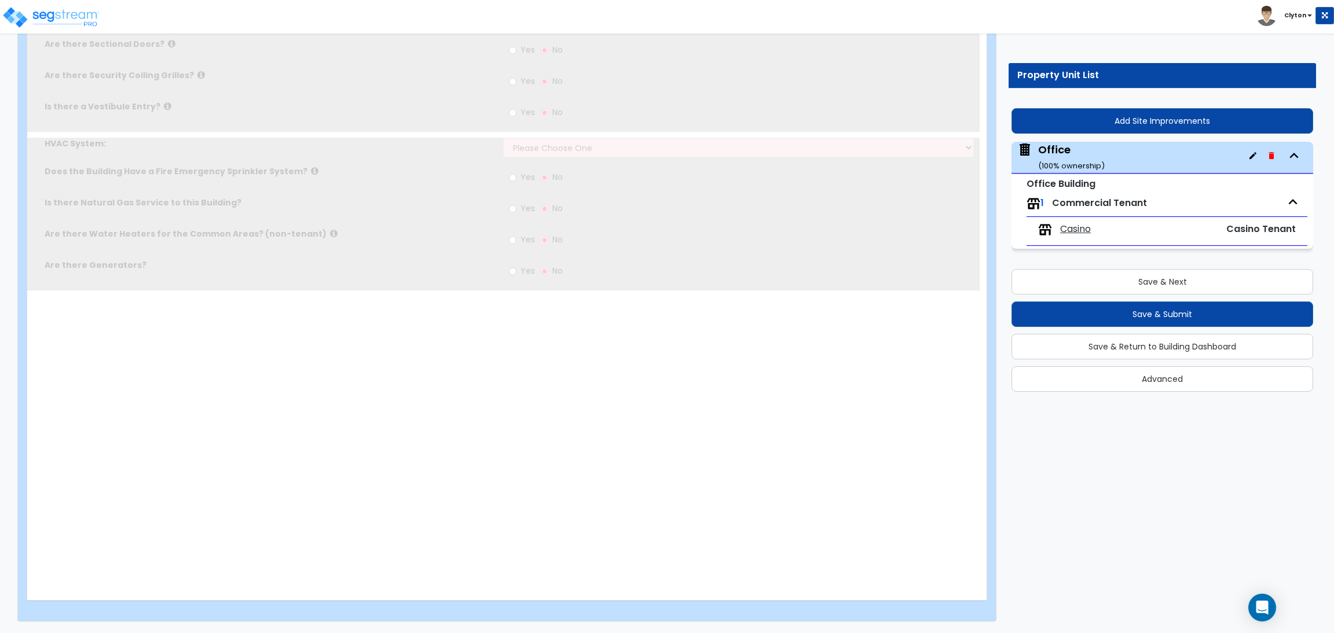
scroll to position [0, 0]
